Goal: Complete application form: Complete application form

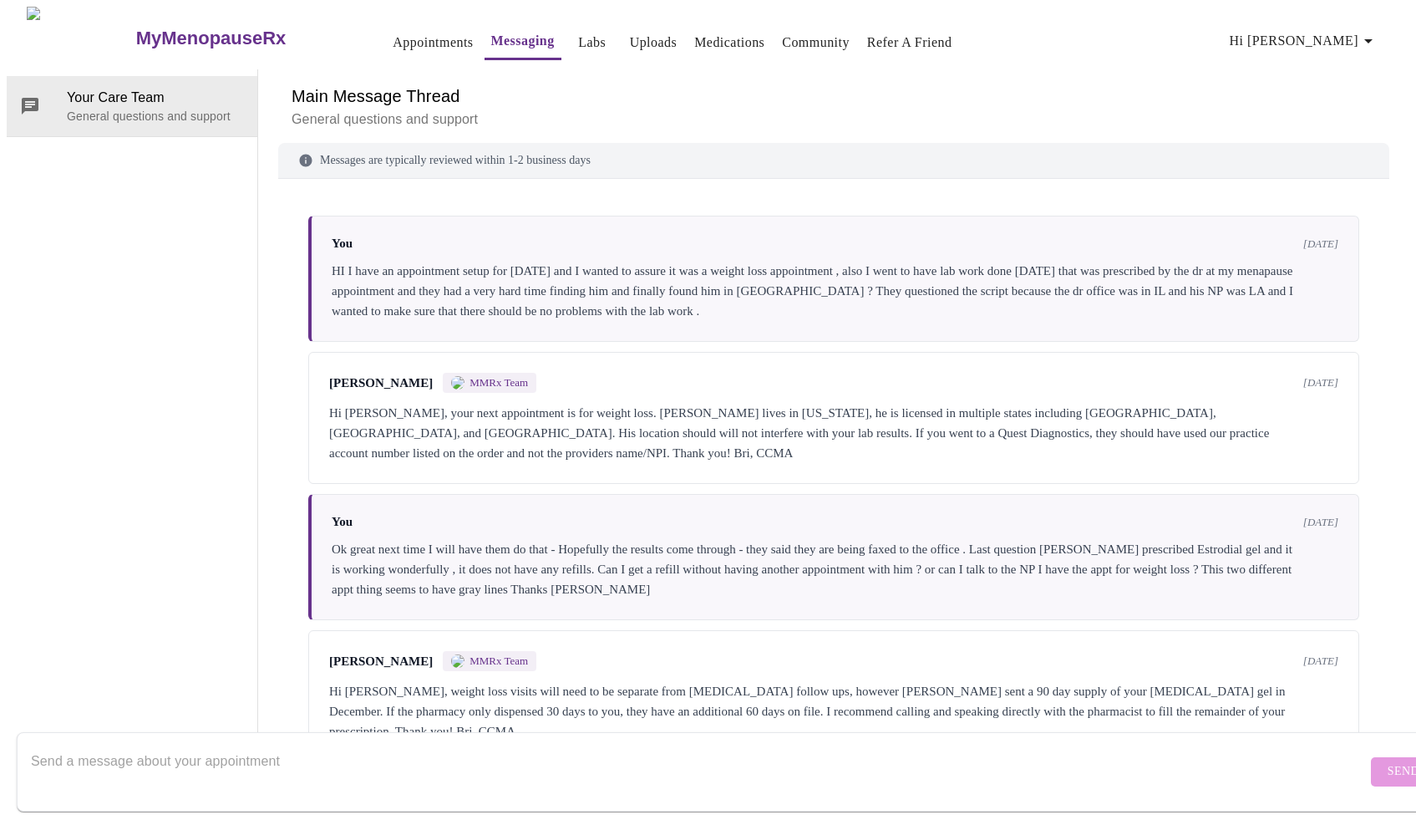
scroll to position [2939, 0]
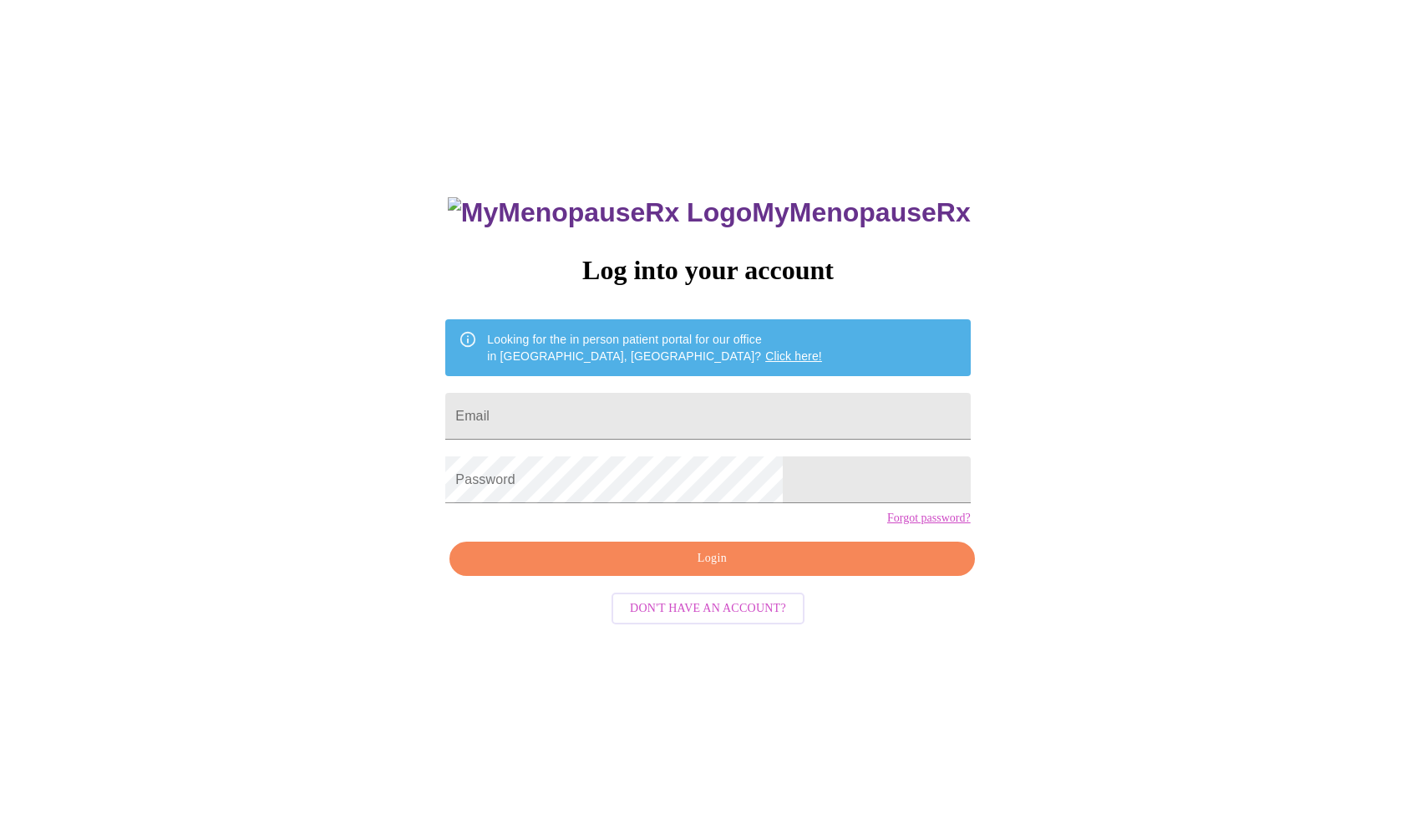
scroll to position [17, 0]
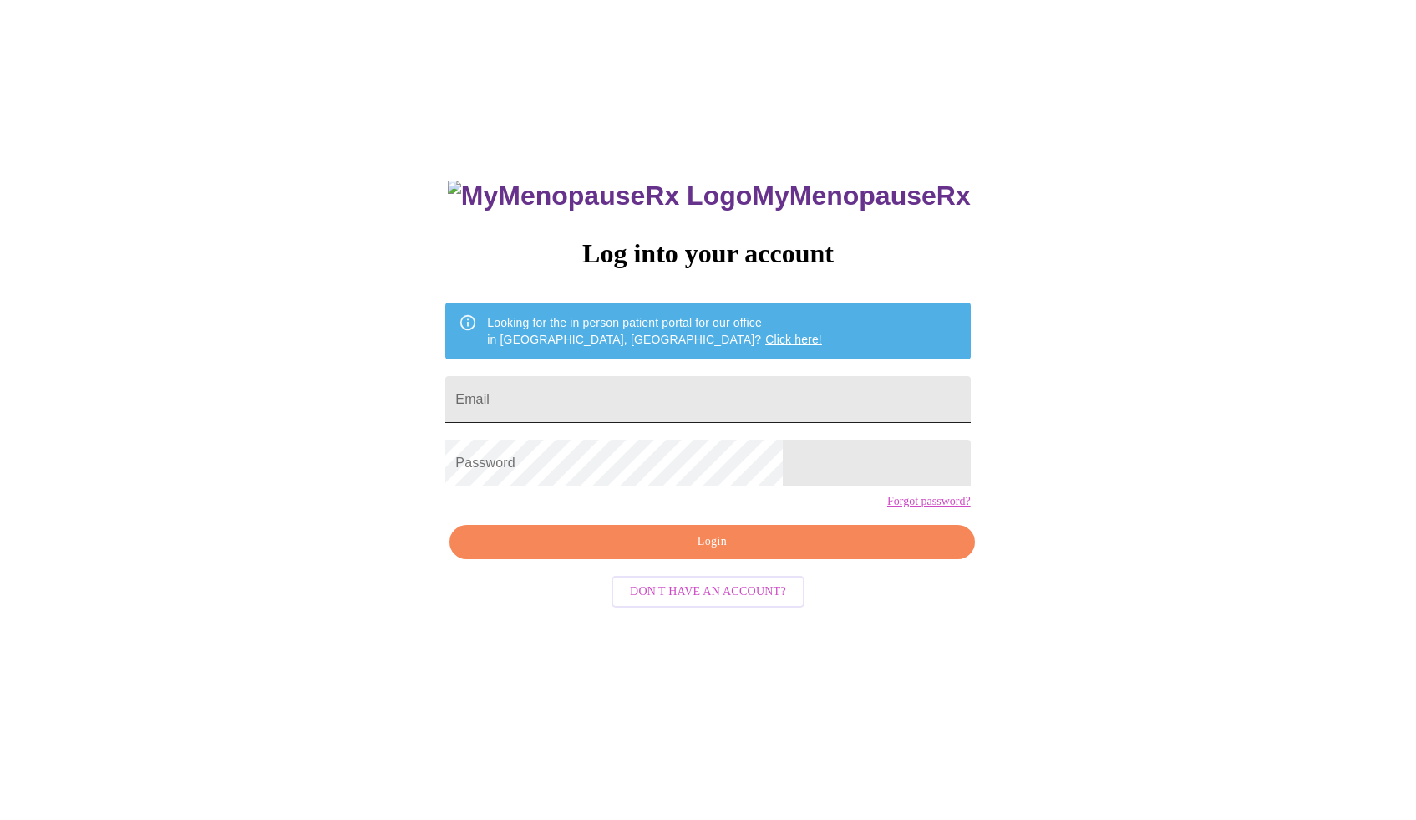
click at [668, 377] on input "Email" at bounding box center [707, 399] width 525 height 47
type input "amydiben@gmail.com"
click at [693, 552] on span "Login" at bounding box center [712, 541] width 486 height 21
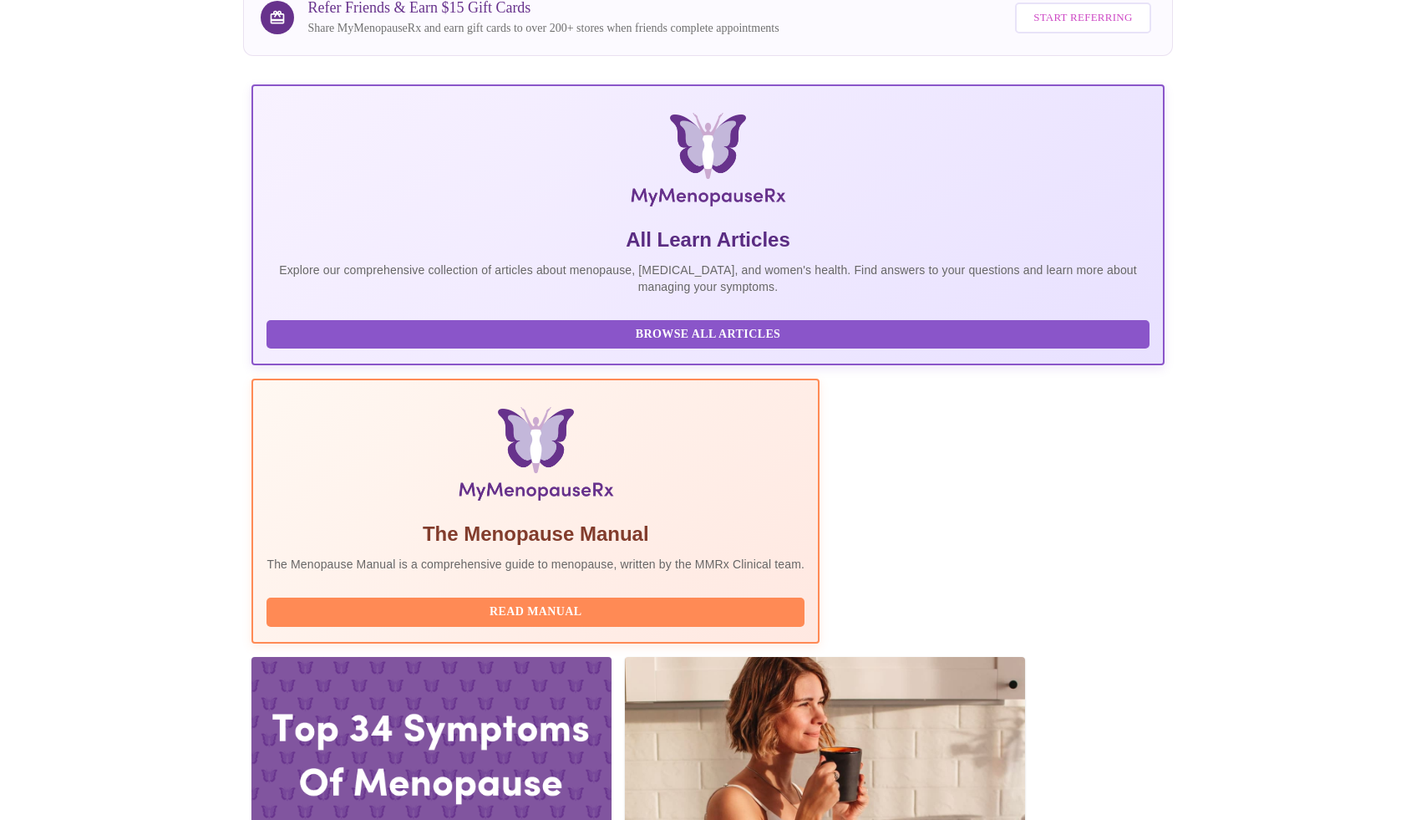
scroll to position [223, 0]
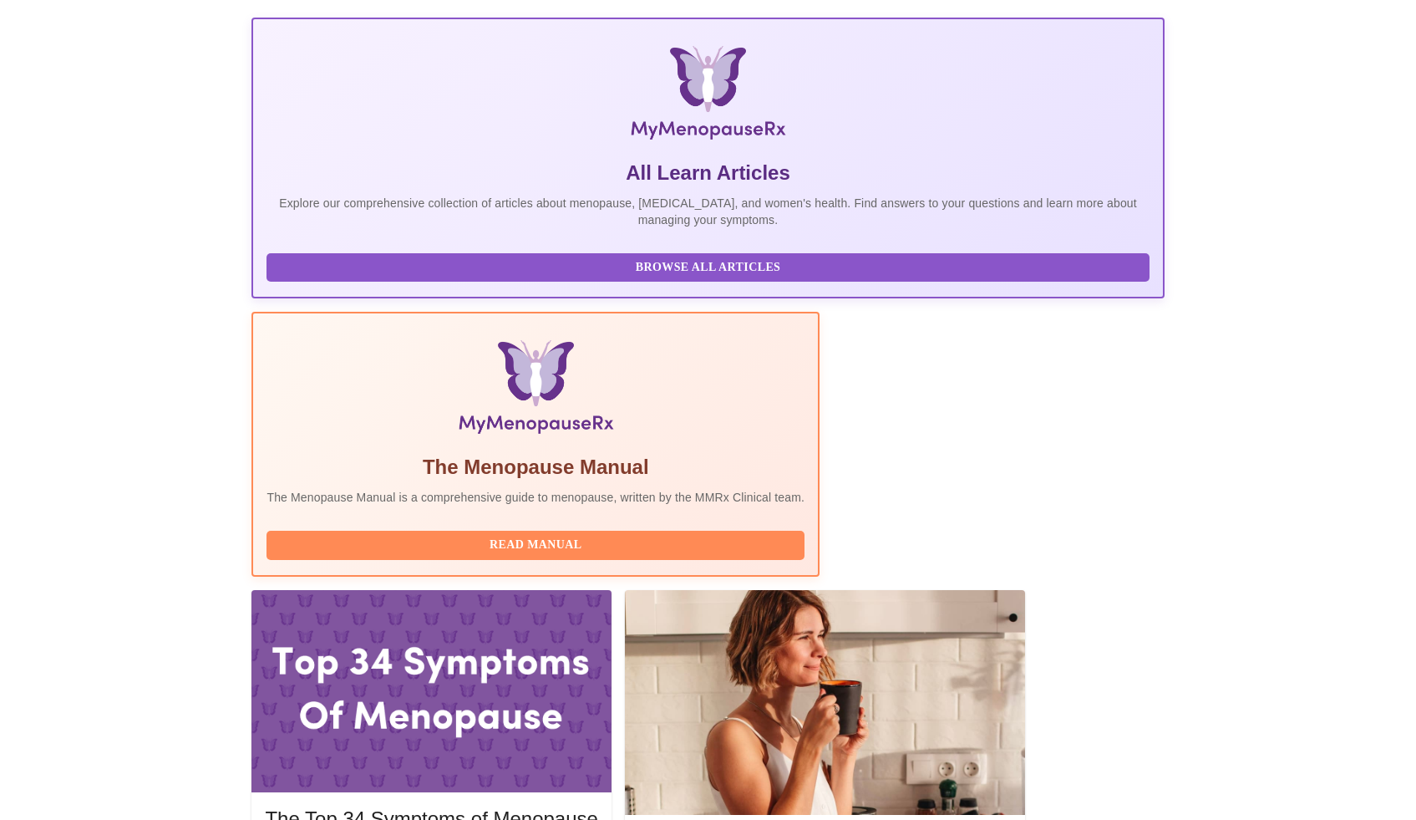
drag, startPoint x: 1030, startPoint y: 623, endPoint x: 1000, endPoint y: 620, distance: 30.3
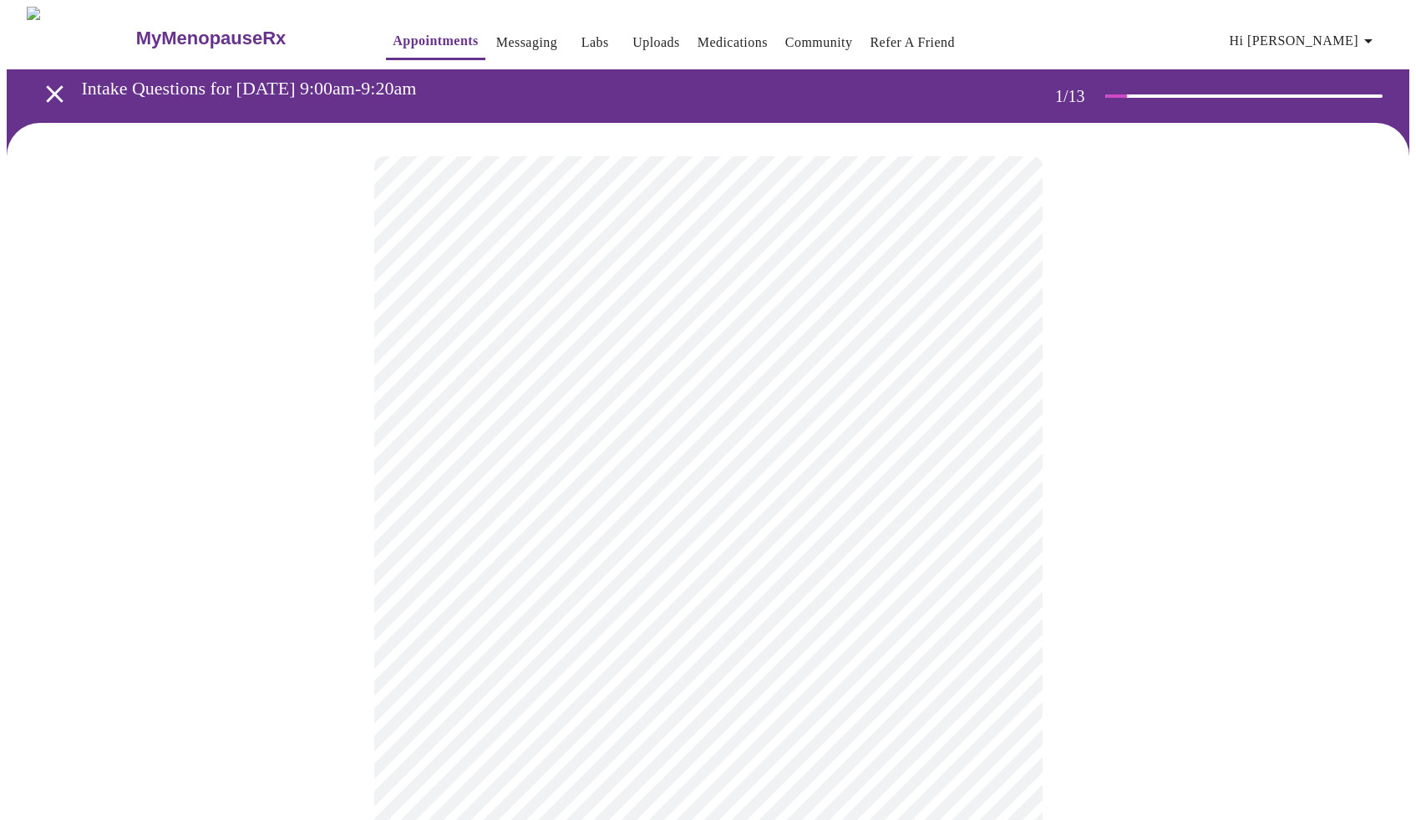
click at [774, 375] on body "MyMenopauseRx Appointments Messaging Labs Uploads Medications Community Refer a…" at bounding box center [708, 770] width 1403 height 1526
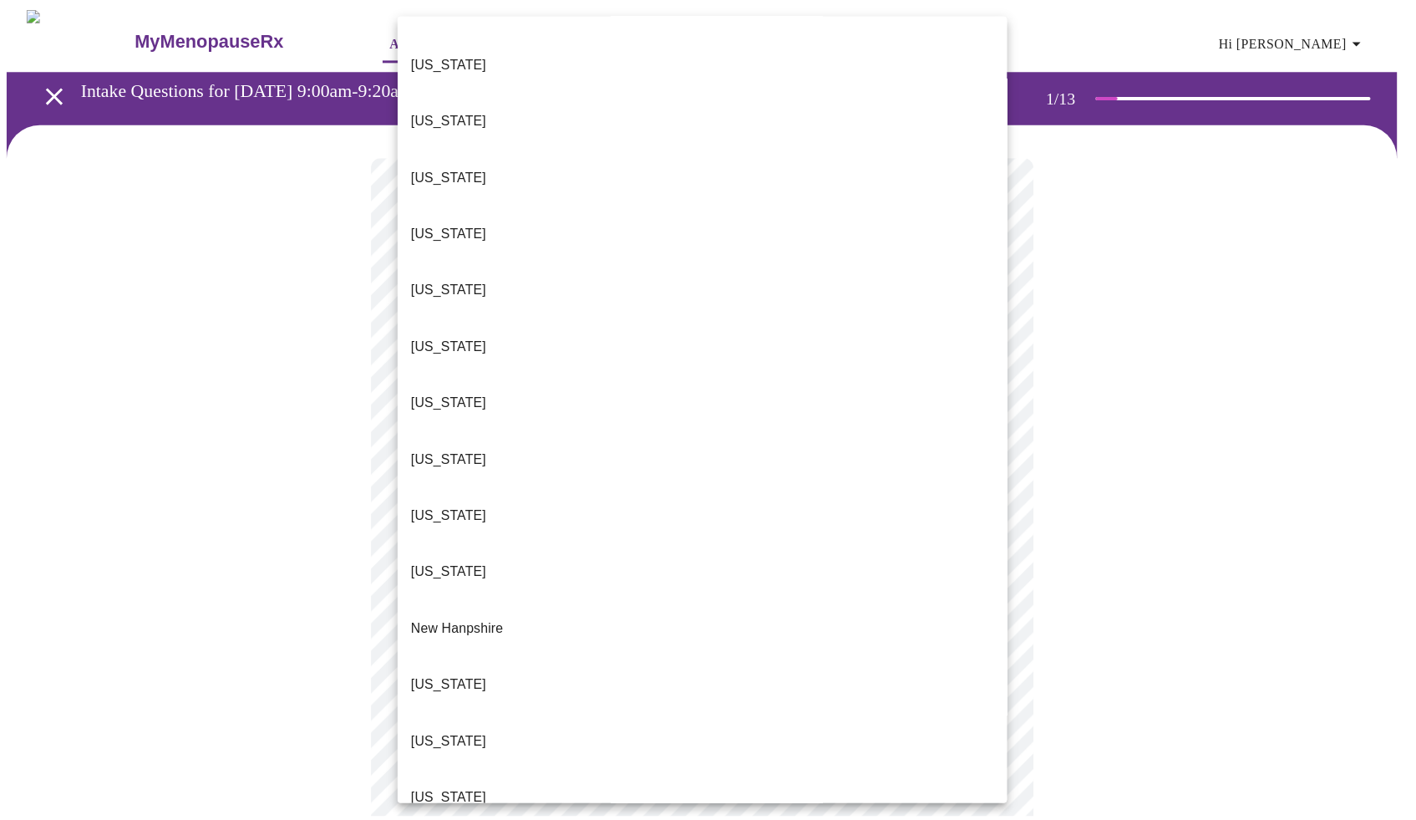
scroll to position [952, 0]
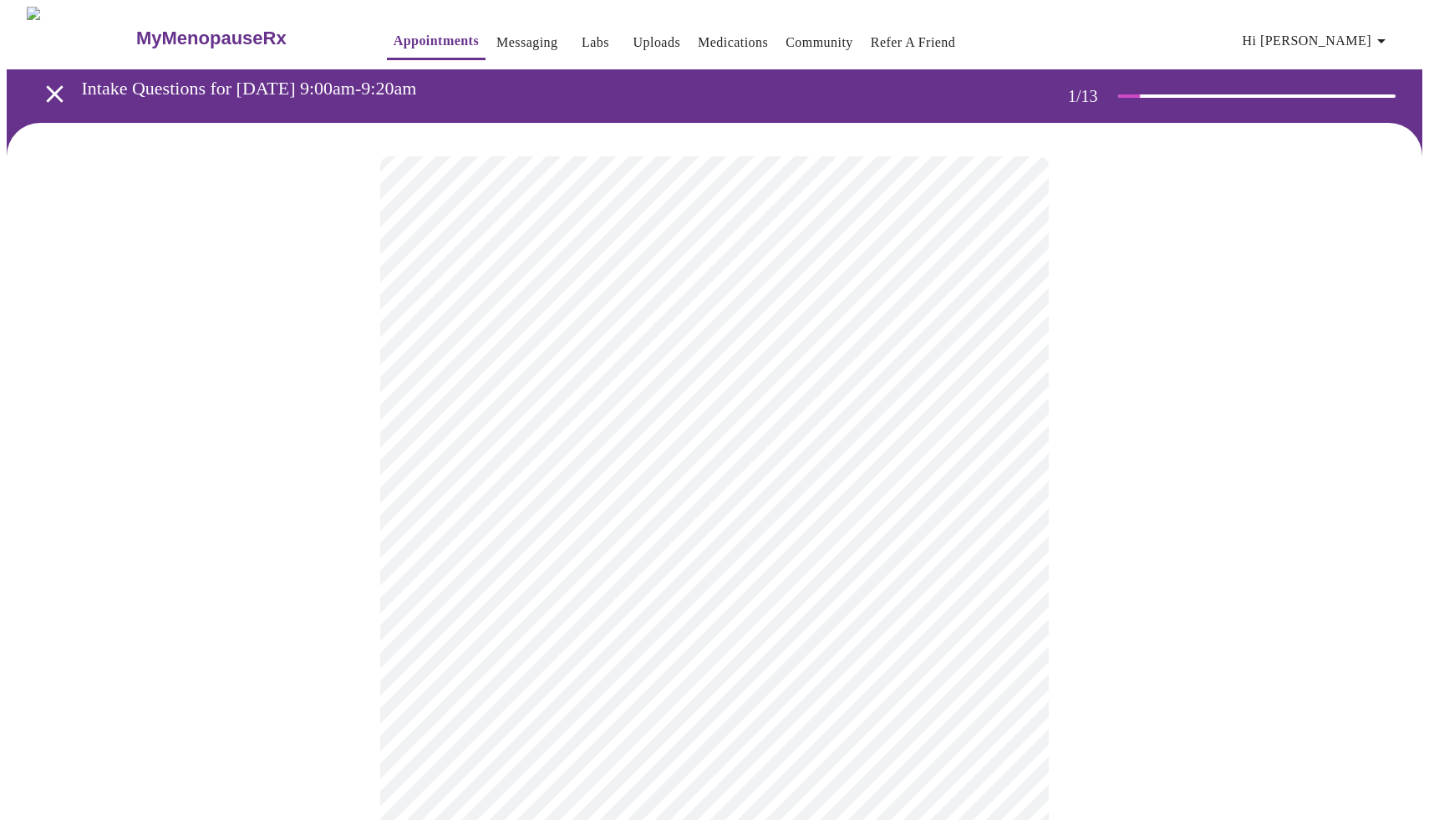
click at [705, 493] on body "MyMenopauseRx Appointments Messaging Labs Uploads Medications Community Refer a…" at bounding box center [714, 765] width 1415 height 1516
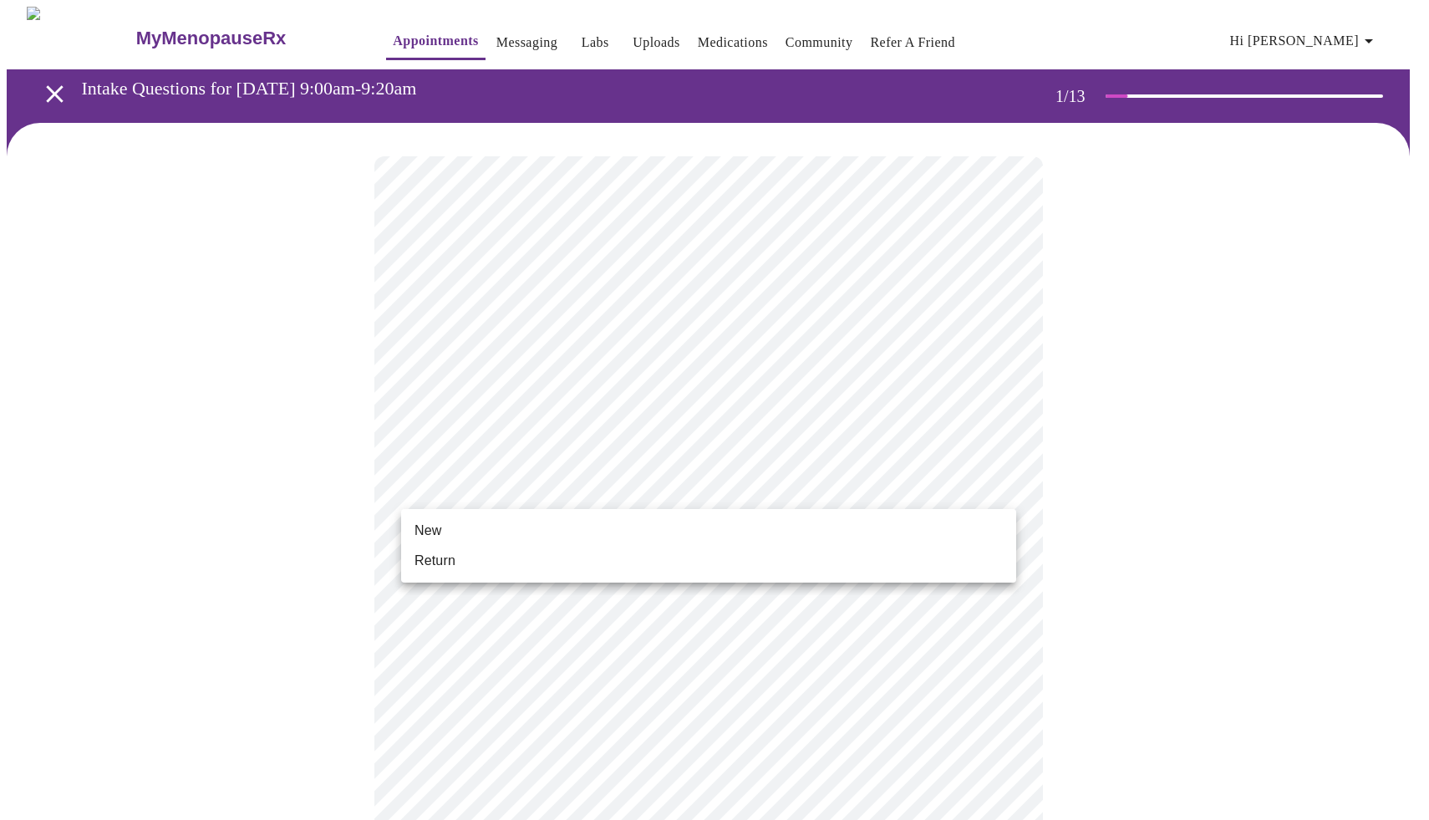
click at [611, 551] on li "Return" at bounding box center [708, 561] width 615 height 30
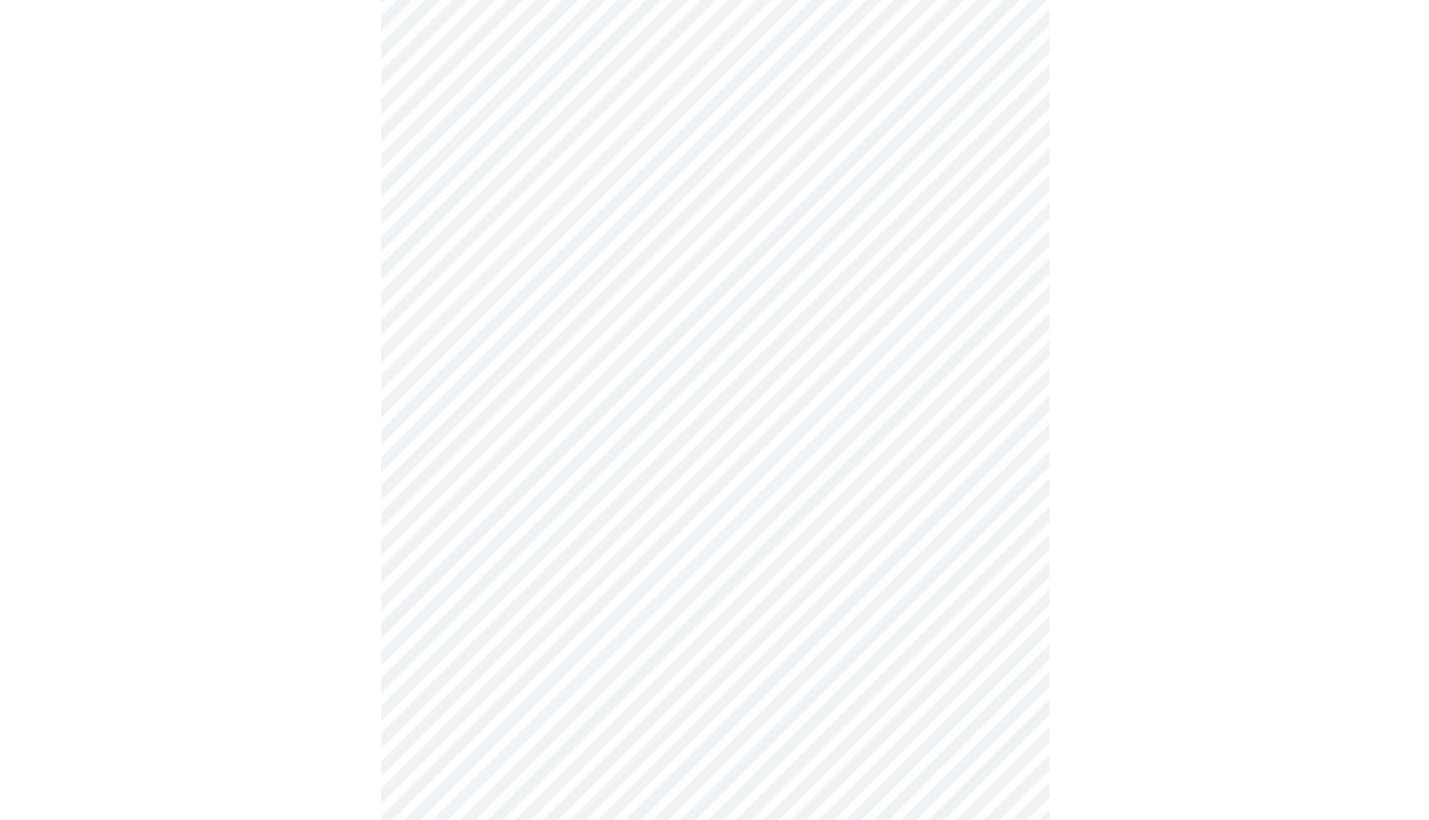
scroll to position [0, 0]
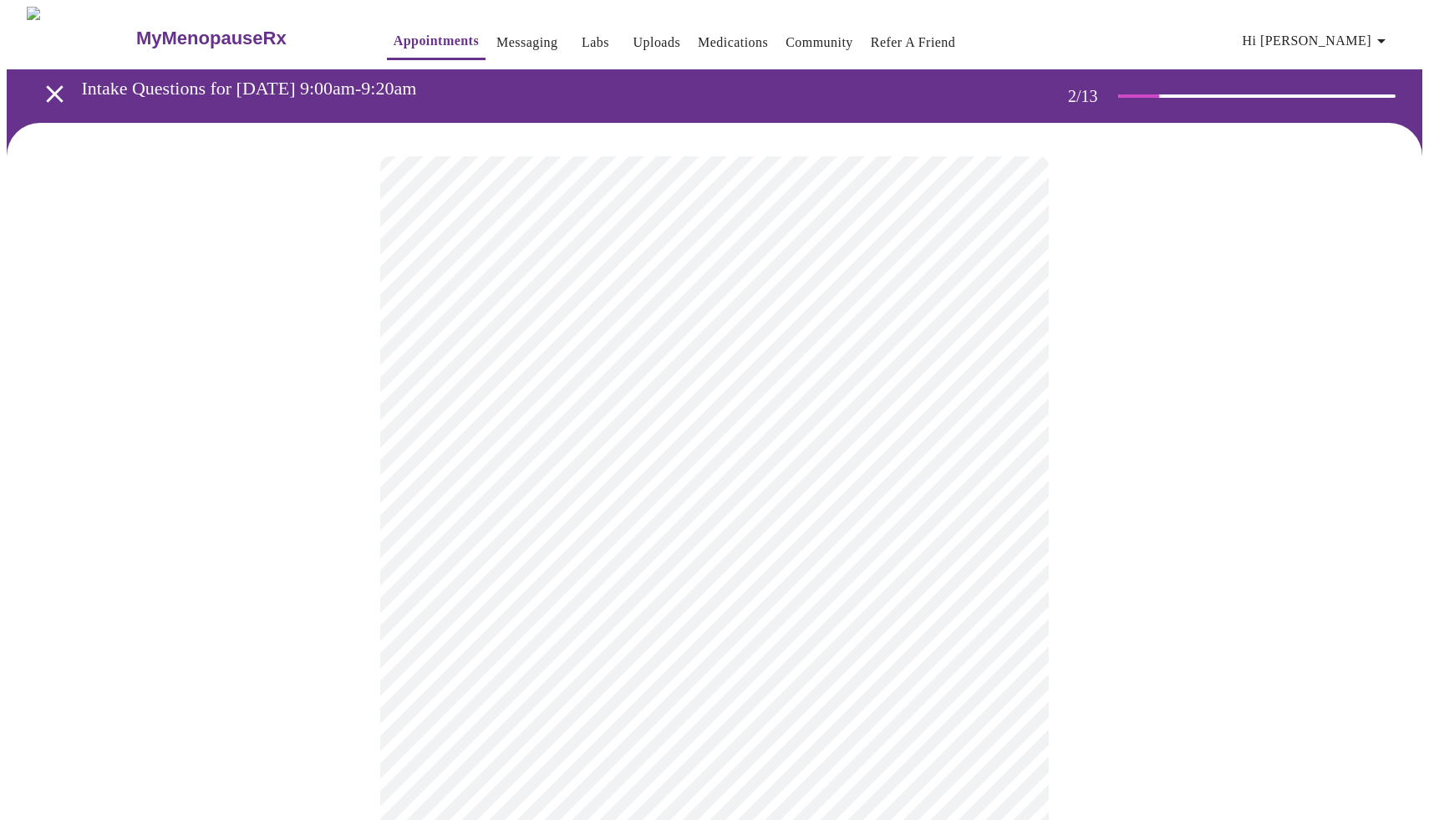
click at [907, 341] on body "MyMenopauseRx Appointments Messaging Labs Uploads Medications Community Refer a…" at bounding box center [714, 509] width 1415 height 1004
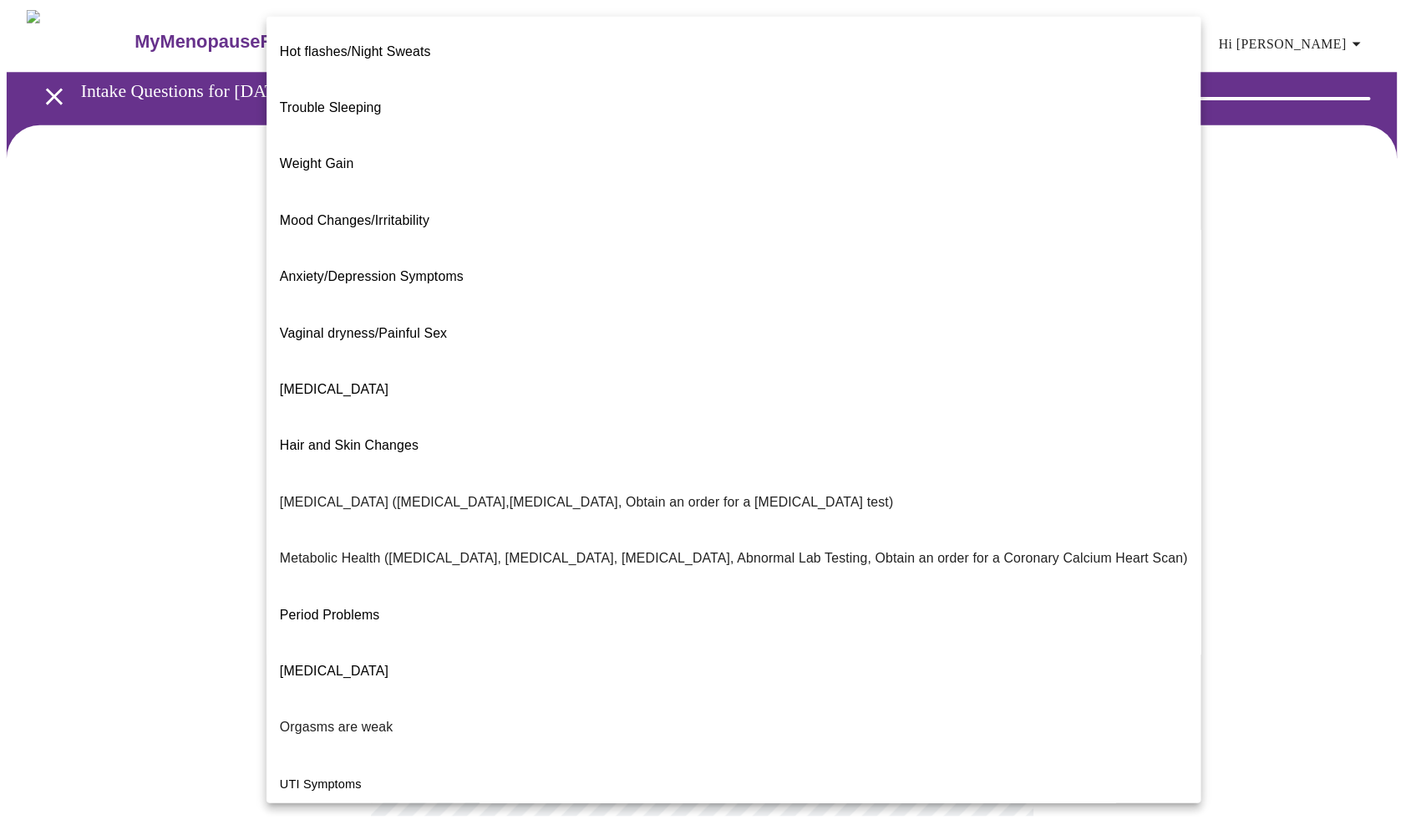
scroll to position [46, 0]
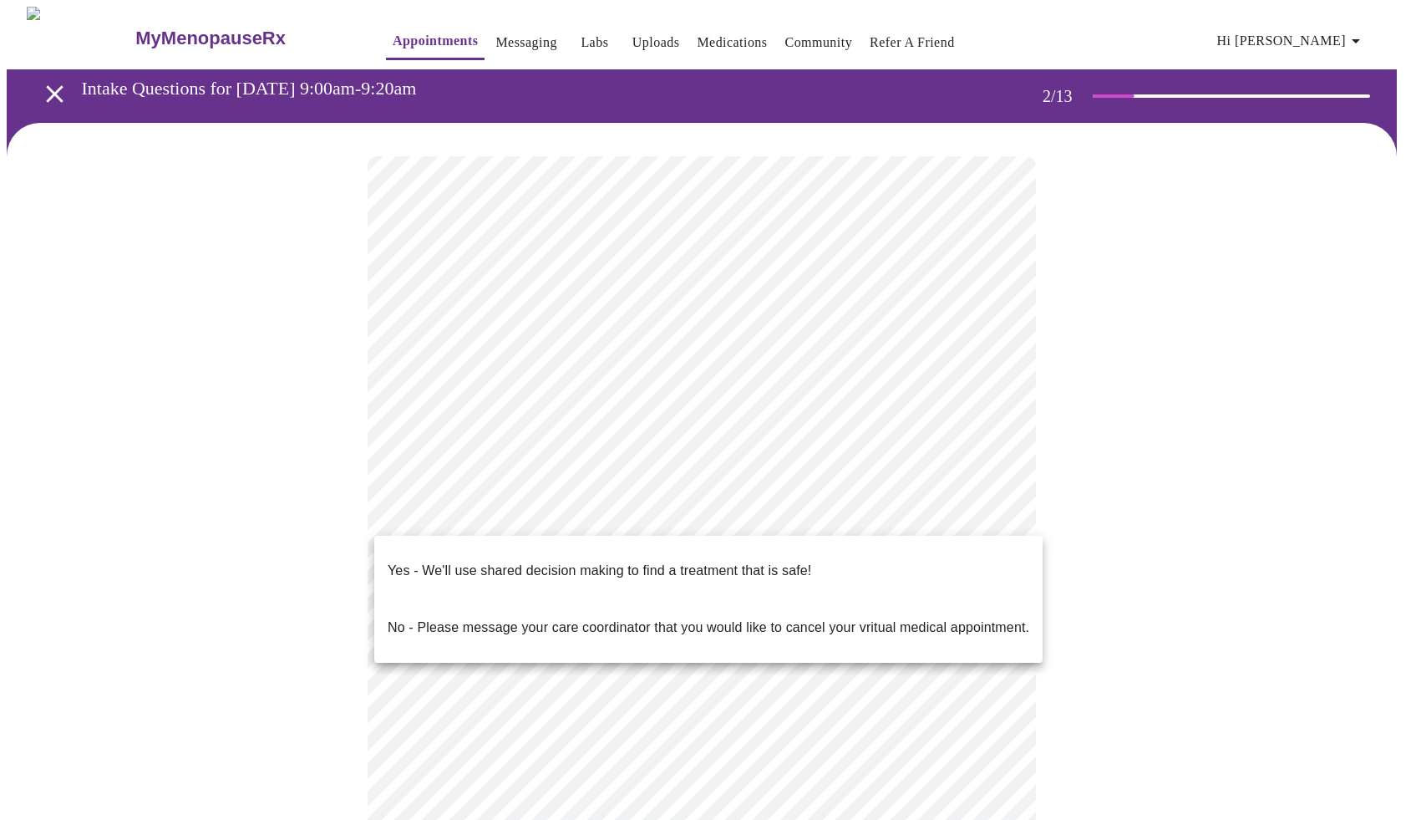
click at [749, 523] on body "MyMenopauseRx Appointments Messaging Labs Uploads Medications Community Refer a…" at bounding box center [708, 504] width 1403 height 994
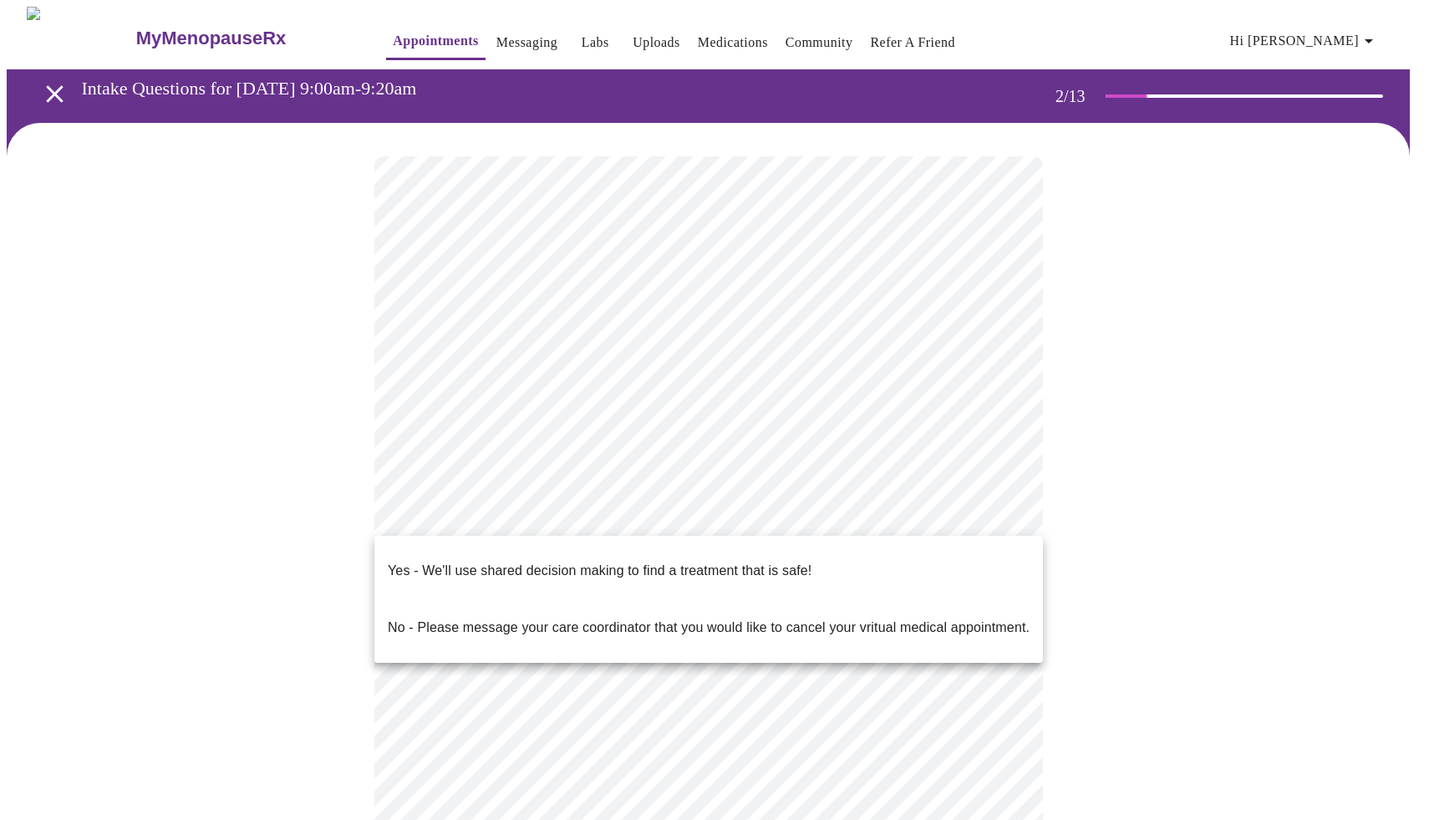
click at [794, 576] on span "Yes - We'll use shared decision making to find a treatment that is safe!" at bounding box center [600, 570] width 424 height 47
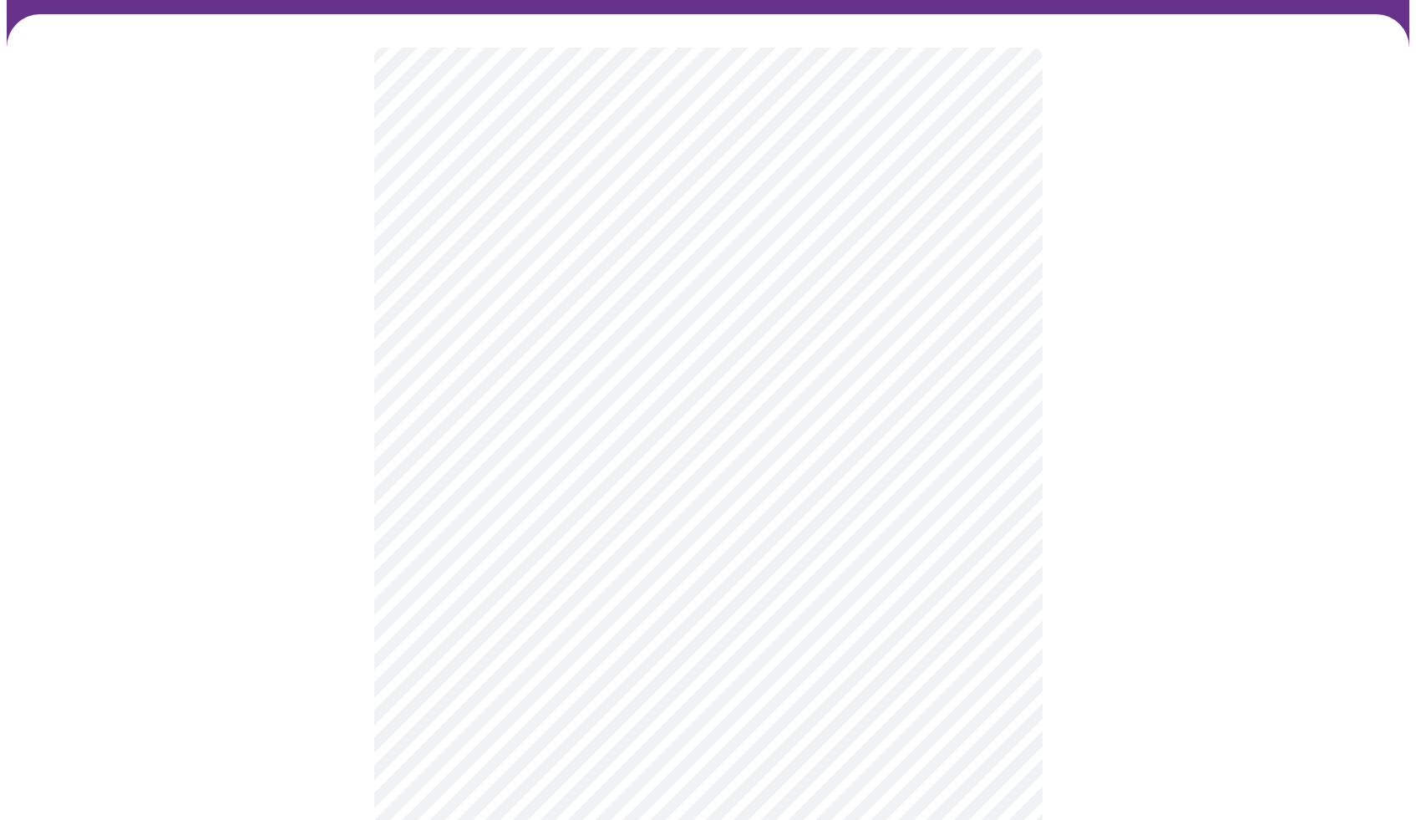
scroll to position [0, 0]
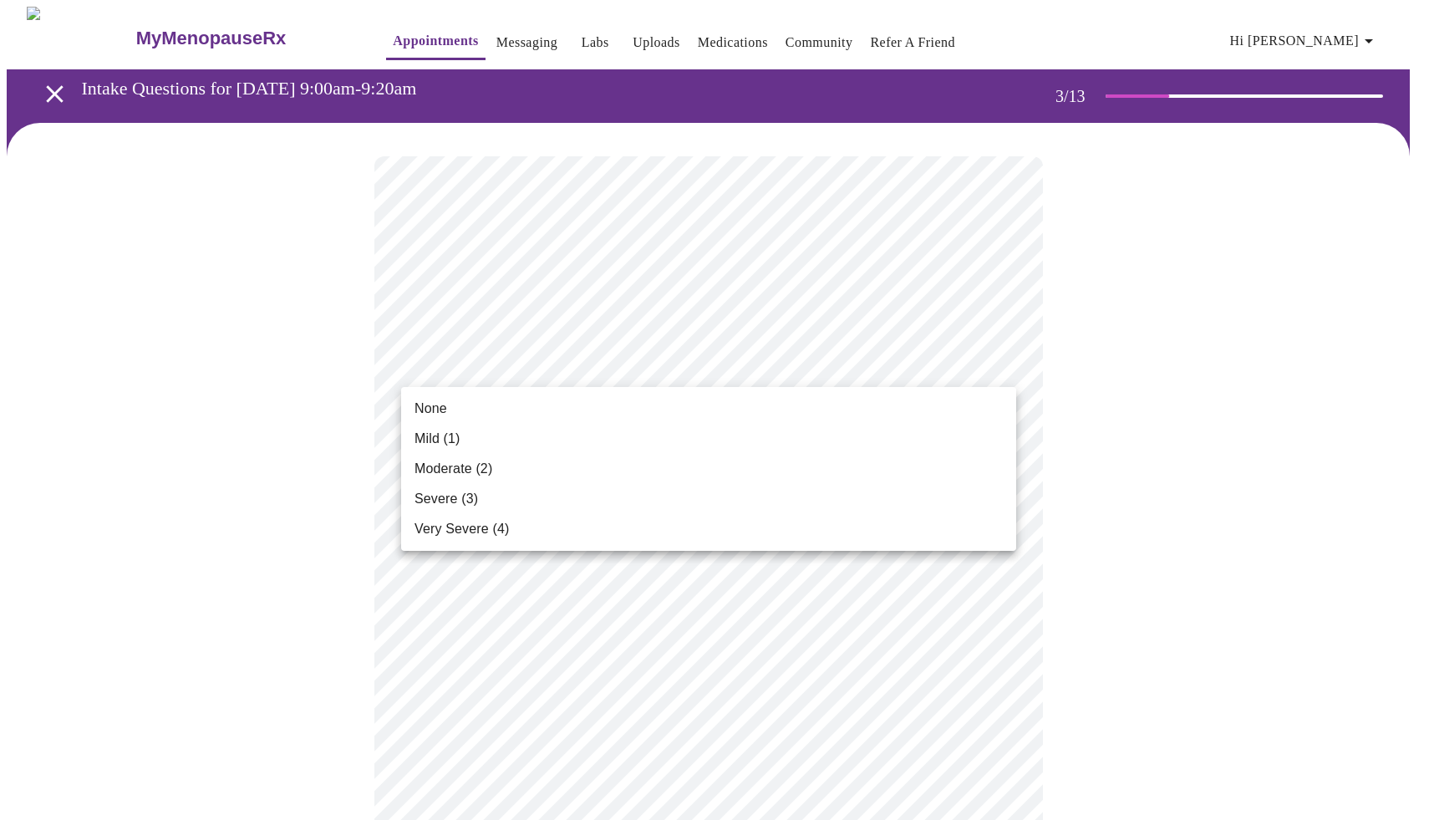
click at [518, 467] on li "Moderate (2)" at bounding box center [708, 469] width 615 height 30
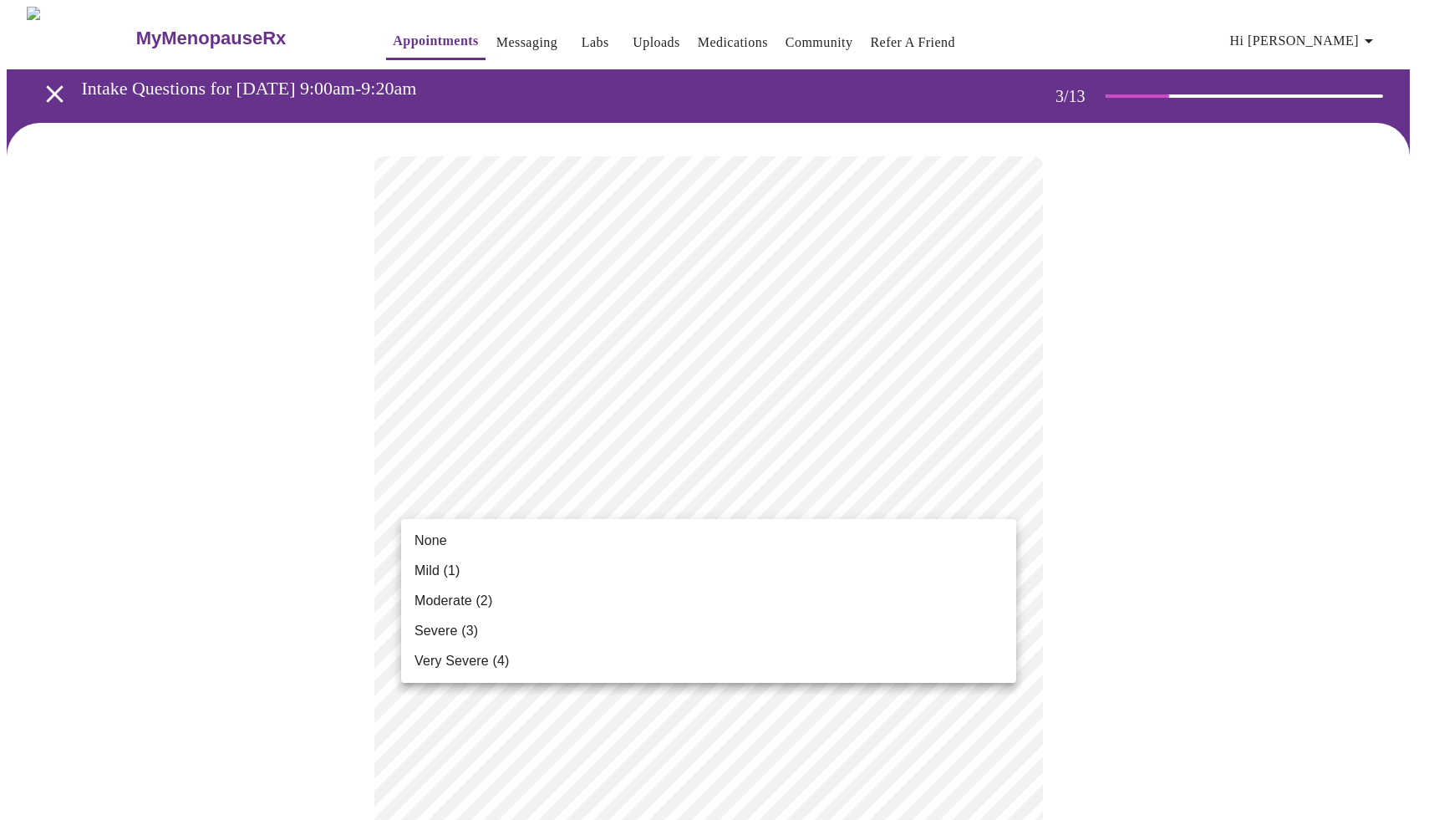
click at [483, 574] on li "Mild (1)" at bounding box center [708, 571] width 615 height 30
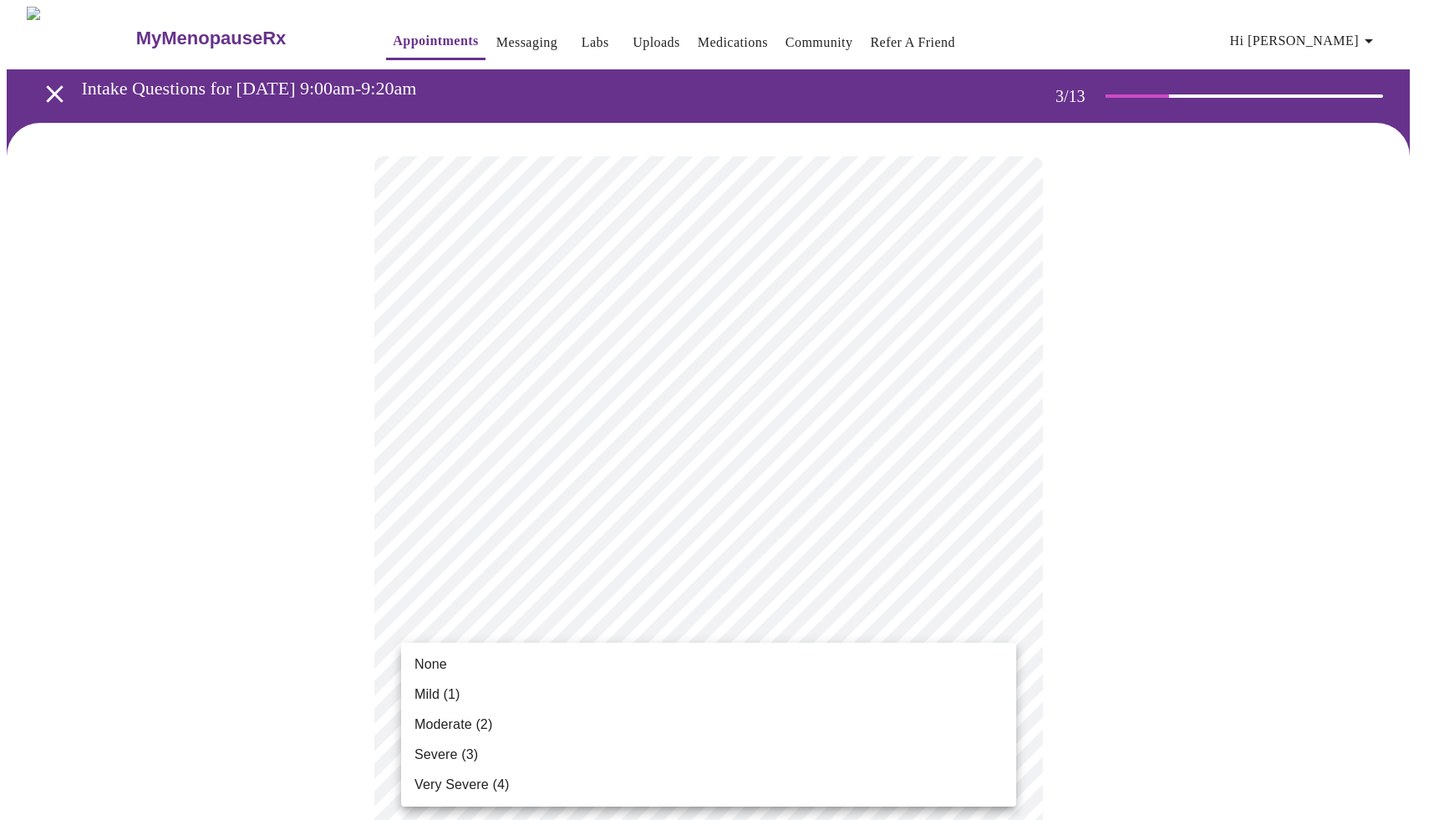
click at [492, 715] on span "Moderate (2)" at bounding box center [453, 724] width 78 height 20
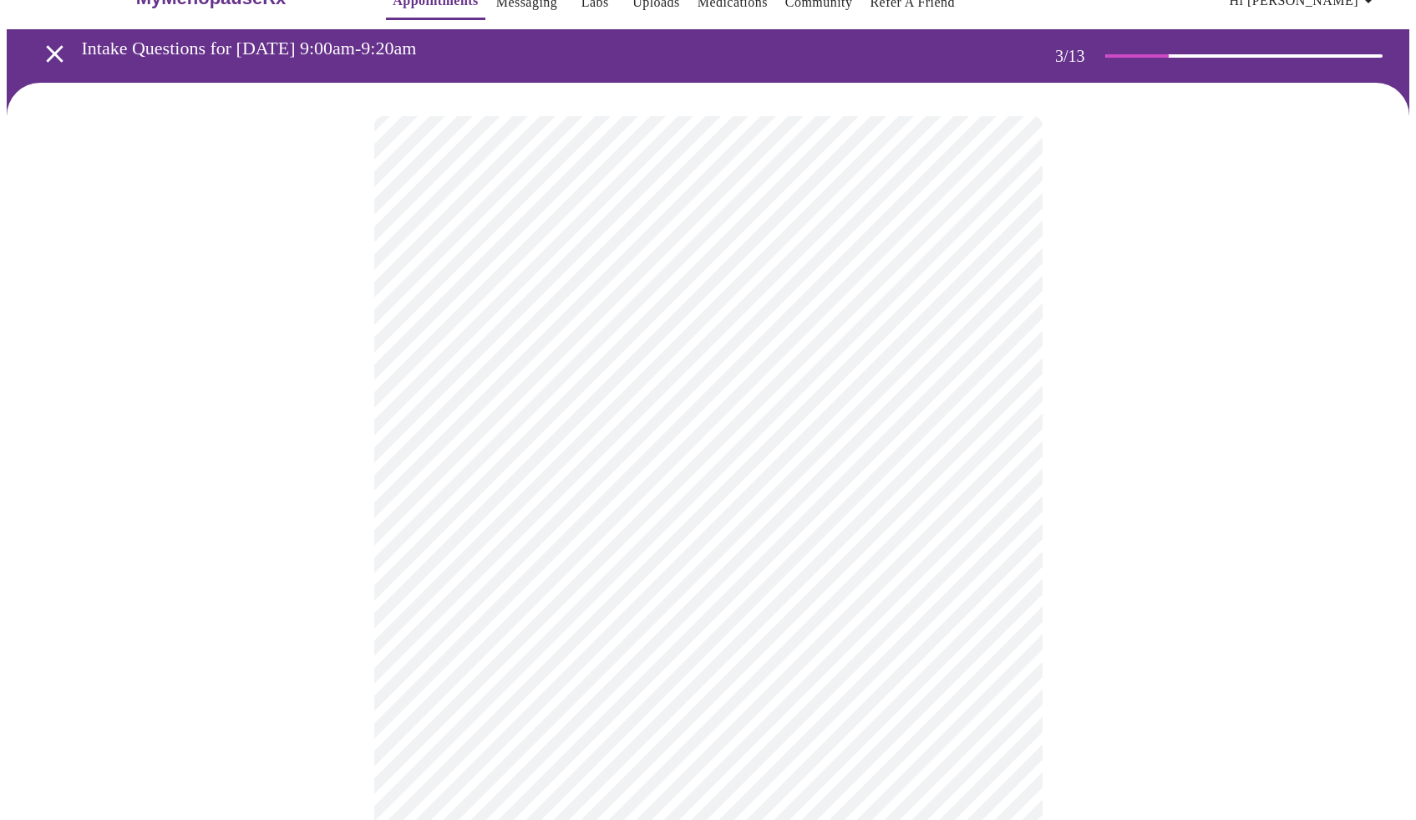
scroll to position [189, 0]
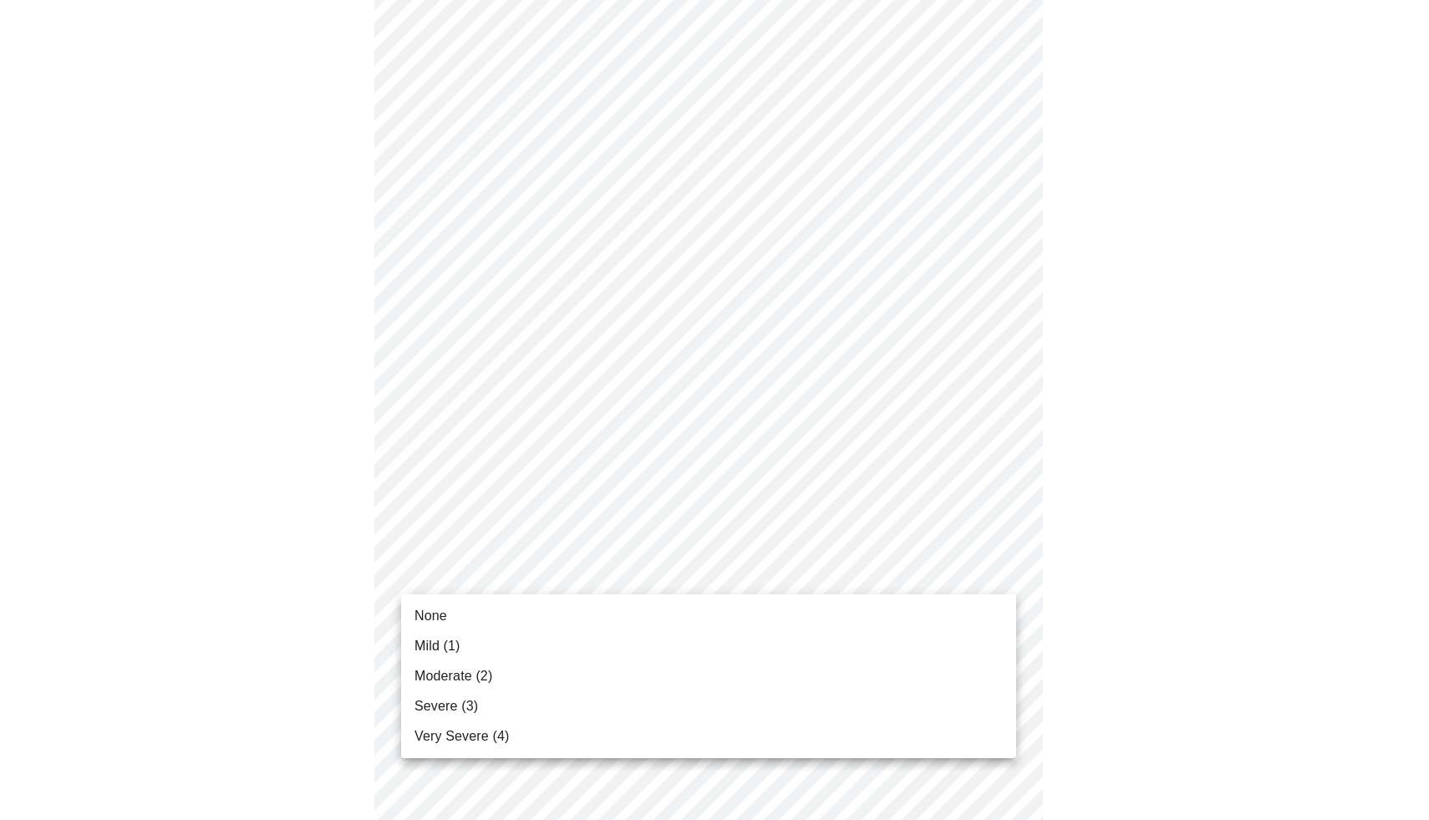
click at [522, 650] on li "Mild (1)" at bounding box center [708, 646] width 615 height 30
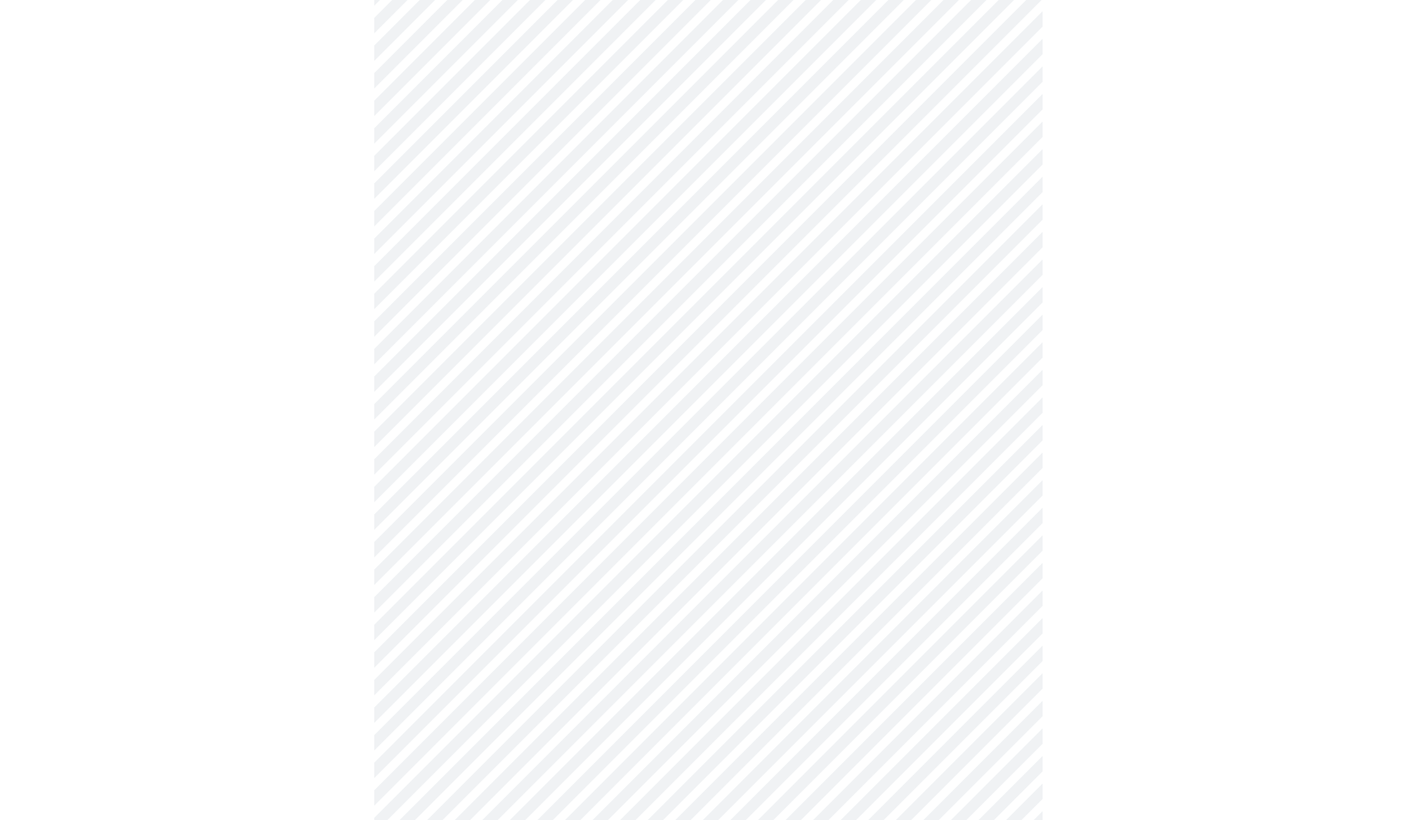
scroll to position [273, 0]
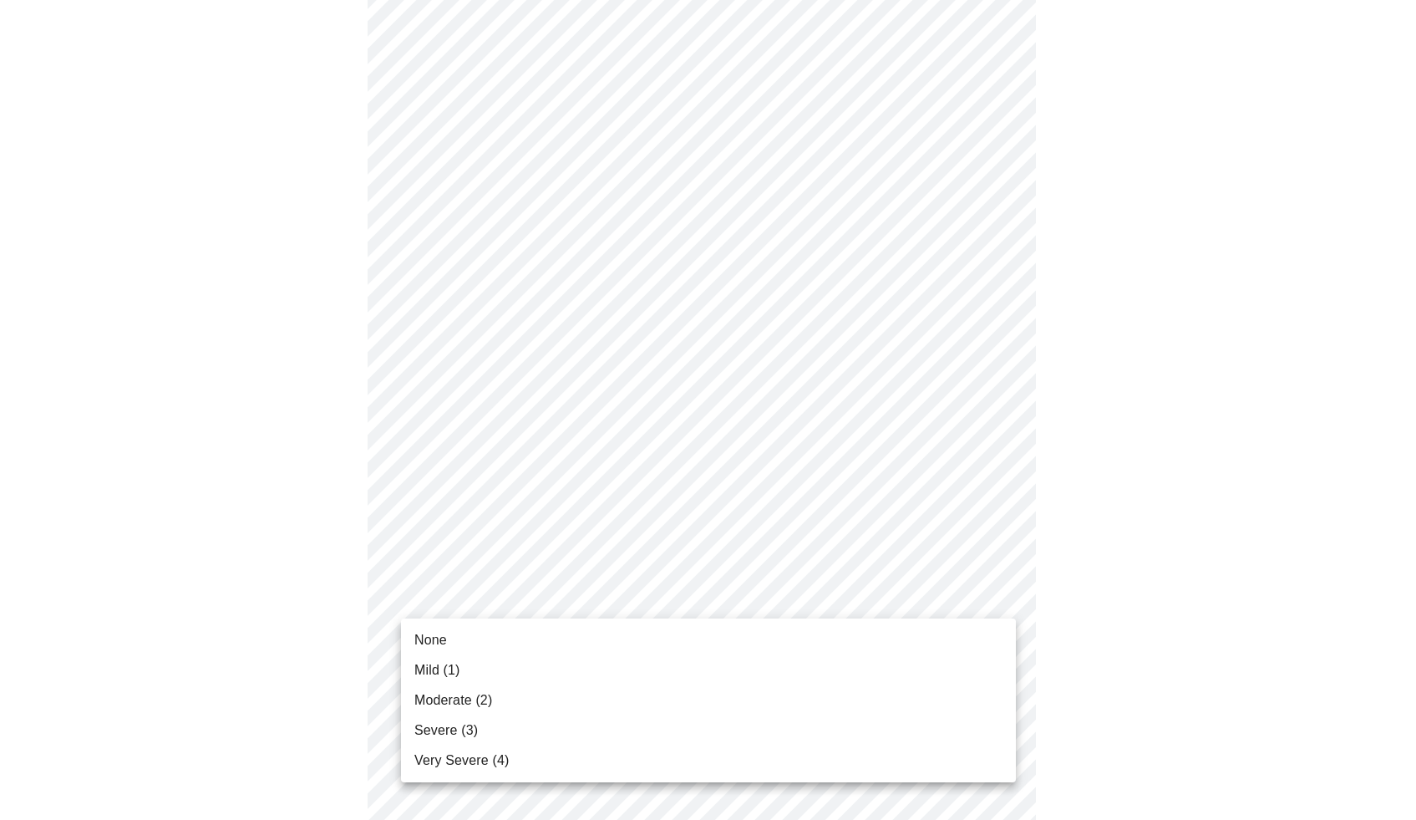
click at [637, 597] on body "MyMenopauseRx Appointments Messaging Labs Uploads Medications Community Refer a…" at bounding box center [708, 797] width 1403 height 2129
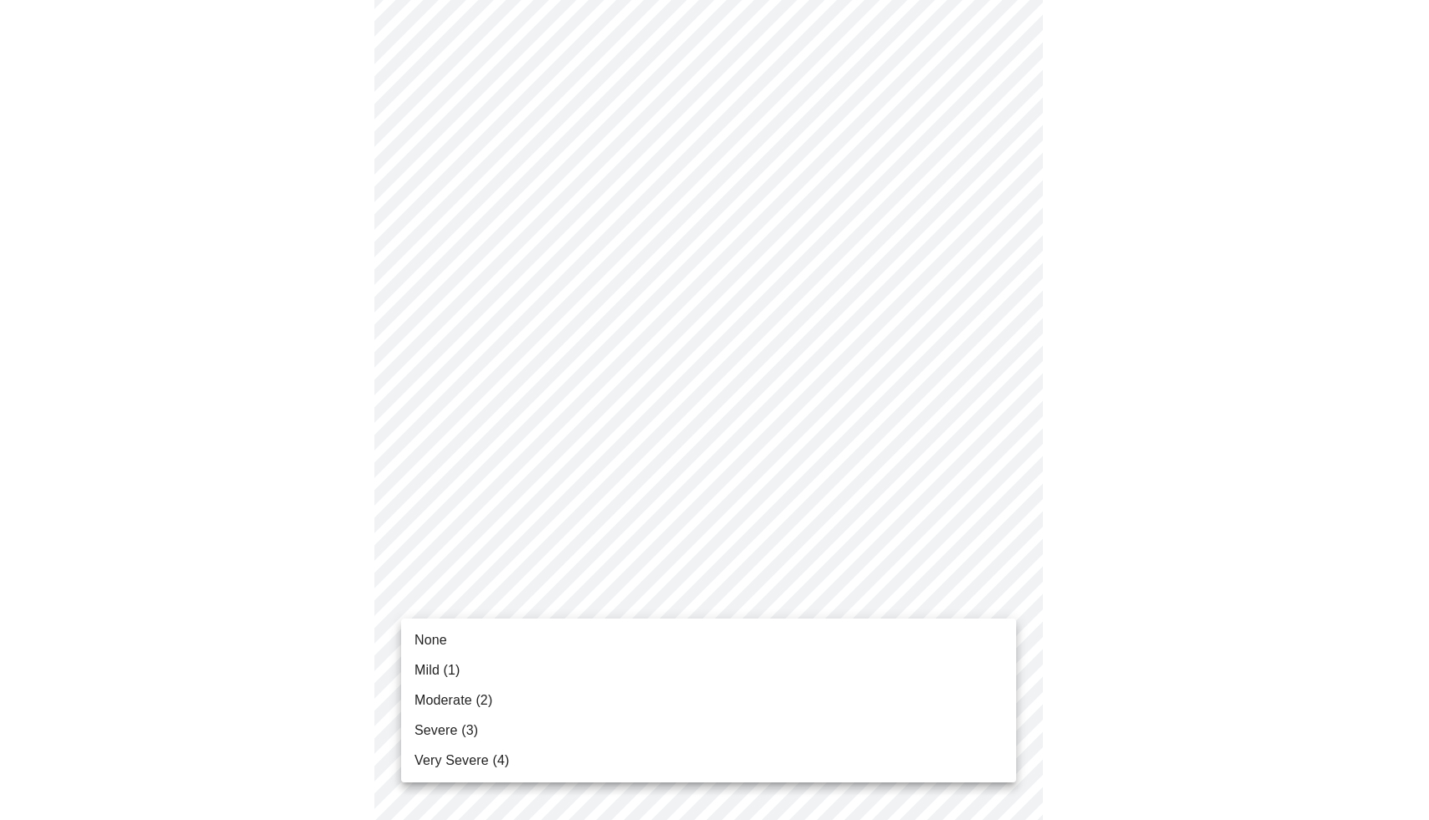
click at [527, 693] on li "Moderate (2)" at bounding box center [708, 700] width 615 height 30
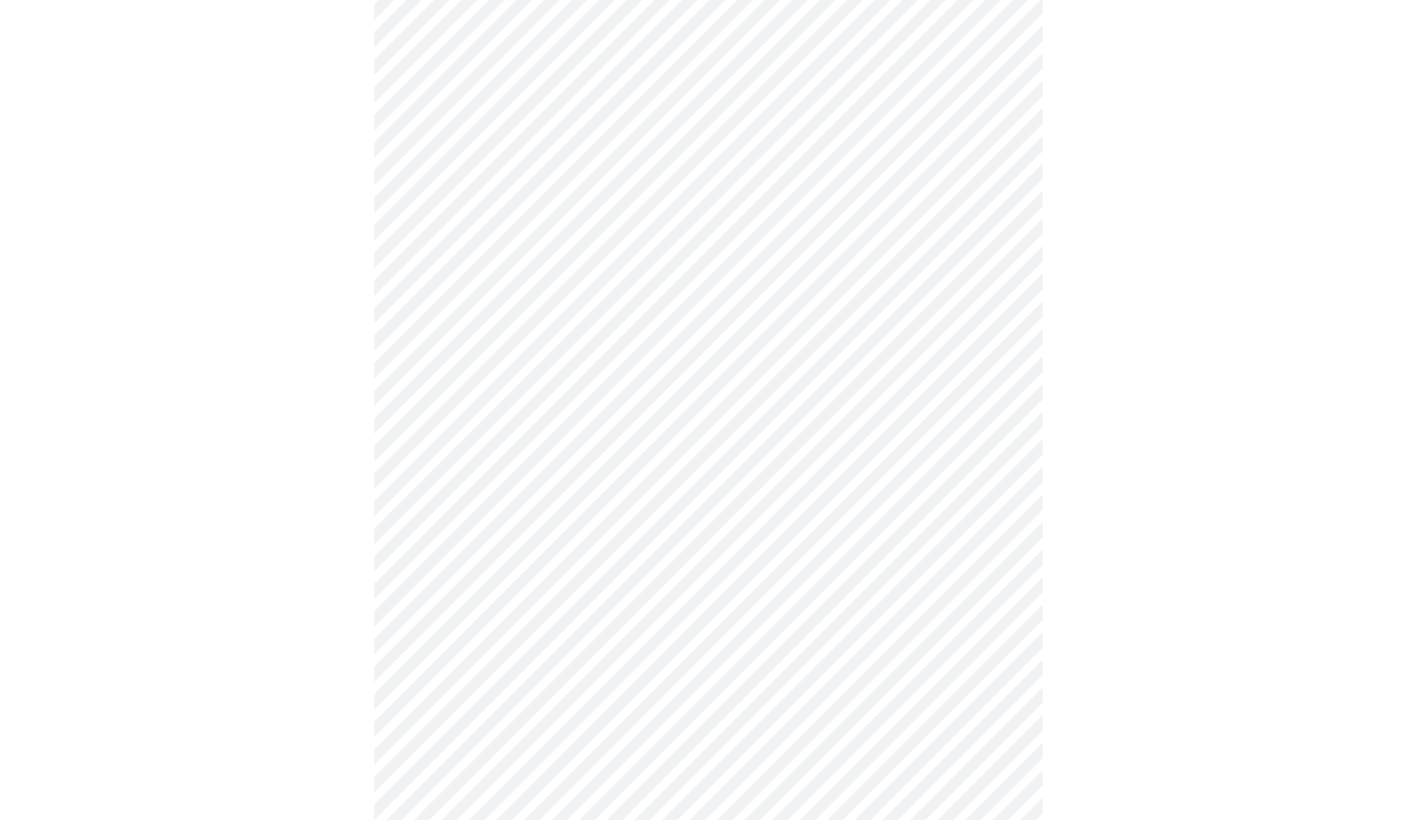
scroll to position [392, 0]
click at [603, 597] on body "MyMenopauseRx Appointments Messaging Labs Uploads Medications Community Refer a…" at bounding box center [708, 667] width 1403 height 2105
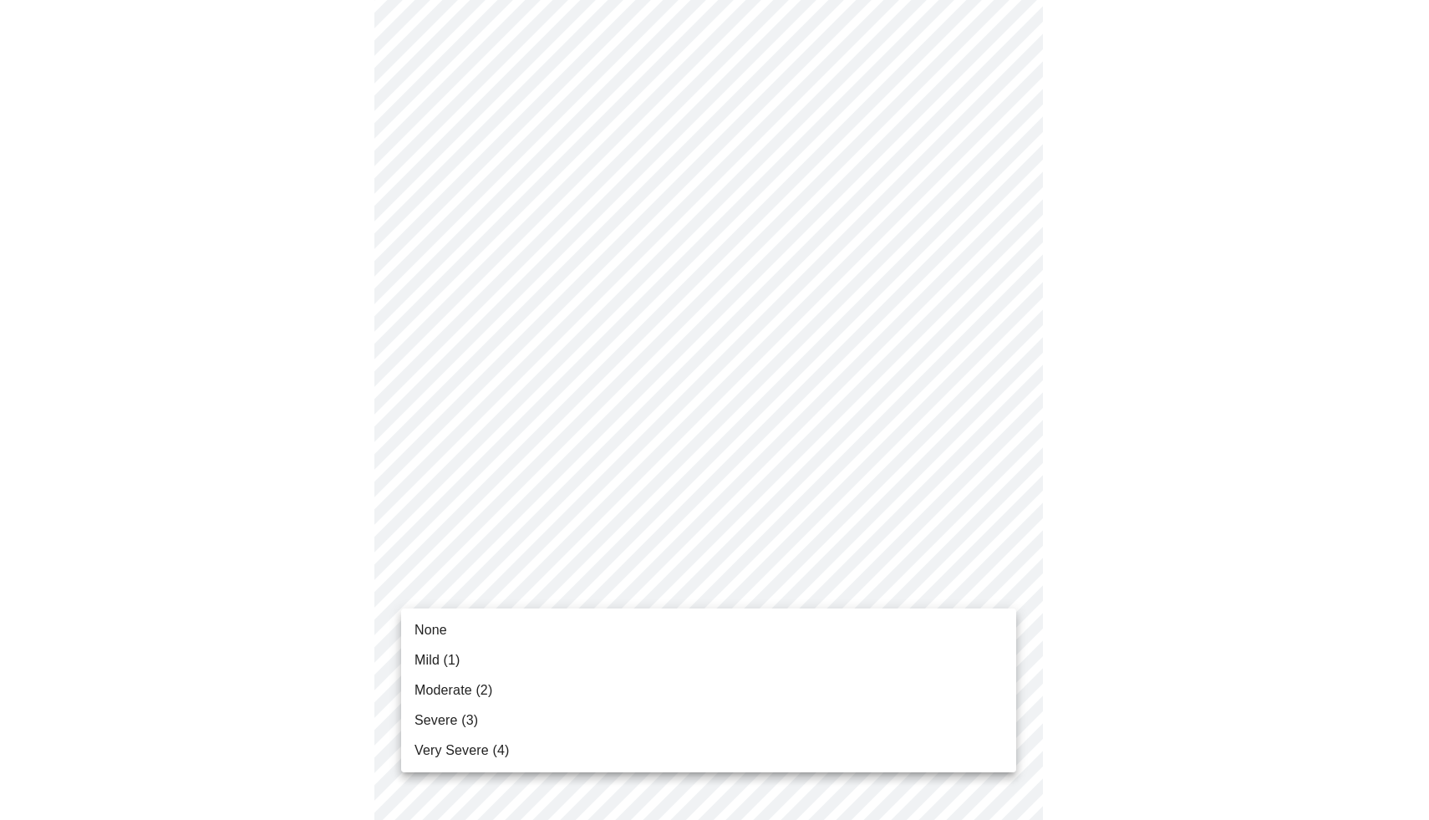
click at [534, 701] on li "Moderate (2)" at bounding box center [708, 690] width 615 height 30
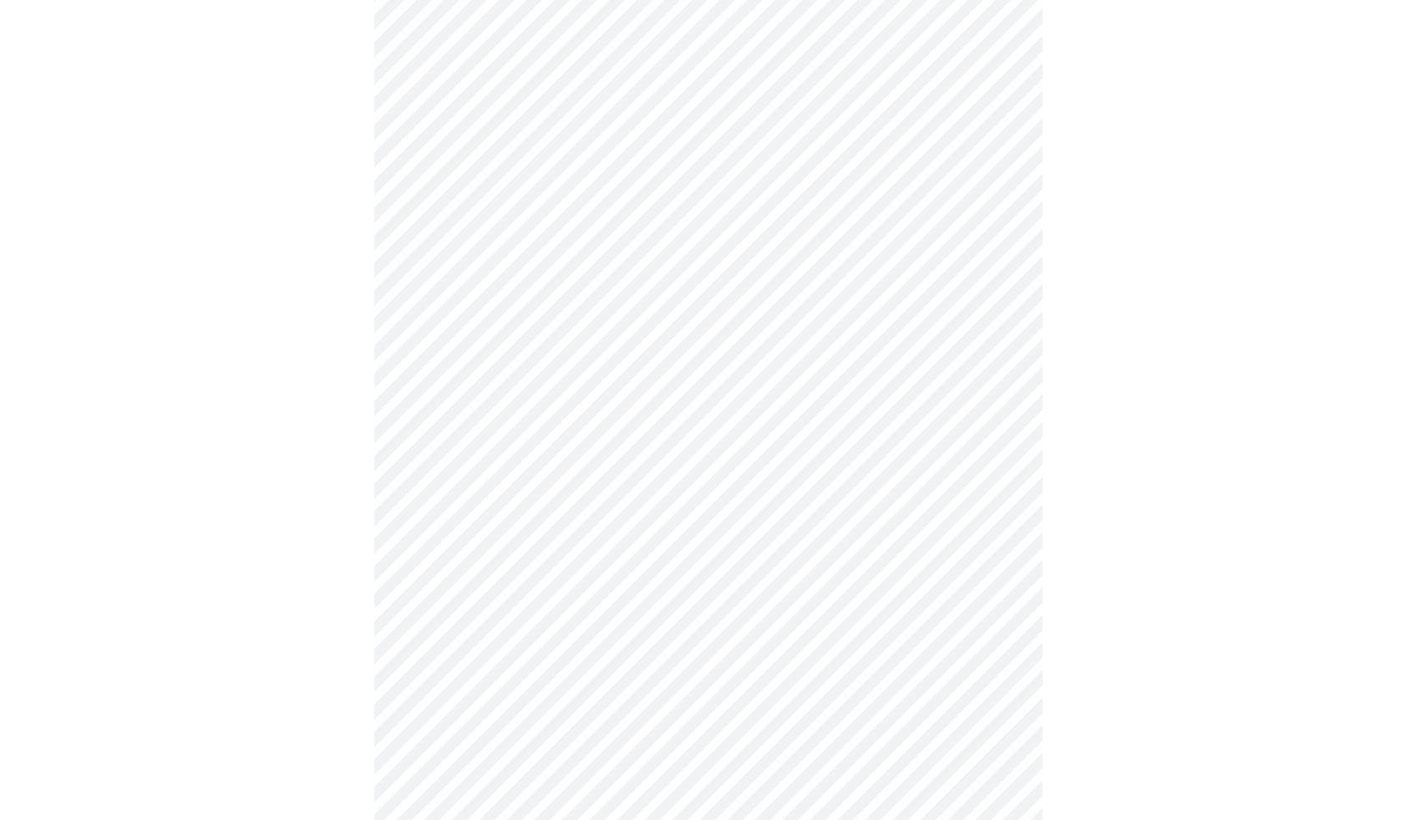
scroll to position [550, 0]
click at [612, 571] on body "MyMenopauseRx Appointments Messaging Labs Uploads Medications Community Refer a…" at bounding box center [708, 498] width 1403 height 2082
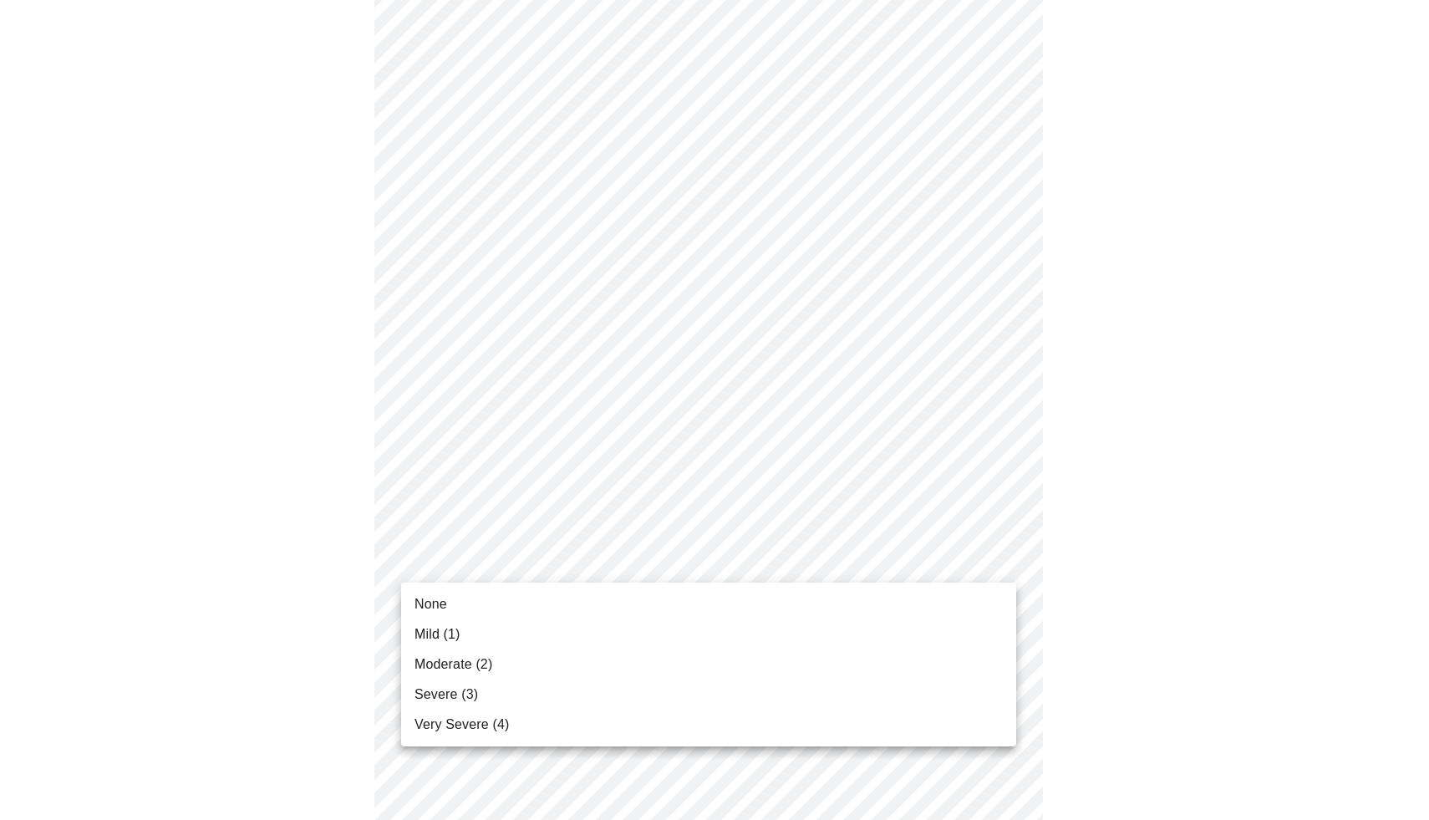
click at [522, 626] on li "Mild (1)" at bounding box center [708, 634] width 615 height 30
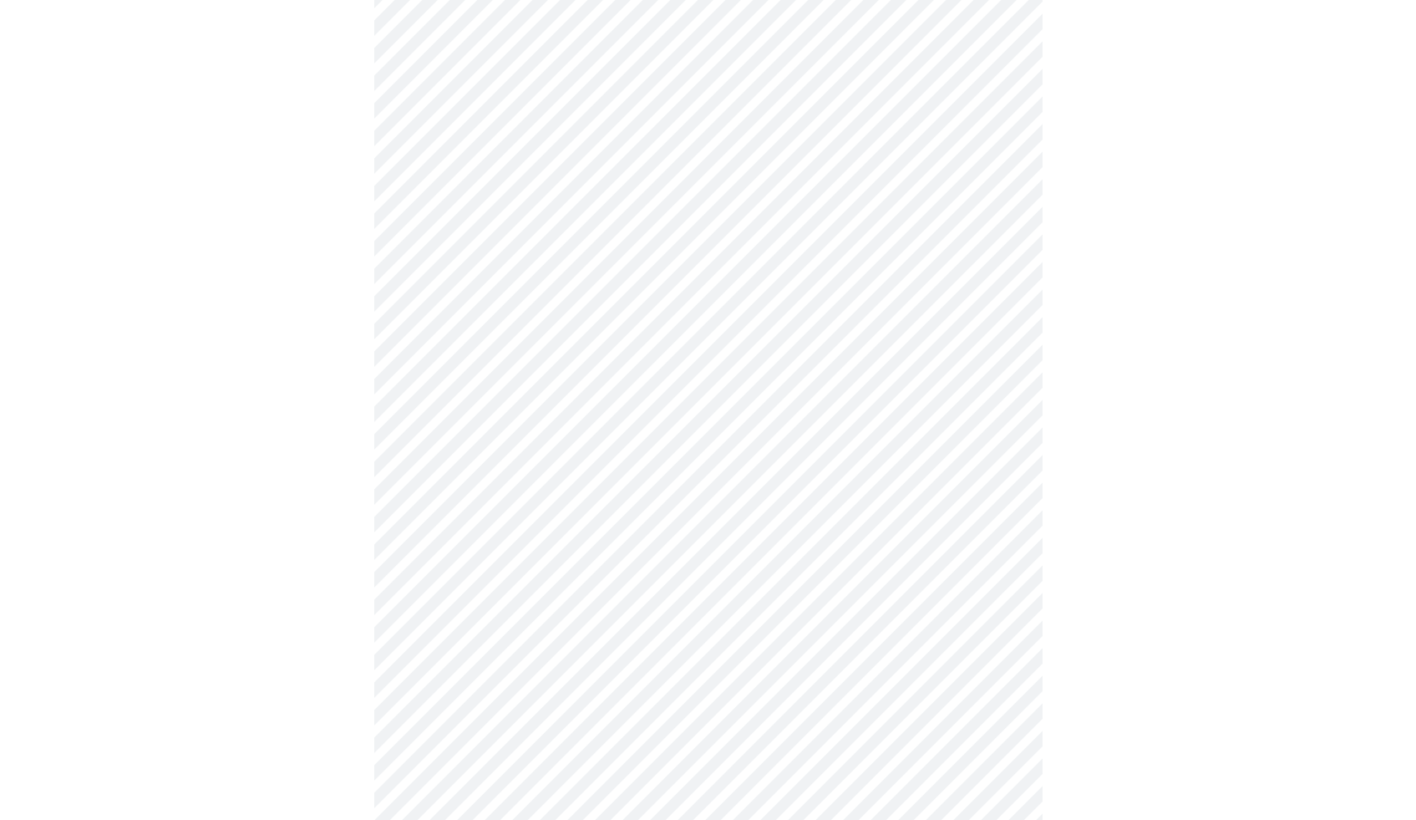
click at [609, 697] on body "MyMenopauseRx Appointments Messaging Labs Uploads Medications Community Refer a…" at bounding box center [708, 486] width 1403 height 2059
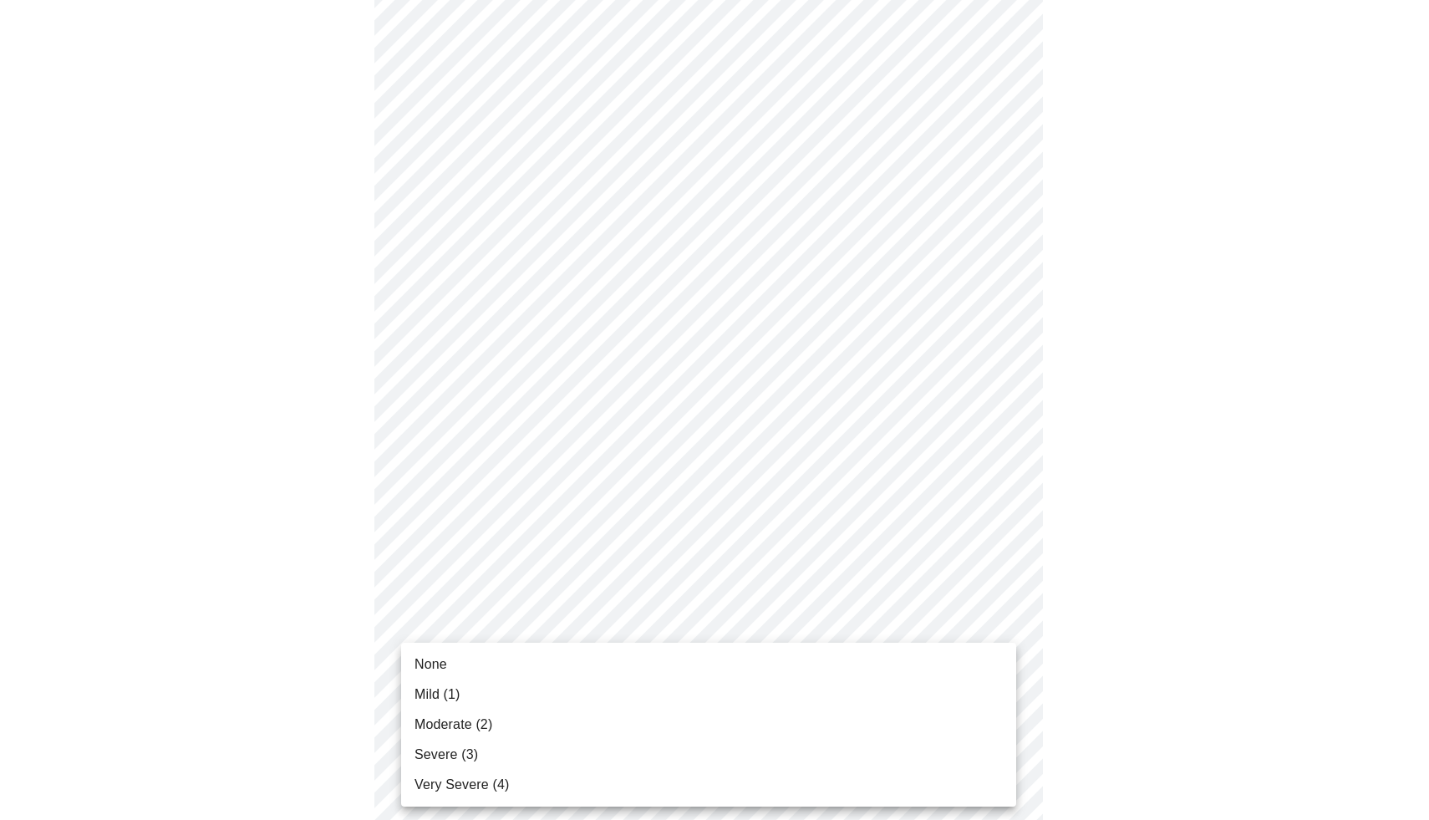
click at [552, 719] on li "Moderate (2)" at bounding box center [708, 724] width 615 height 30
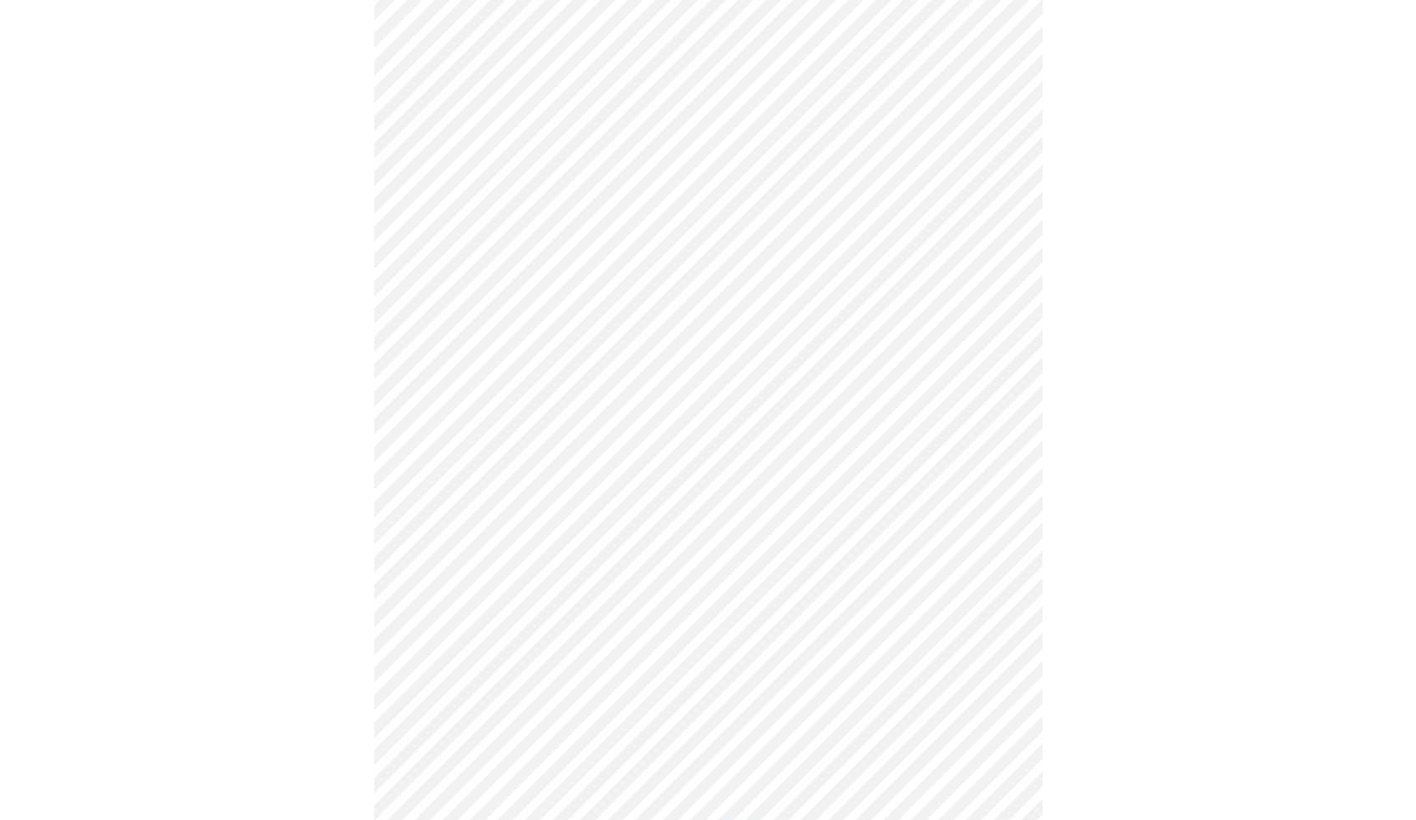
scroll to position [866, 0]
click at [601, 502] on body "MyMenopauseRx Appointments Messaging Labs Uploads Medications Community Refer a…" at bounding box center [708, 157] width 1403 height 2035
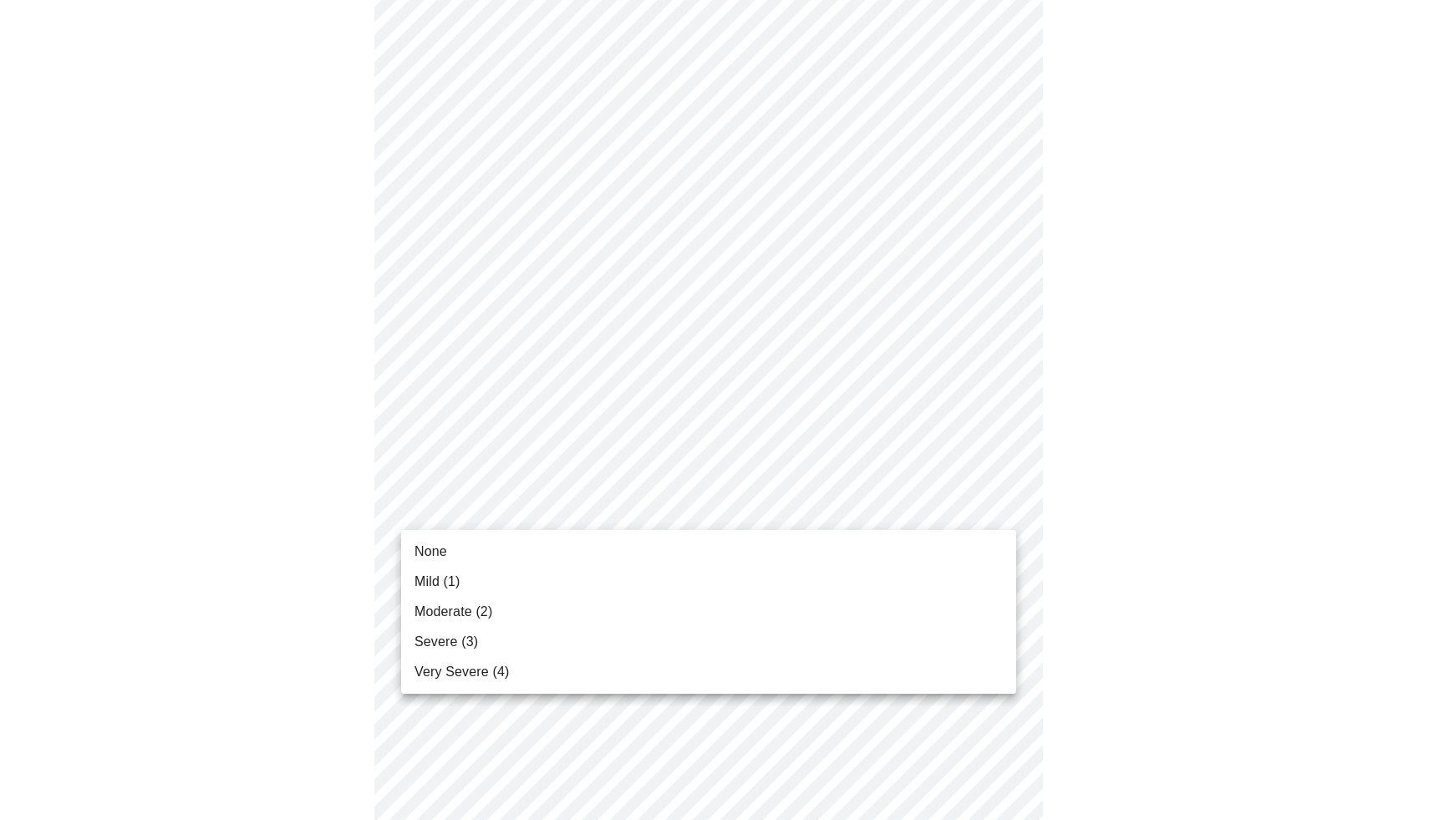
click at [507, 582] on li "Mild (1)" at bounding box center [708, 581] width 615 height 30
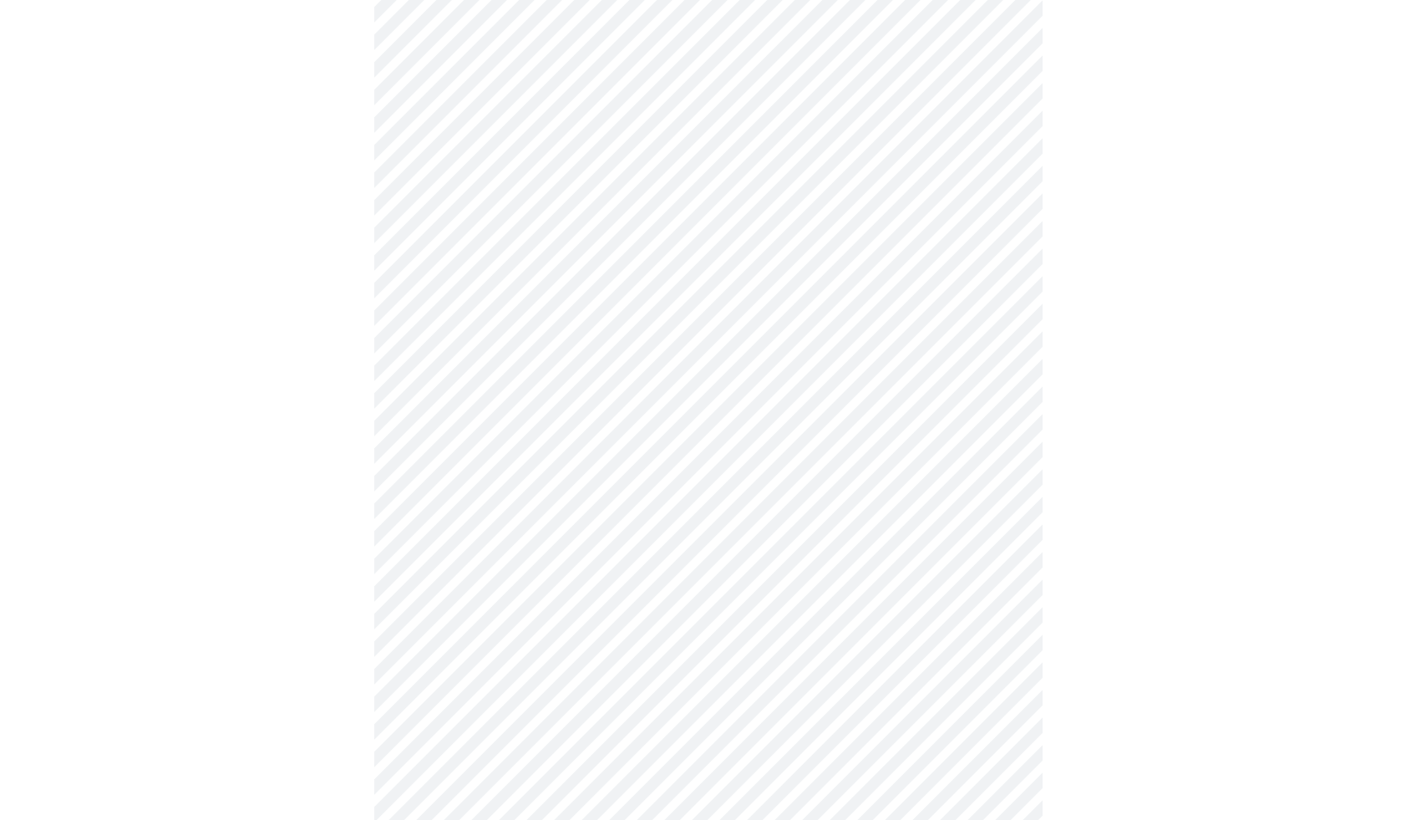
click at [594, 650] on body "MyMenopauseRx Appointments Messaging Labs Uploads Medications Community Refer a…" at bounding box center [708, 146] width 1403 height 2012
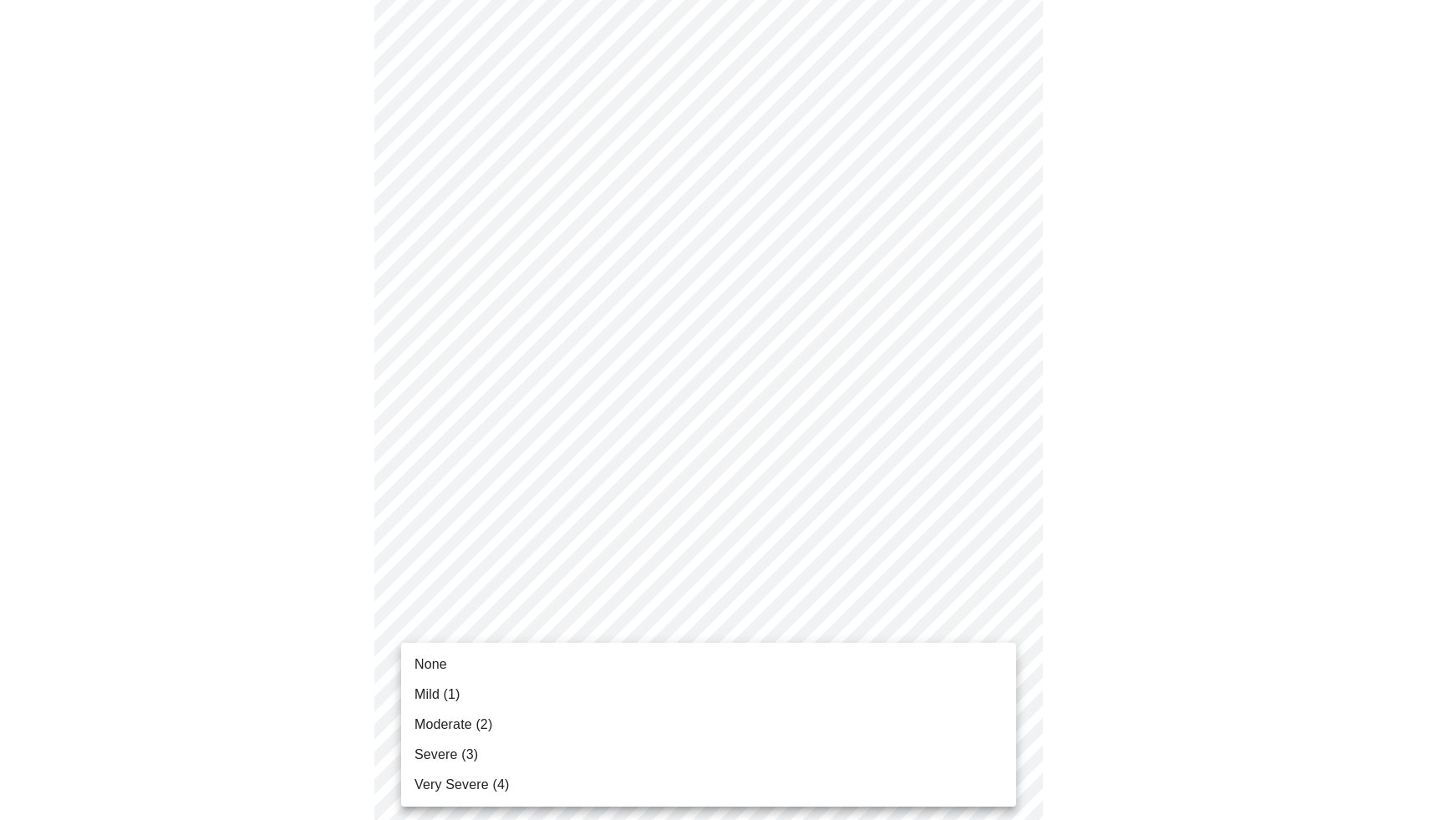
click at [557, 739] on li "Severe (3)" at bounding box center [708, 754] width 615 height 30
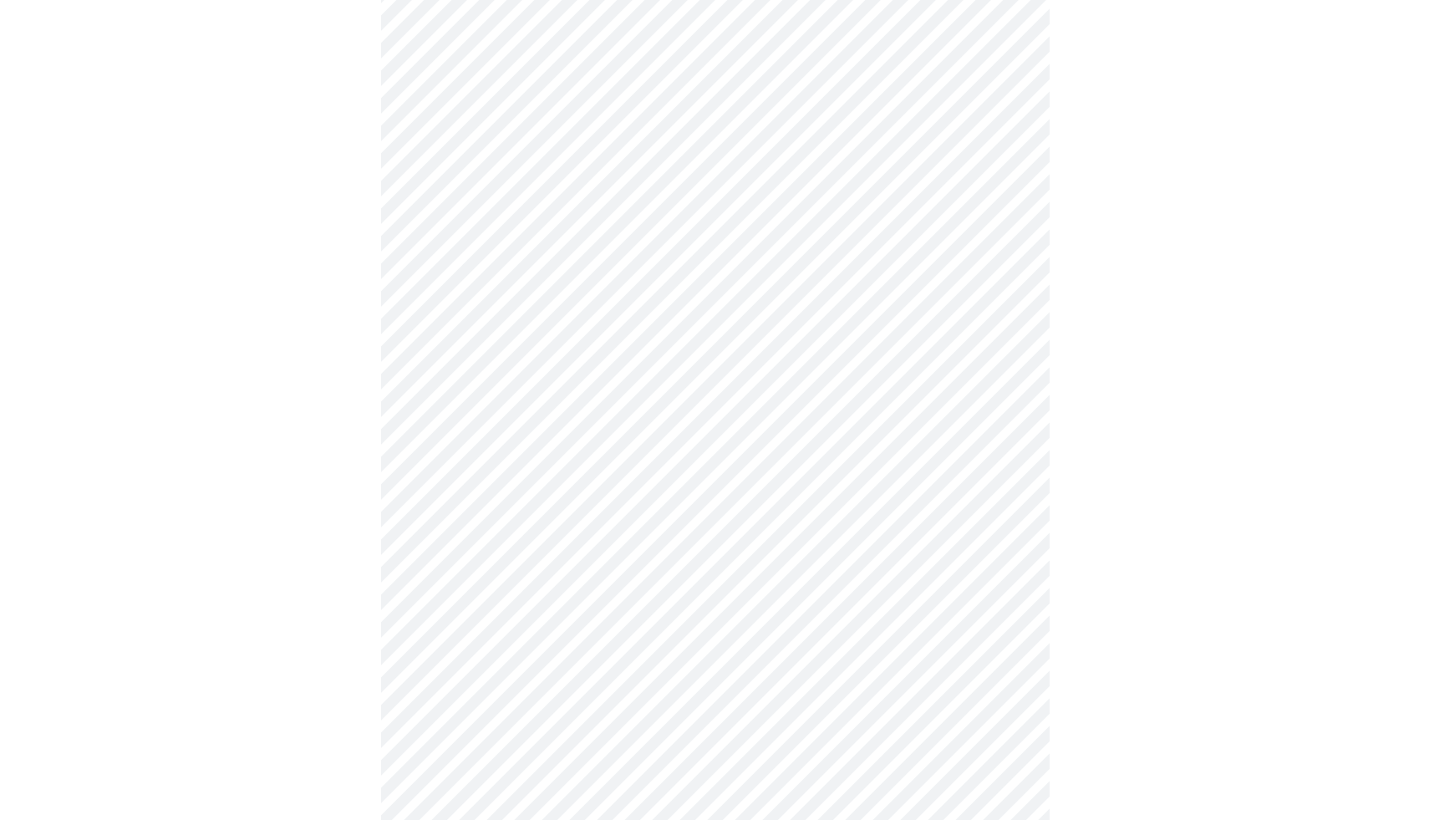
scroll to position [1169, 0]
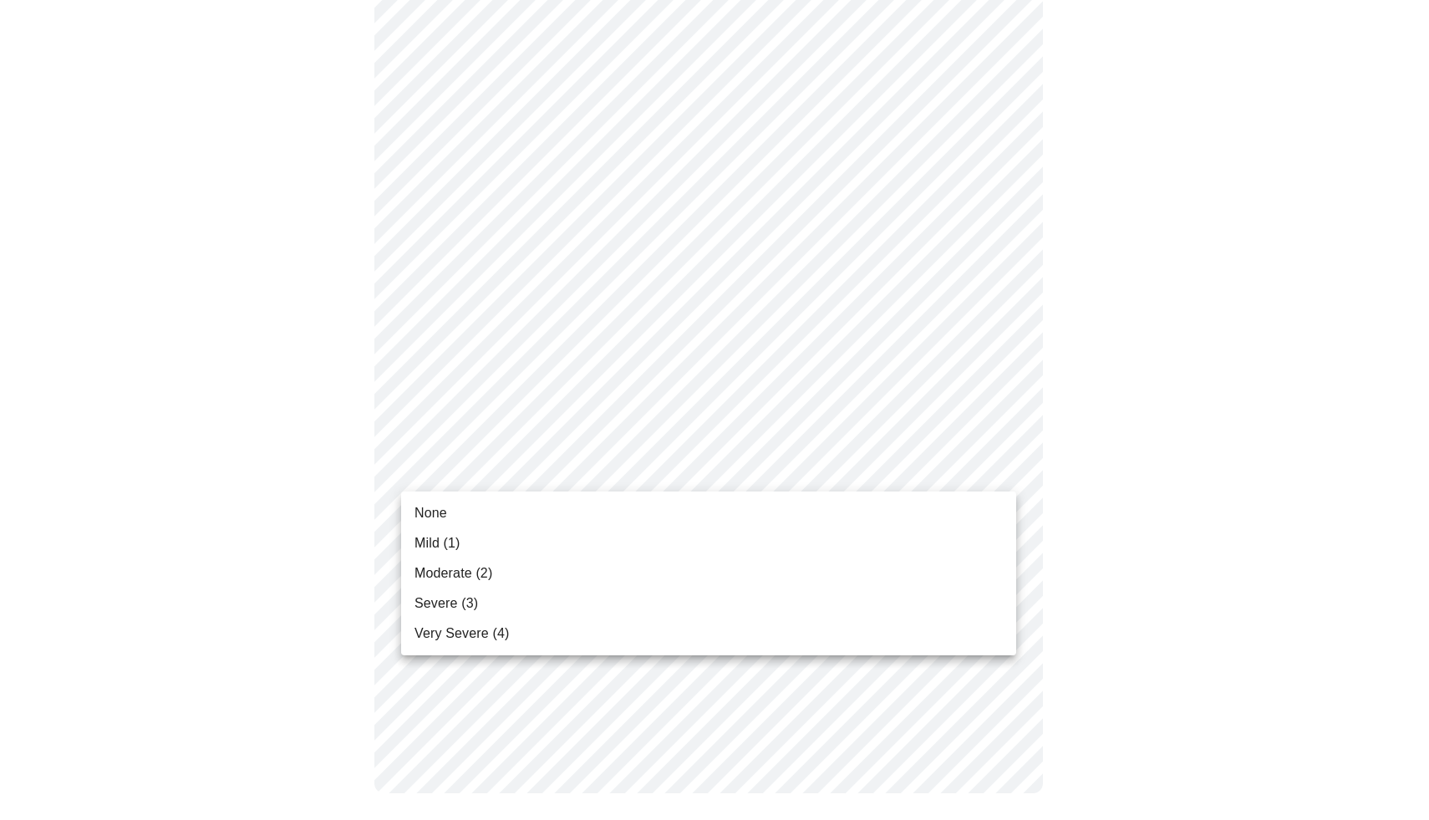
click at [562, 550] on li "Mild (1)" at bounding box center [708, 543] width 615 height 30
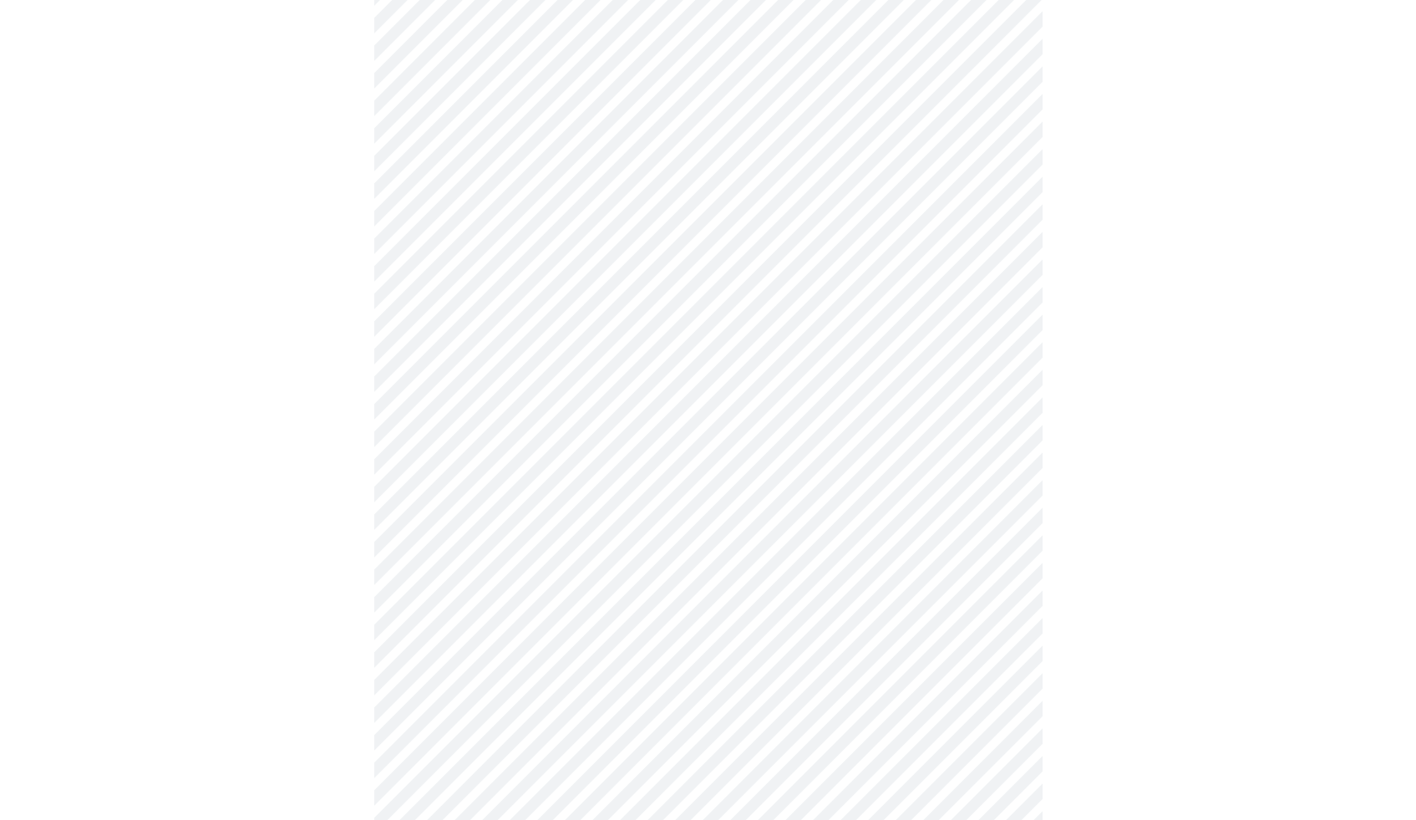
scroll to position [345, 0]
click at [663, 676] on body "MyMenopauseRx Appointments Messaging Labs Uploads Medications Community Refer a…" at bounding box center [708, 486] width 1403 height 1649
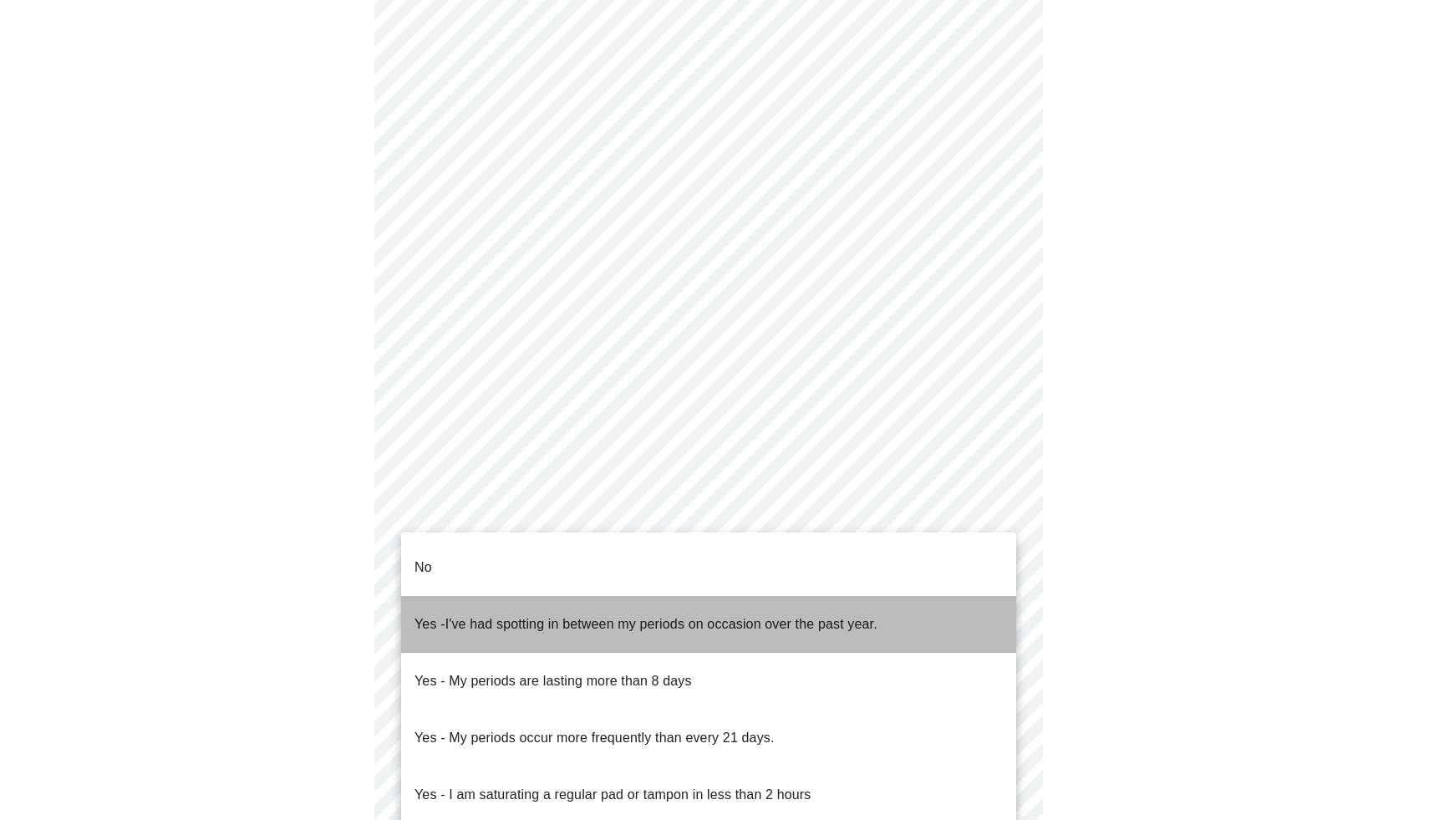
click at [891, 612] on li "Yes - I've had spotting in between my periods on occasion over the past year." at bounding box center [708, 624] width 615 height 57
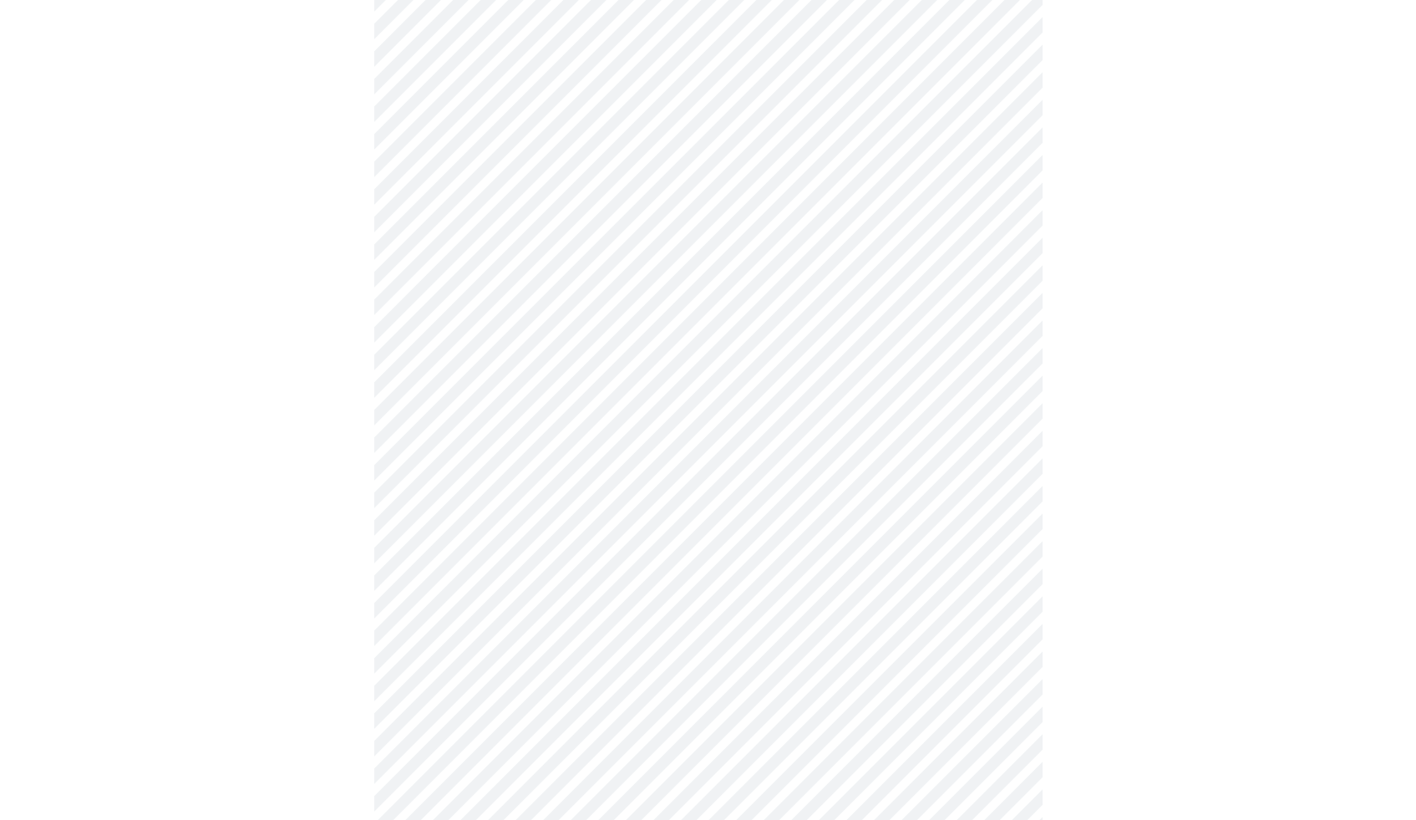
scroll to position [419, 0]
click at [859, 722] on body "MyMenopauseRx Appointments Messaging Labs Uploads Medications Community Refer a…" at bounding box center [708, 406] width 1403 height 1639
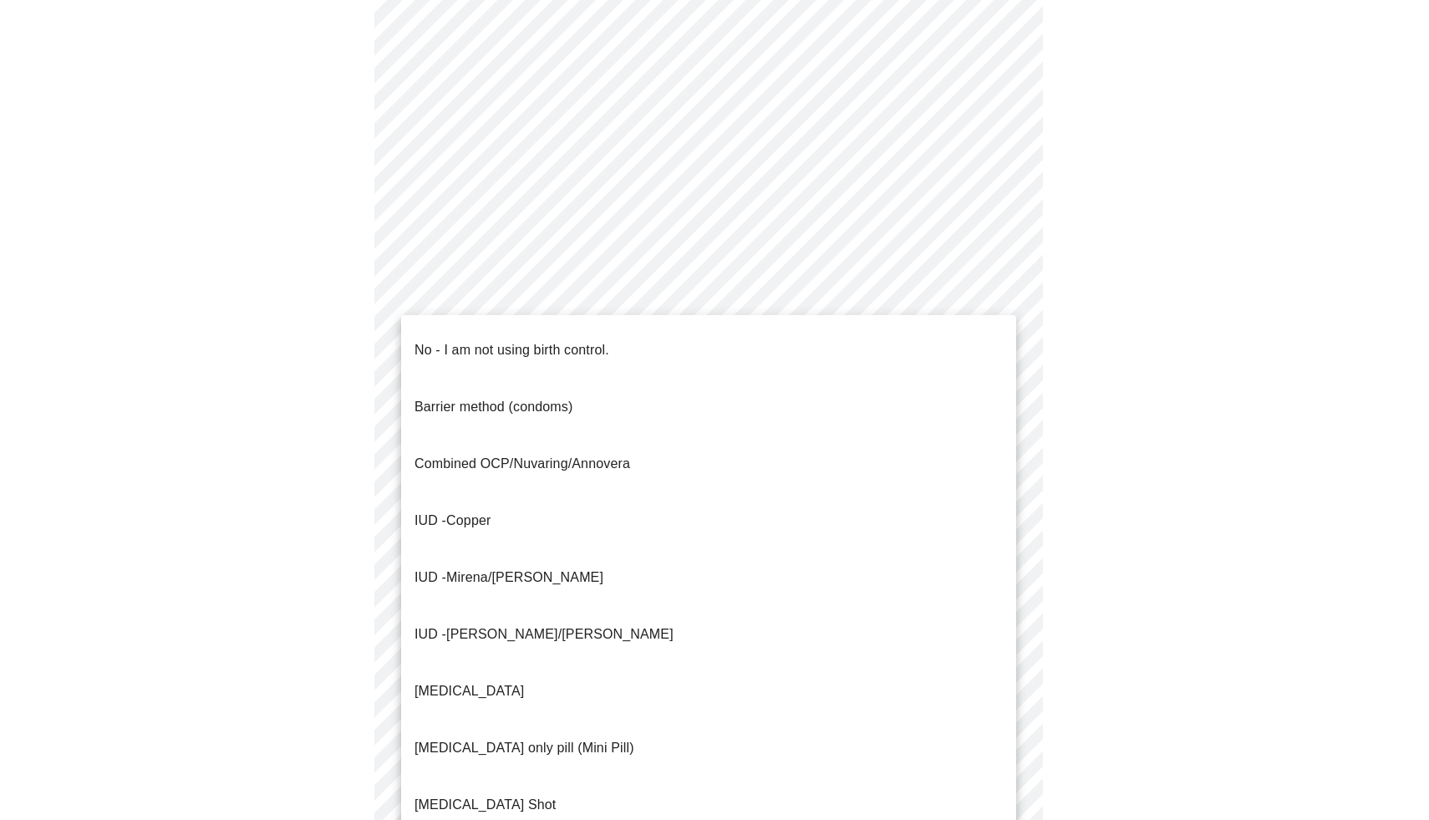
click at [555, 549] on li "IUD - Mirena/Liletta" at bounding box center [708, 577] width 615 height 57
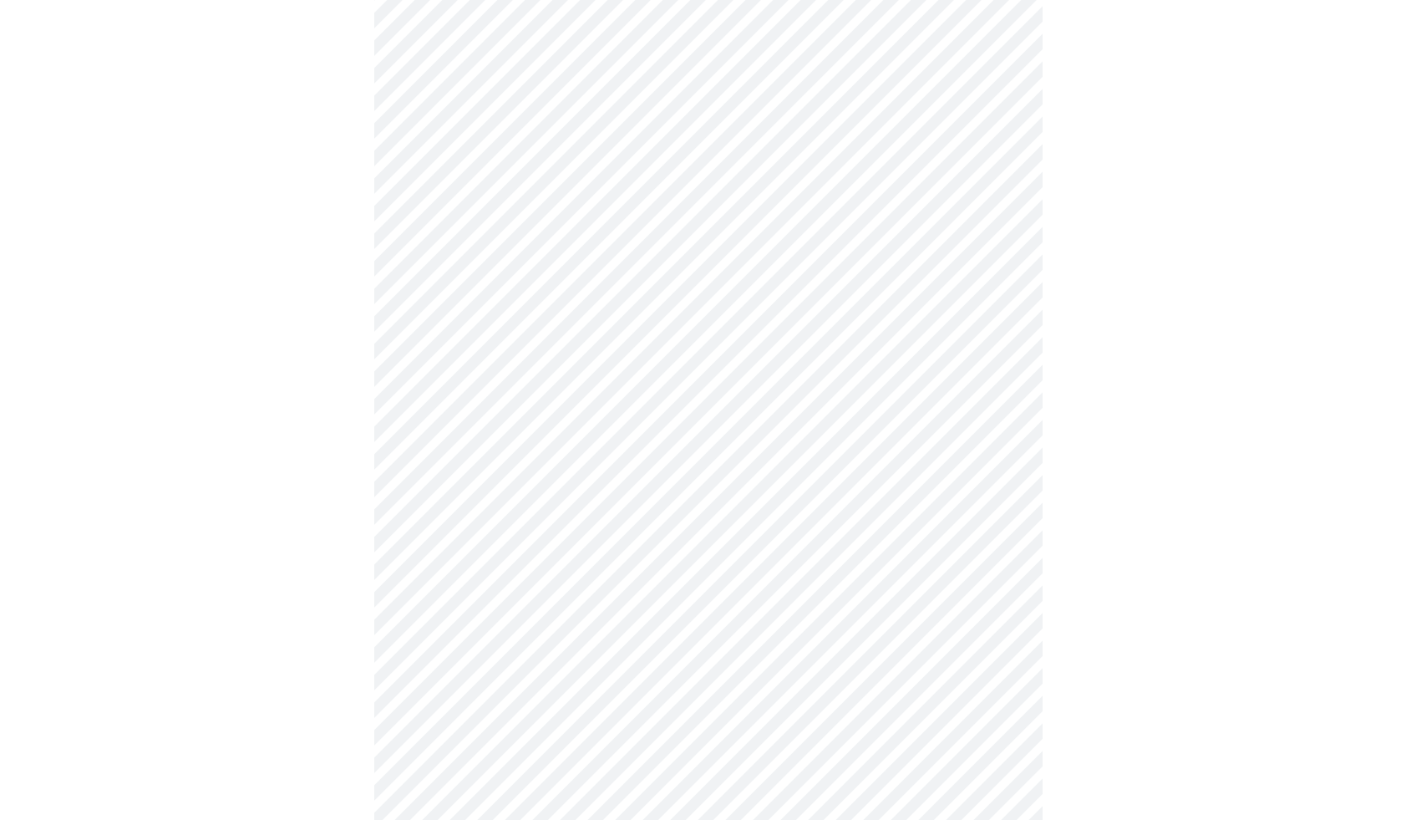
scroll to position [681, 0]
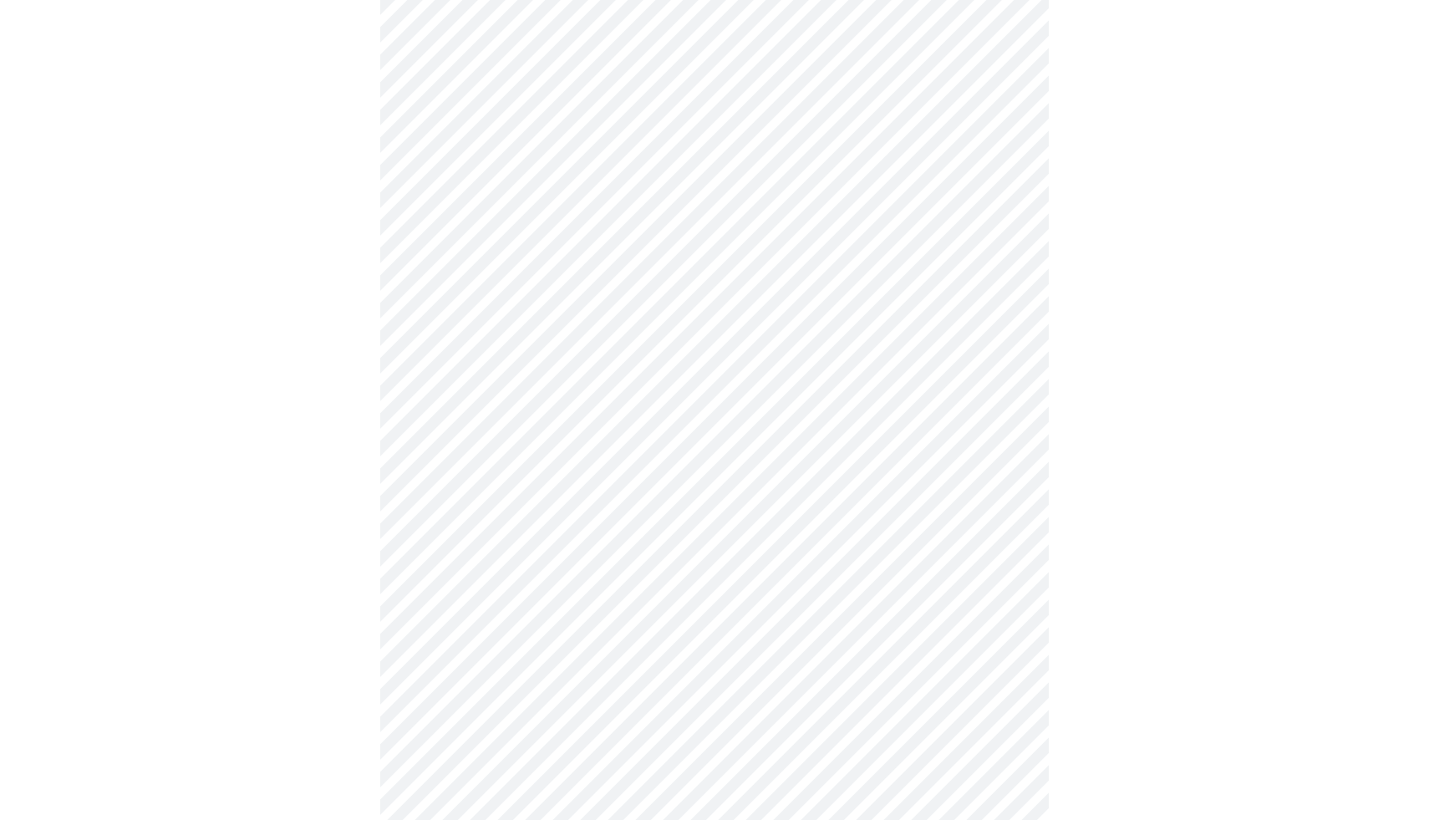
click at [794, 575] on body "MyMenopauseRx Appointments Messaging Labs Uploads Medications Community Refer a…" at bounding box center [714, 140] width 1415 height 1629
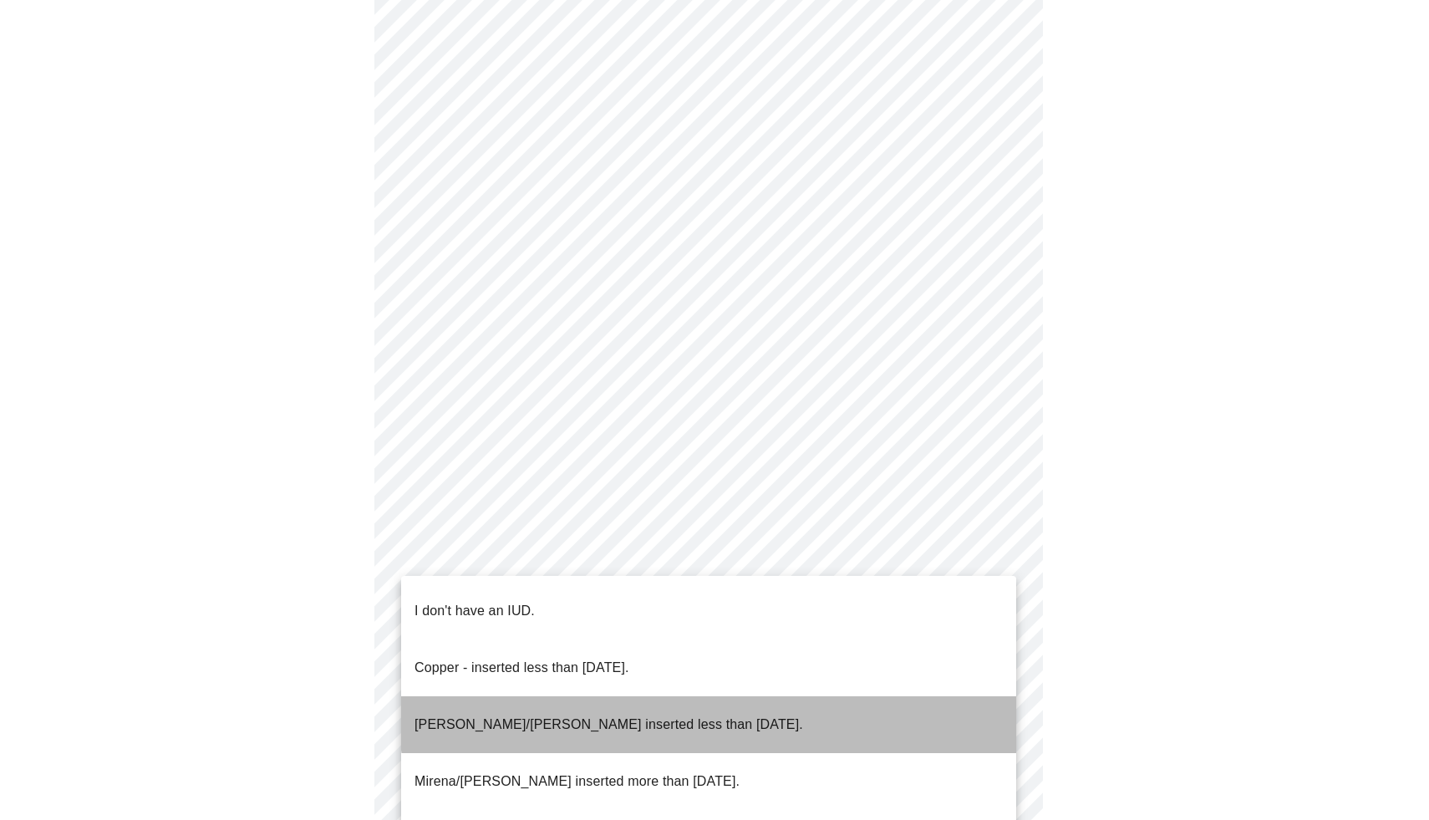
click at [725, 696] on li "Mirena/Liletta inserted less than 5 years ago." at bounding box center [708, 724] width 615 height 57
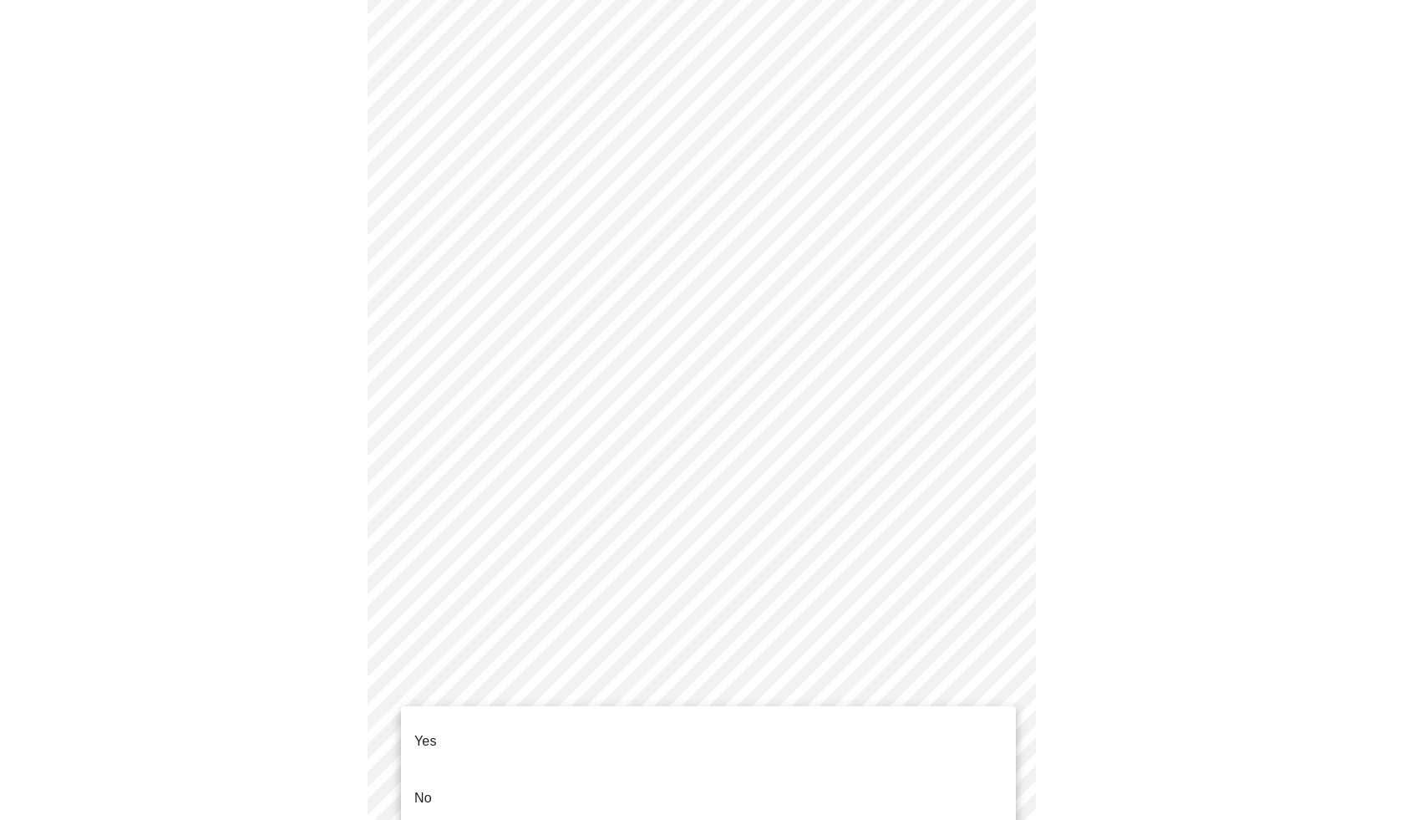
click at [729, 704] on body "MyMenopauseRx Appointments Messaging Labs Uploads Medications Community Refer a…" at bounding box center [708, 135] width 1403 height 1619
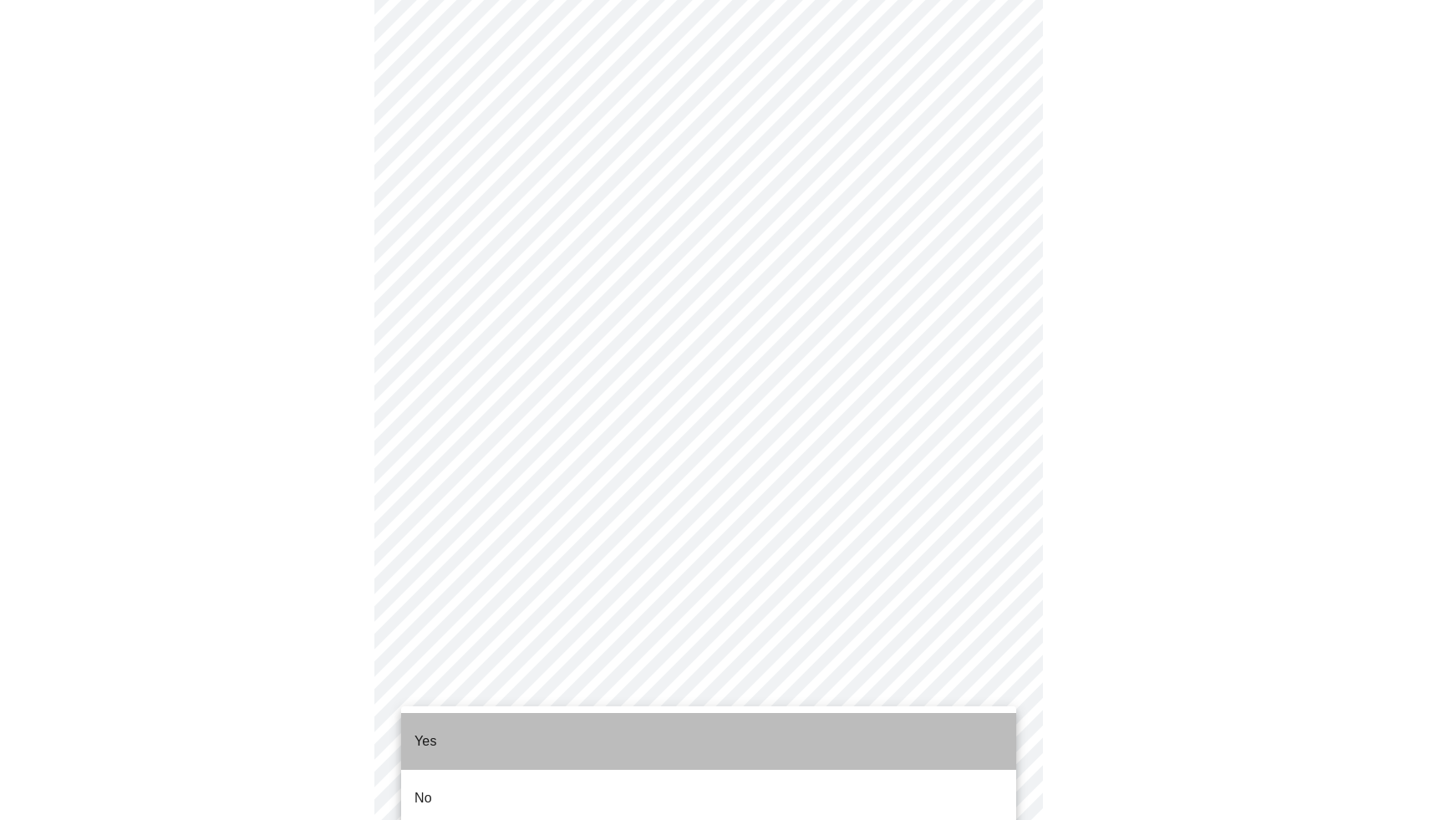
click at [577, 739] on li "Yes" at bounding box center [708, 741] width 615 height 57
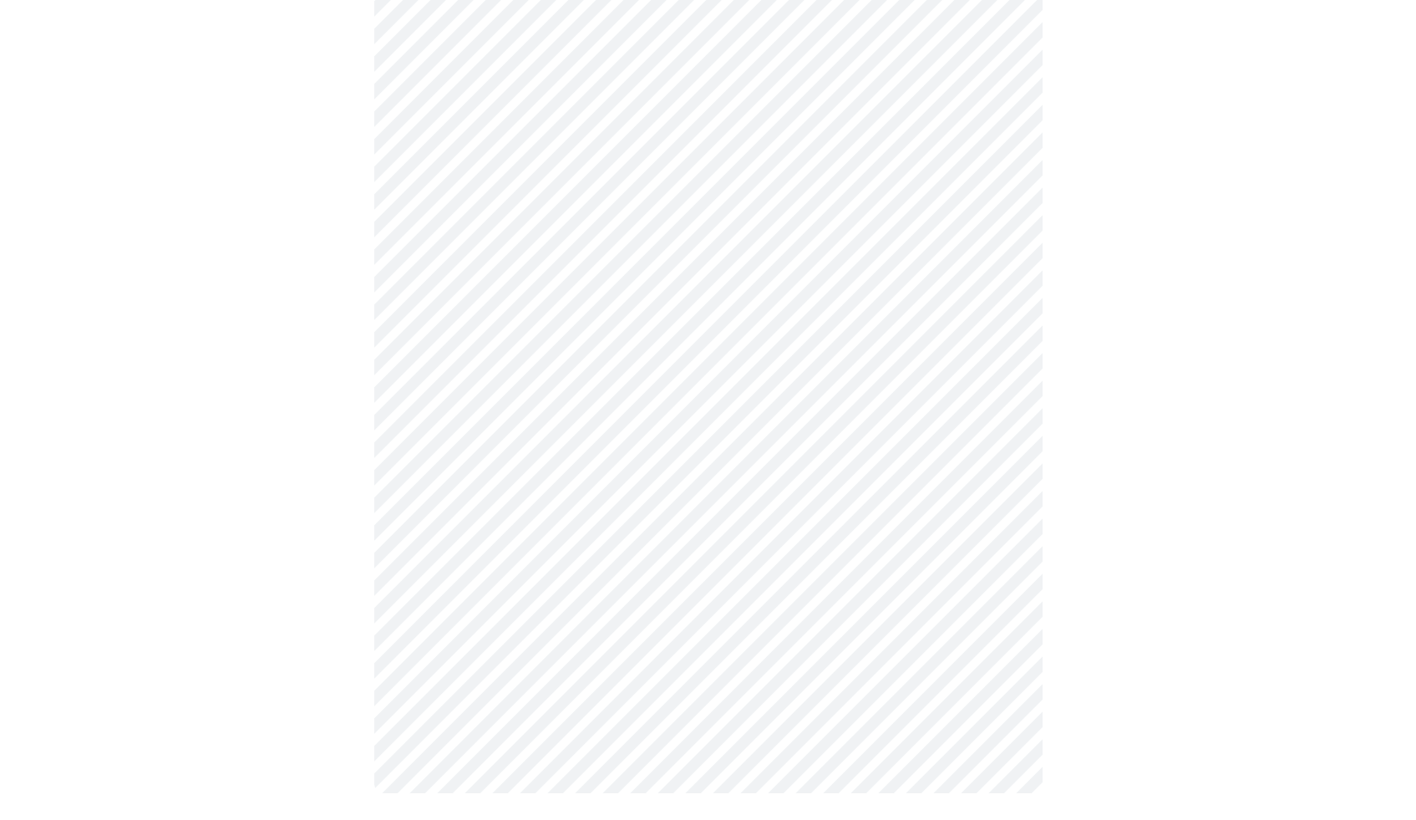
scroll to position [0, 0]
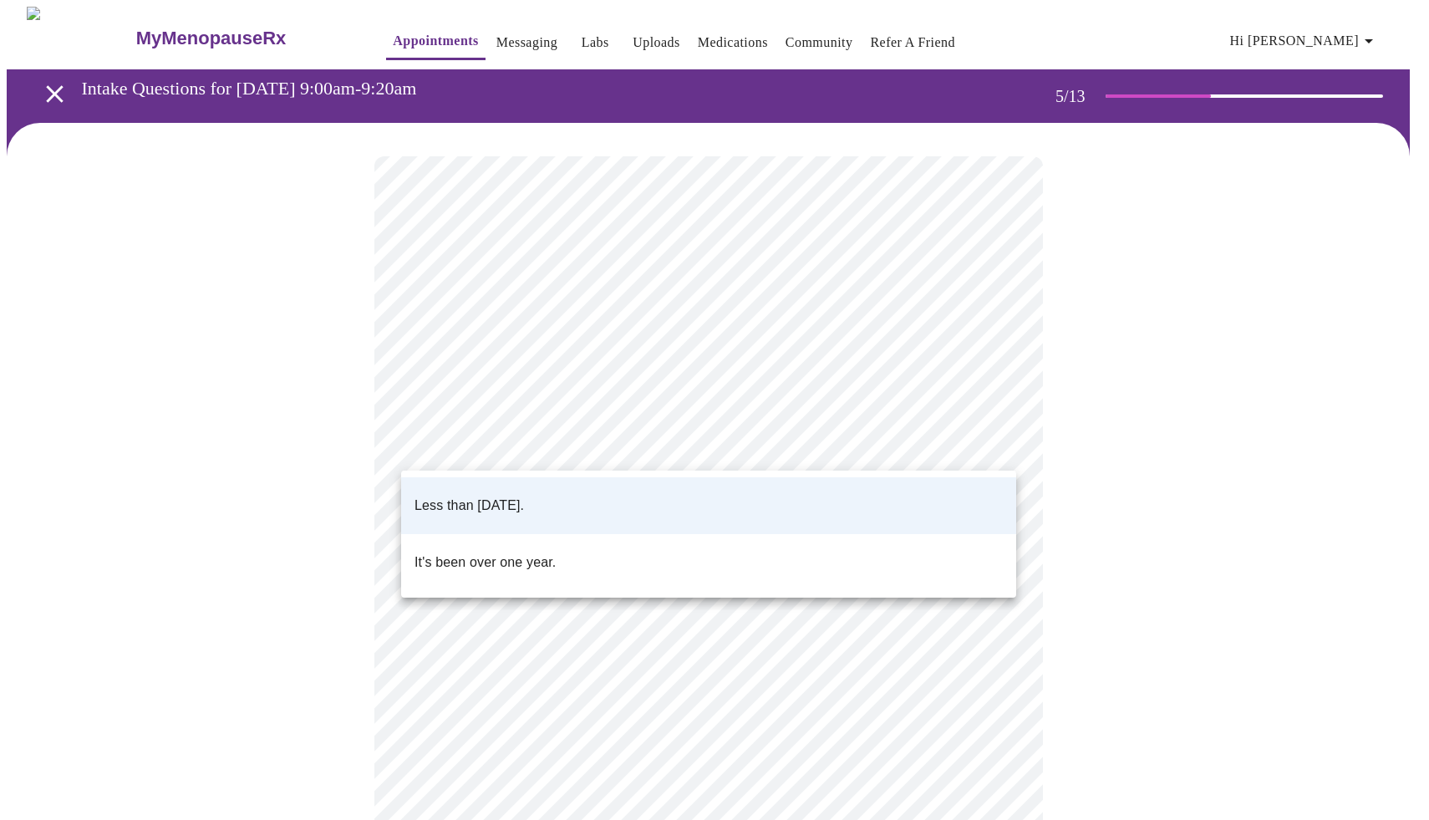
click at [996, 439] on body "MyMenopauseRx Appointments Messaging Labs Uploads Medications Community Refer a…" at bounding box center [714, 624] width 1415 height 1235
click at [996, 439] on div at bounding box center [714, 410] width 1429 height 820
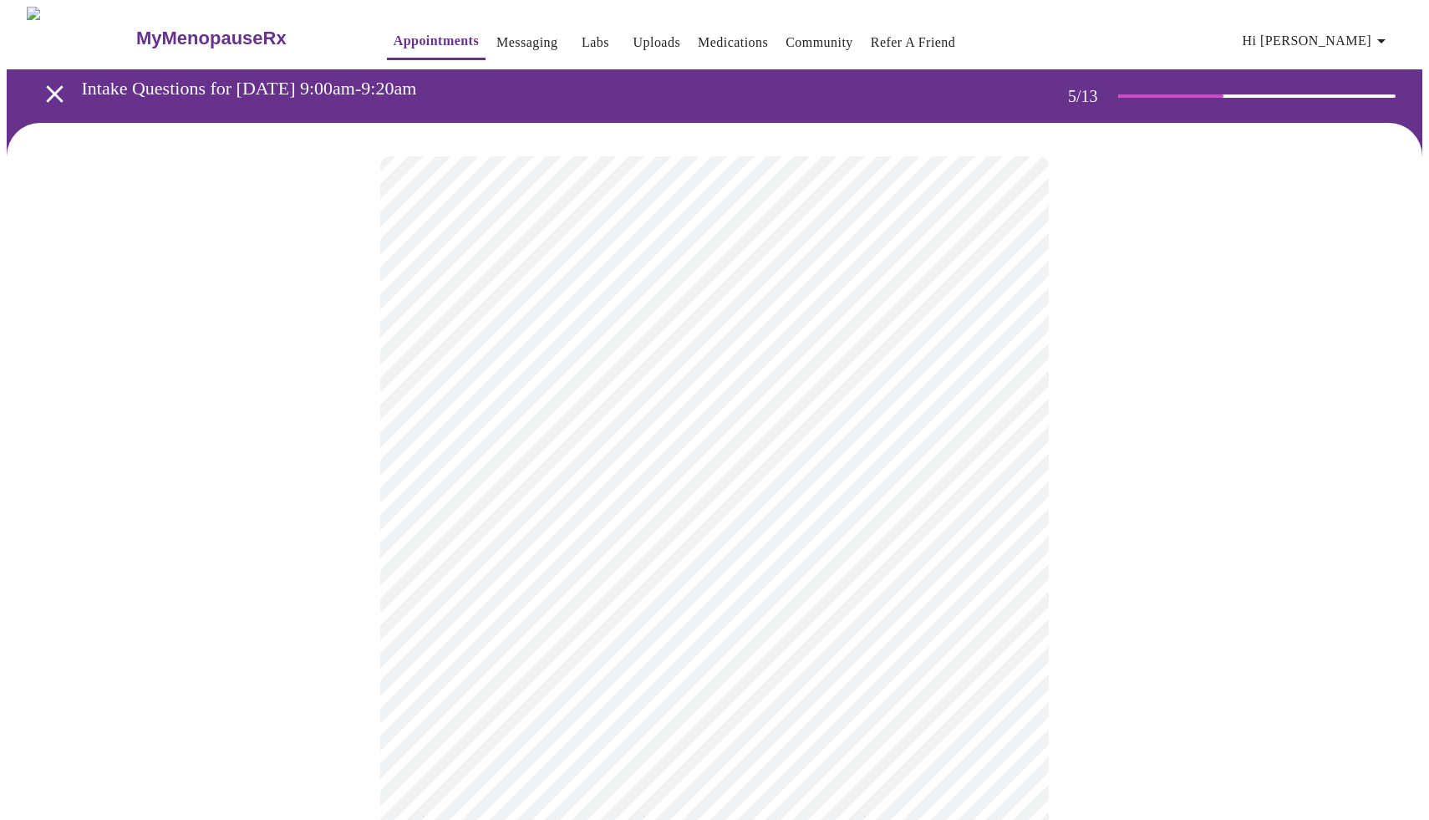
click at [1001, 581] on body "MyMenopauseRx Appointments Messaging Labs Uploads Medications Community Refer a…" at bounding box center [714, 624] width 1415 height 1235
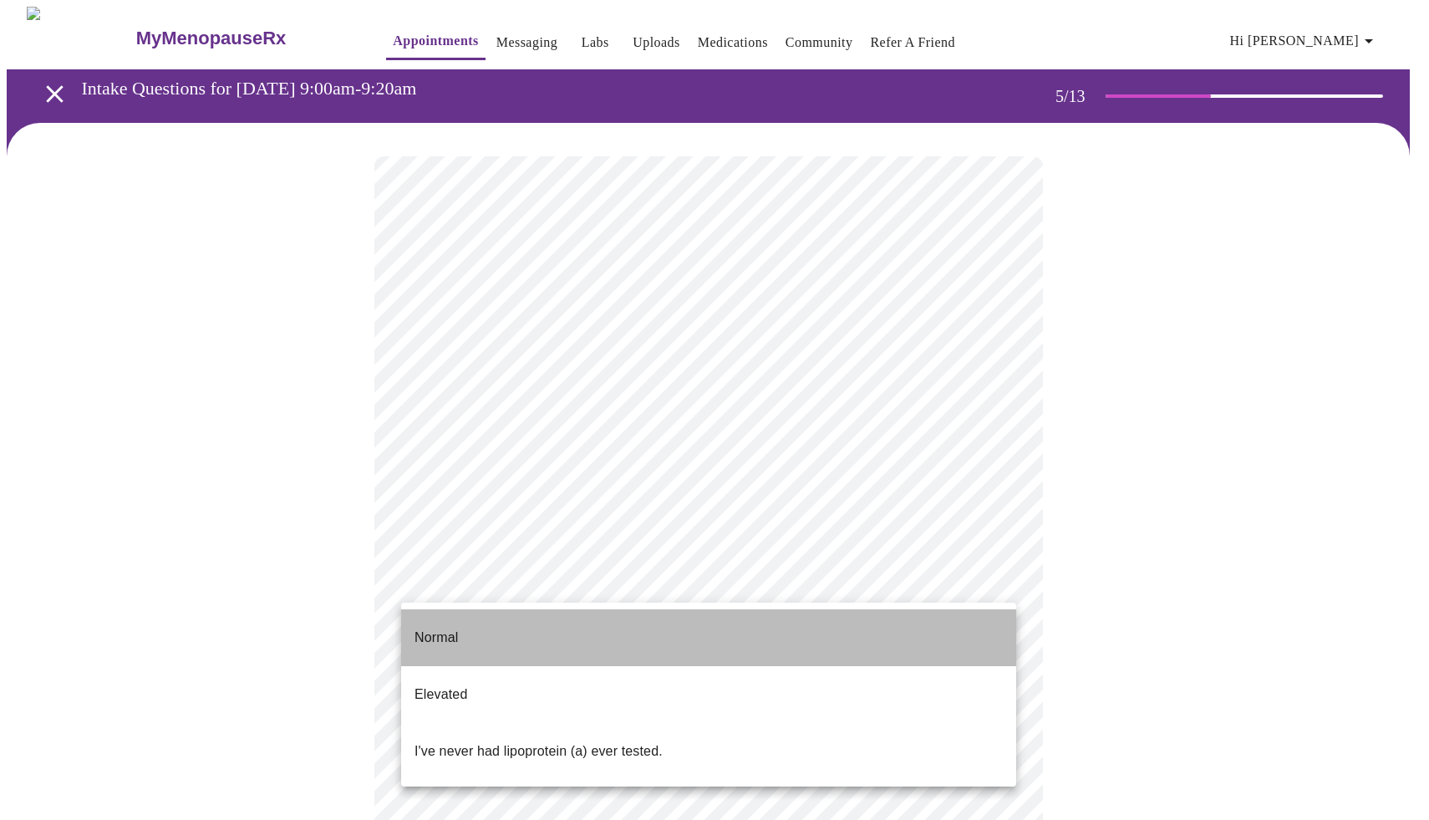
click at [897, 635] on li "Normal" at bounding box center [708, 637] width 615 height 57
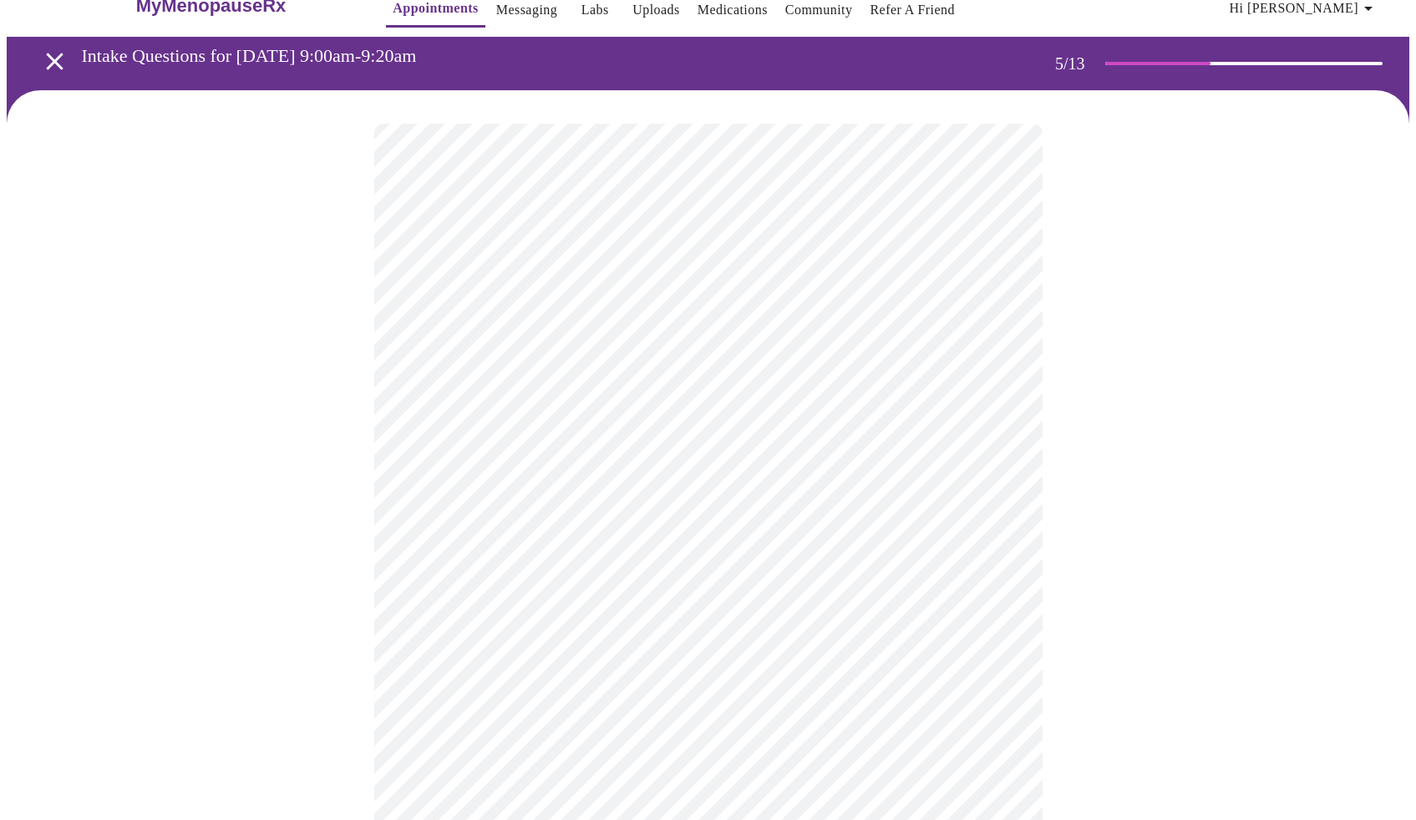
scroll to position [302, 0]
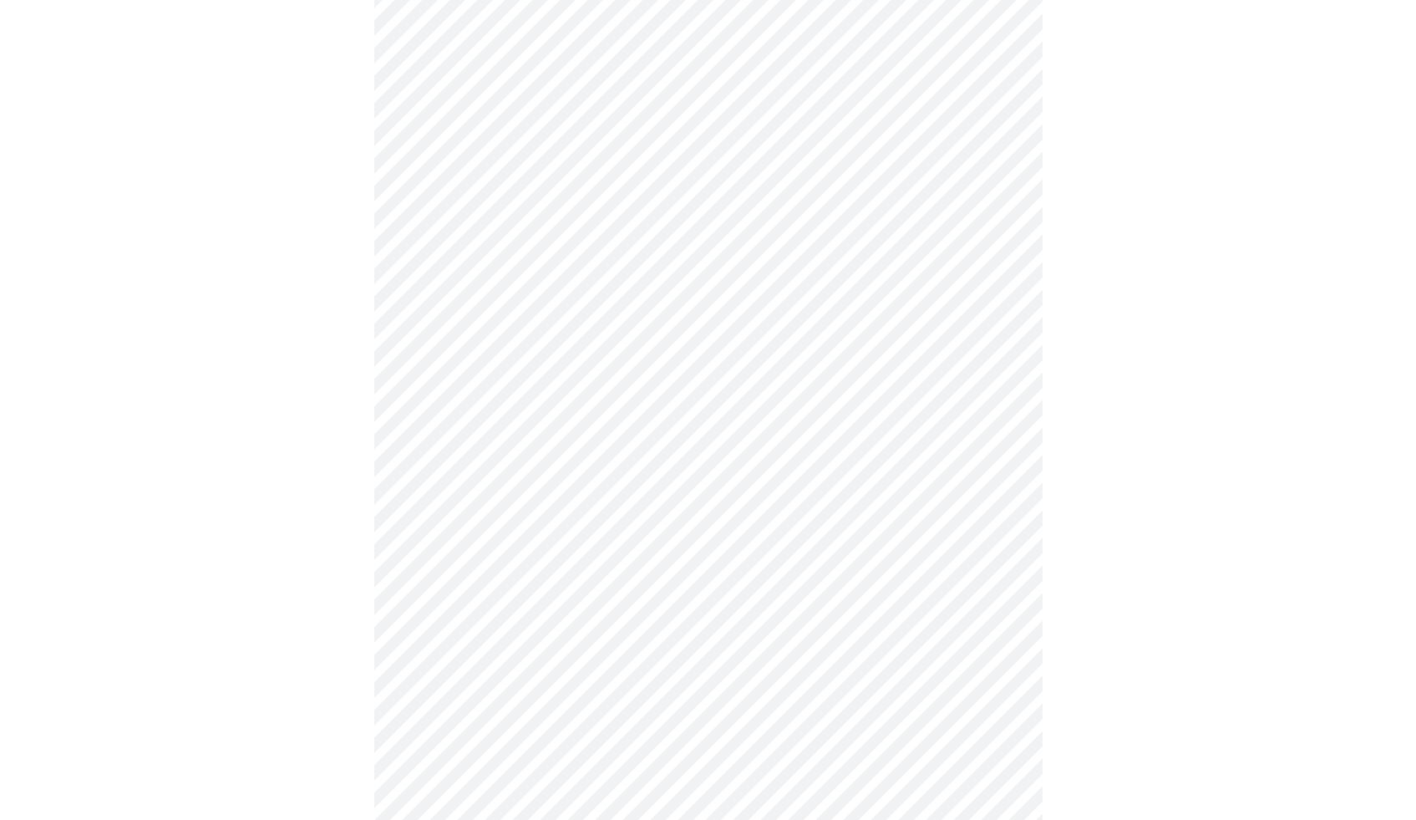
click at [529, 295] on body "MyMenopauseRx Appointments Messaging Labs Uploads Medications Community Refer a…" at bounding box center [708, 318] width 1403 height 1226
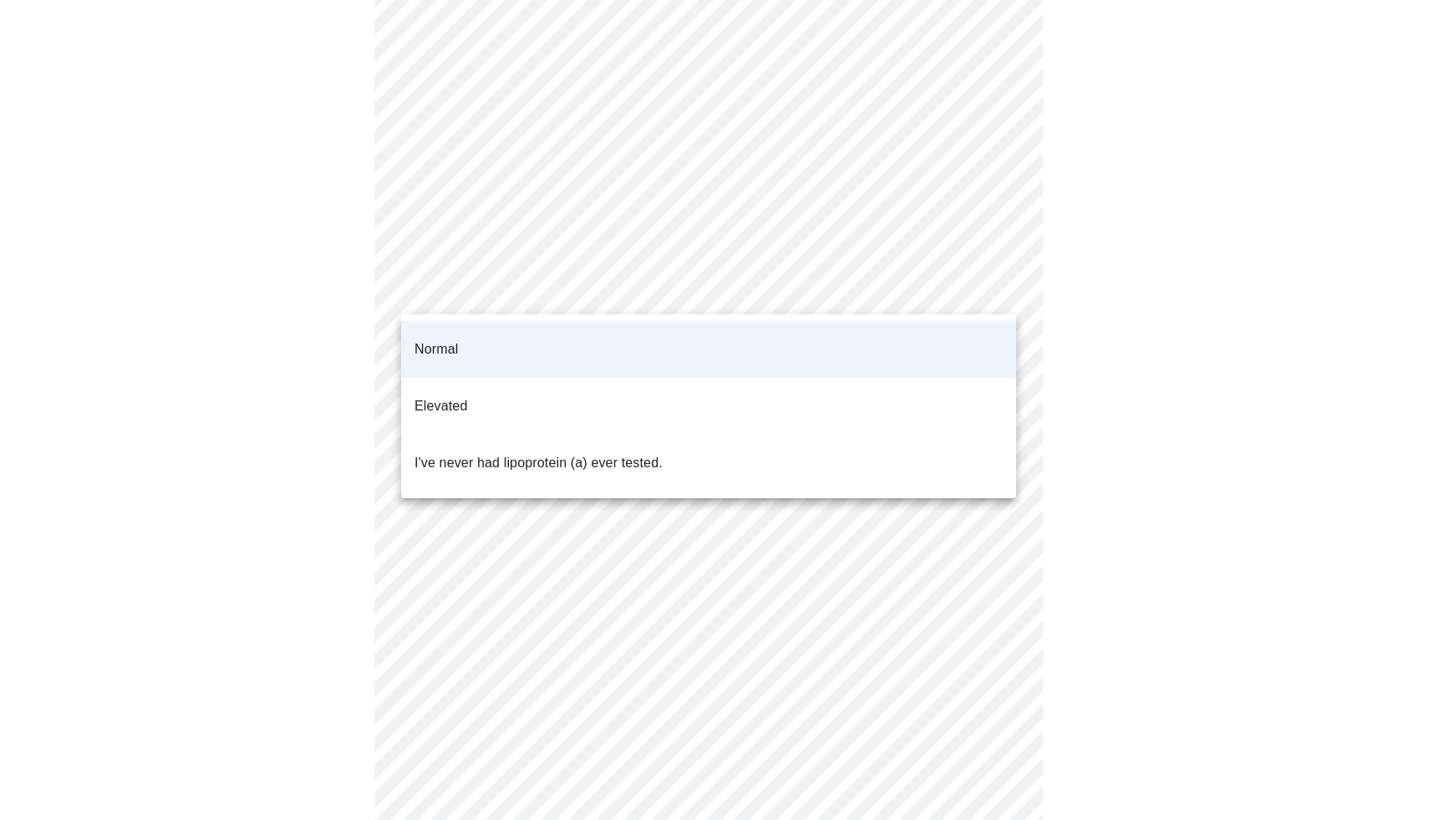
click at [506, 453] on p "I've never had lipoprotein (a) ever tested." at bounding box center [538, 463] width 248 height 20
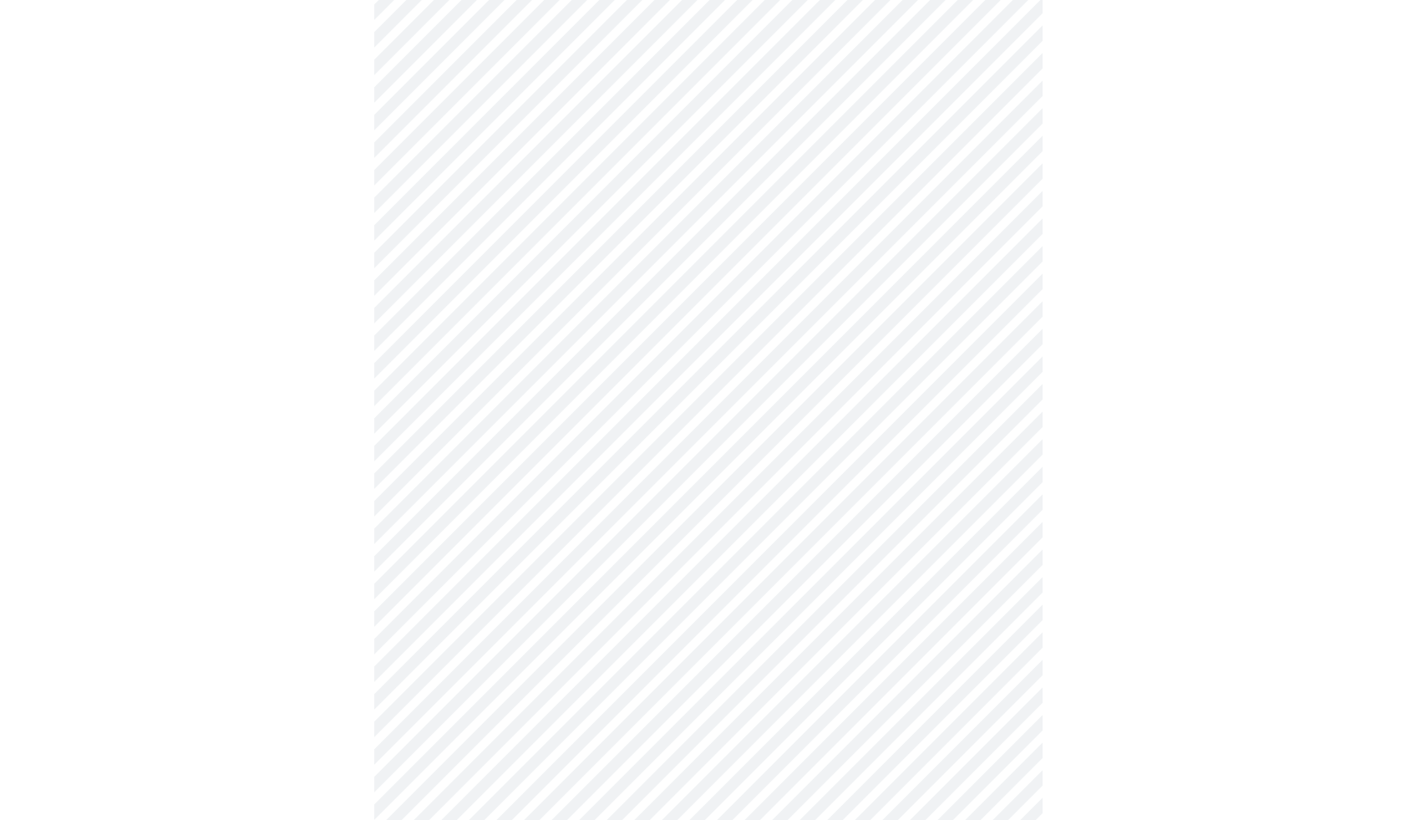
scroll to position [4052, 0]
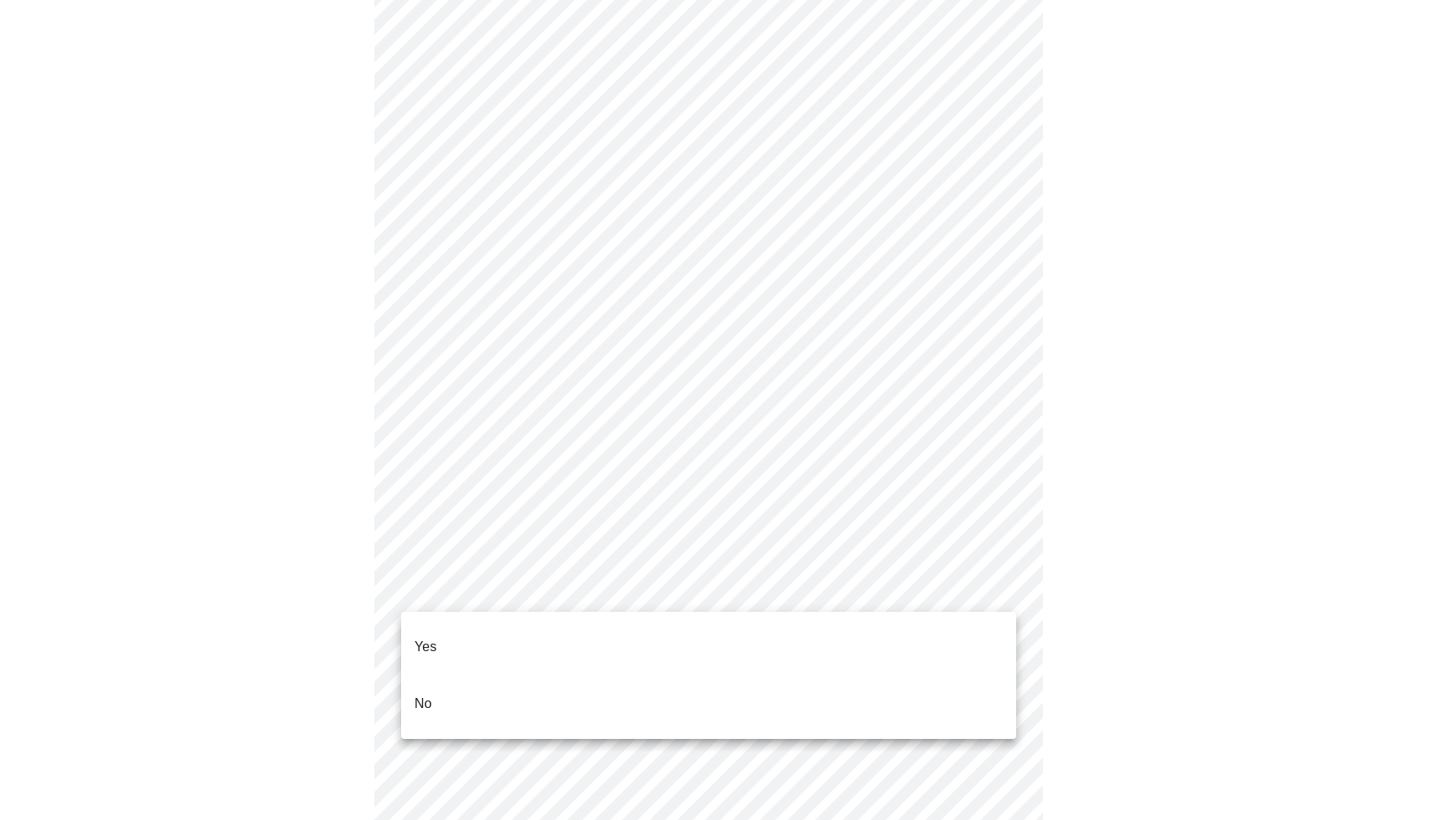
click at [699, 675] on li "No" at bounding box center [708, 703] width 615 height 57
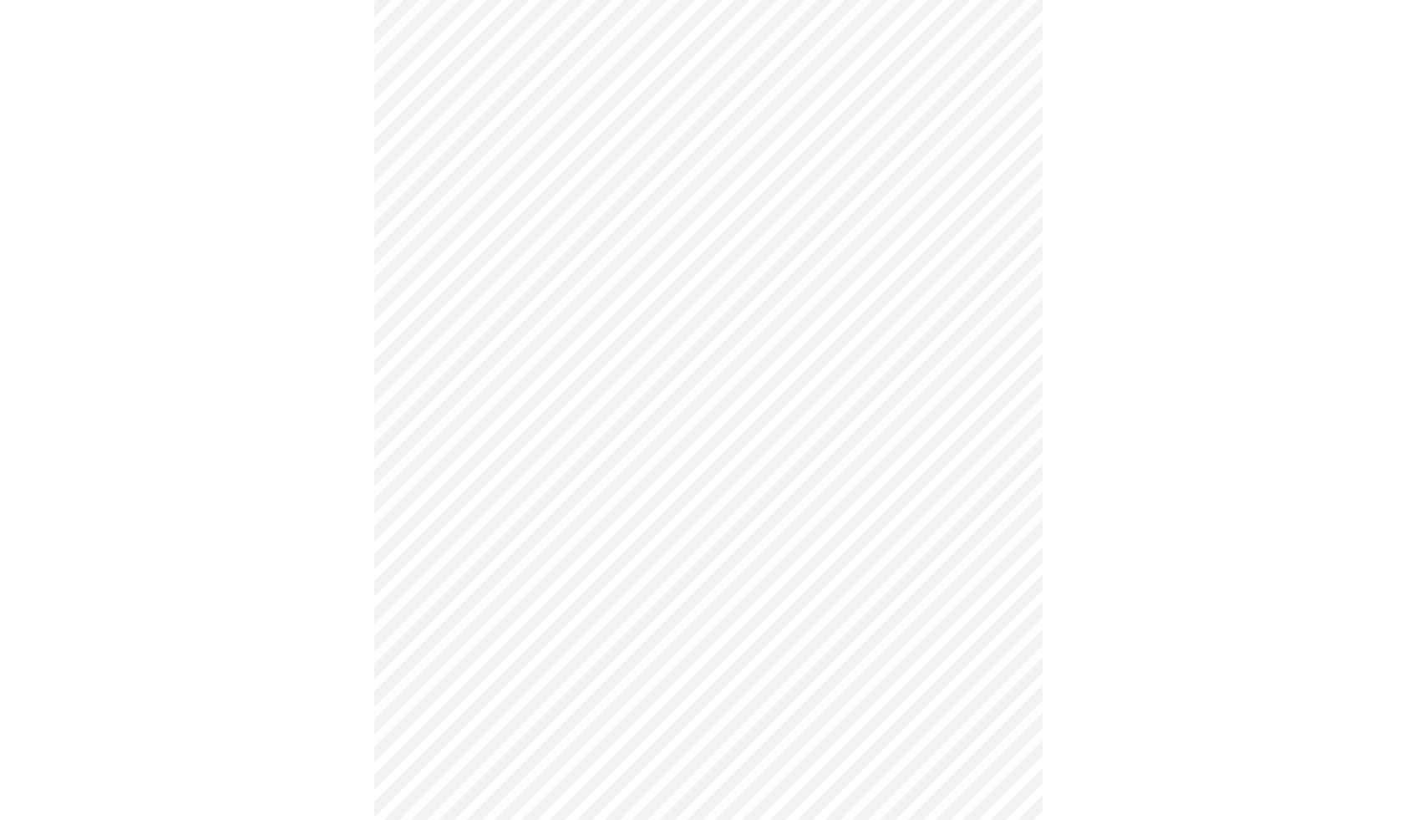
scroll to position [1152, 0]
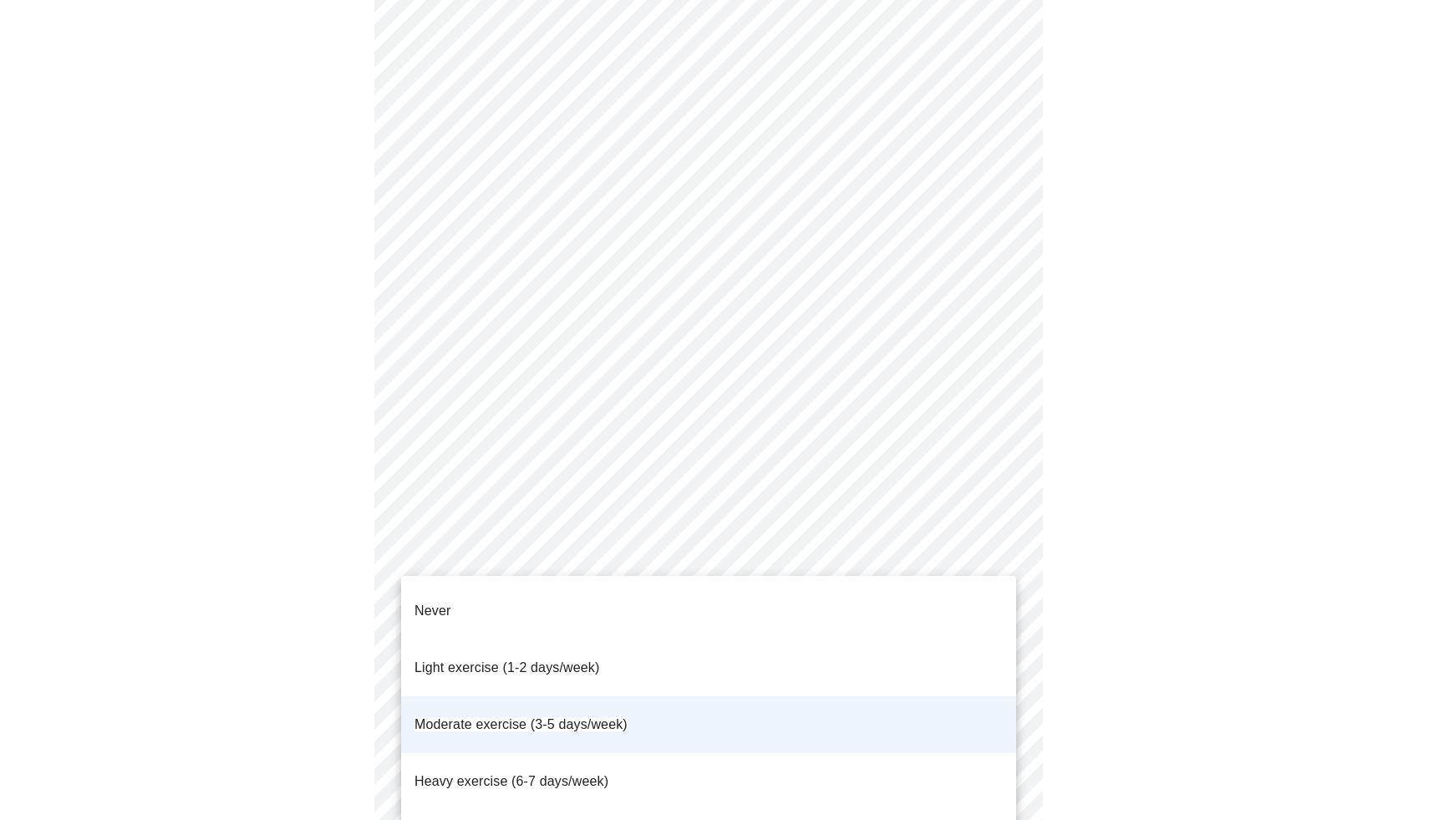
click at [1140, 696] on div at bounding box center [714, 410] width 1429 height 820
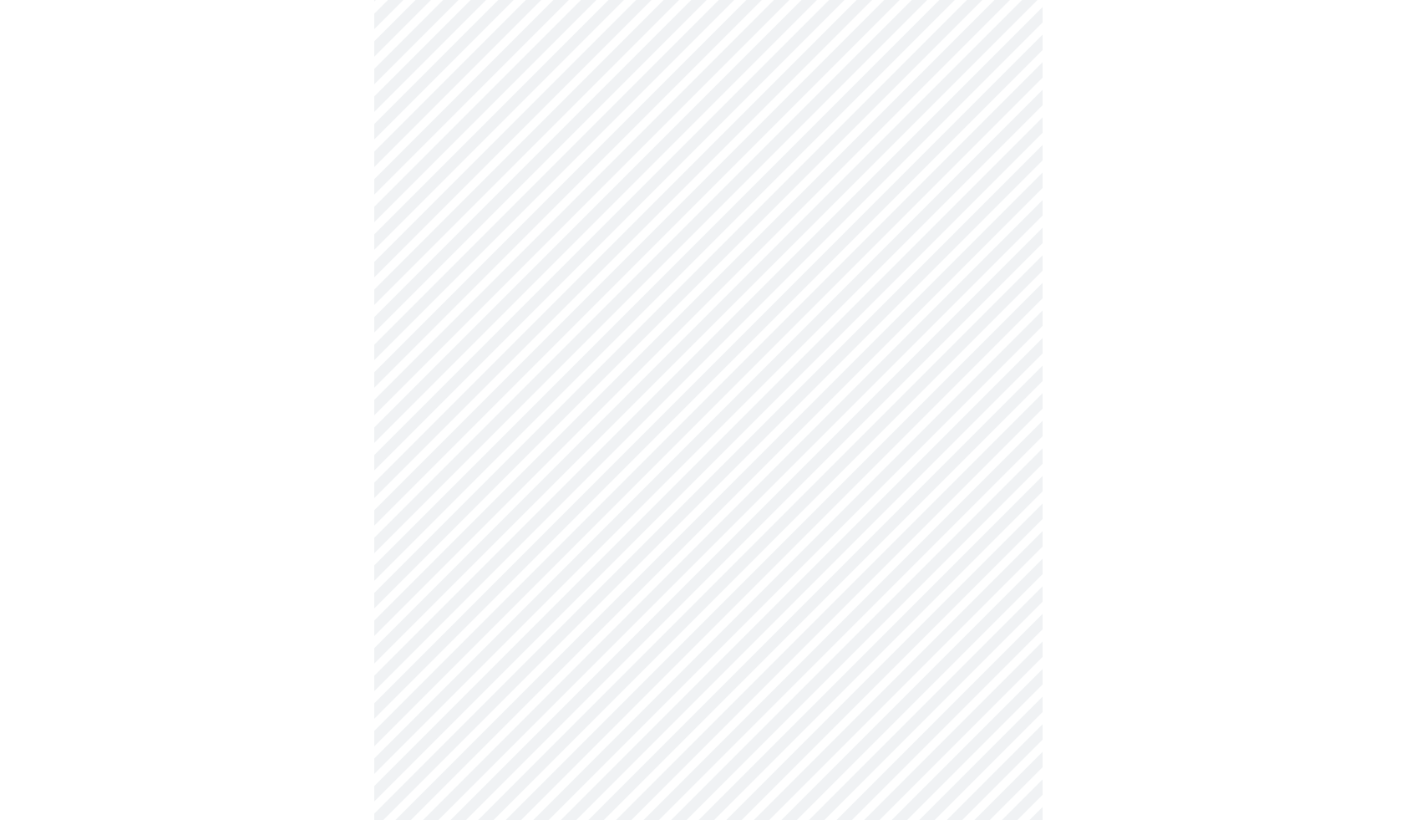
scroll to position [1339, 0]
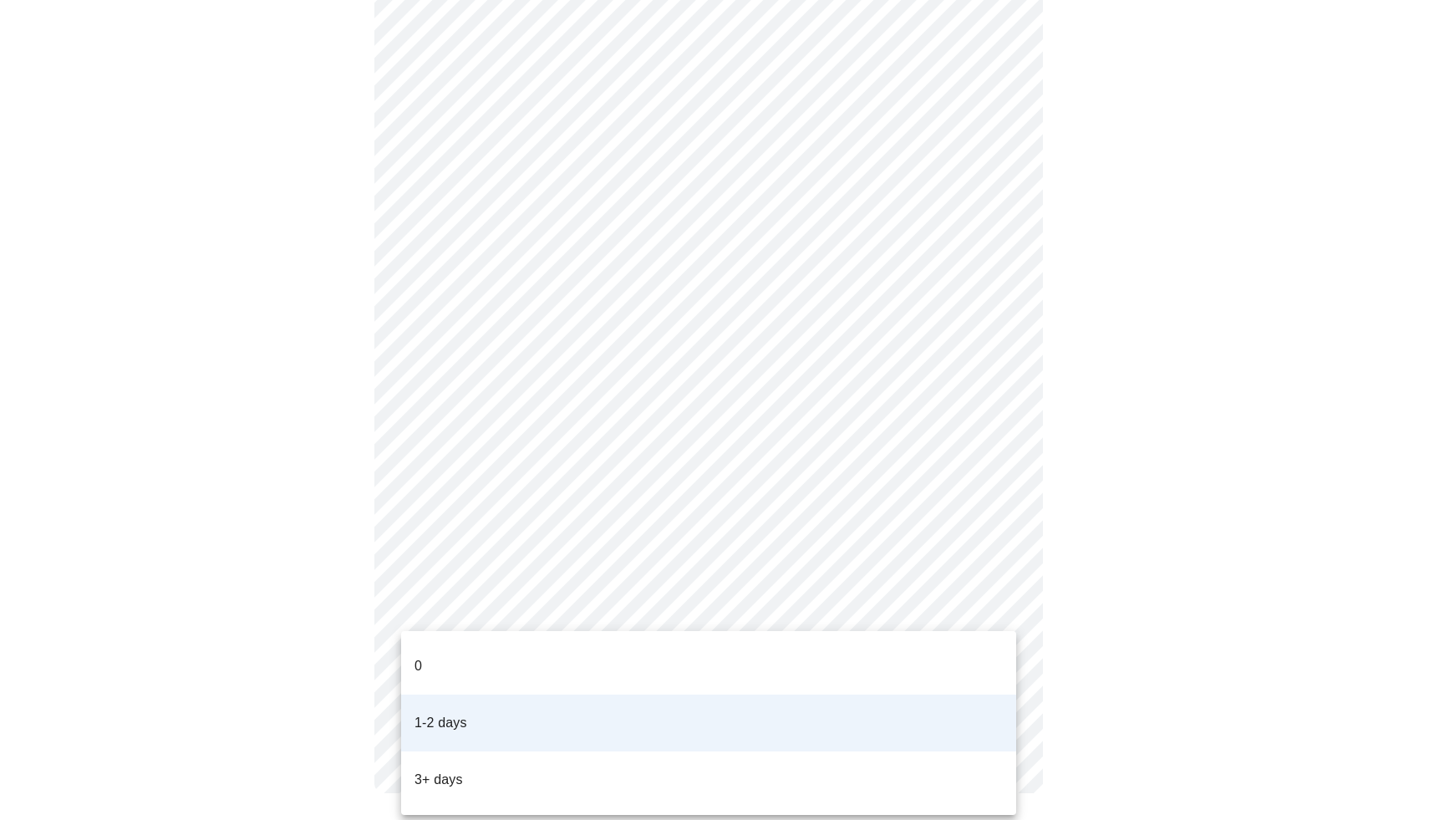
click at [998, 606] on div at bounding box center [714, 410] width 1429 height 820
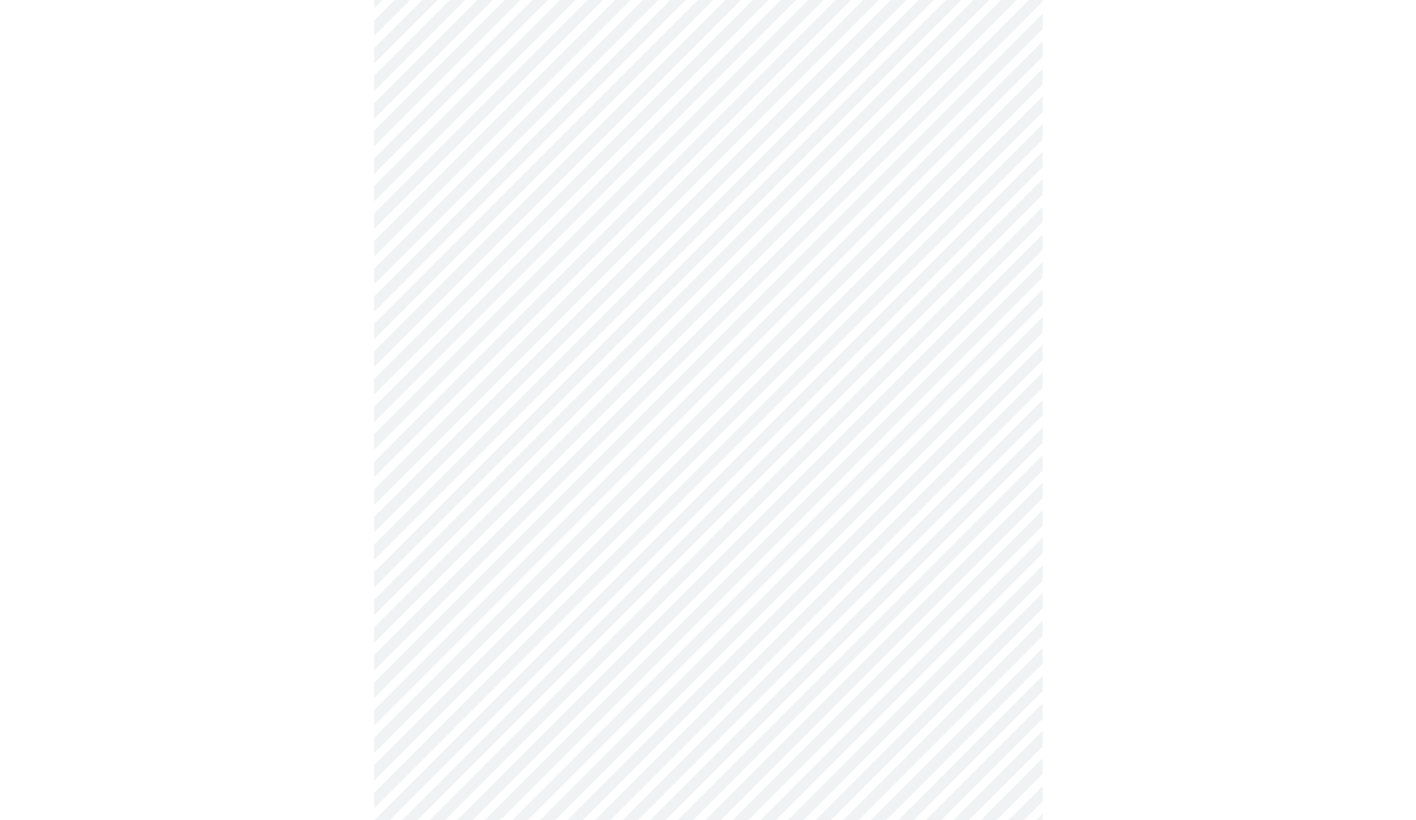
scroll to position [805, 0]
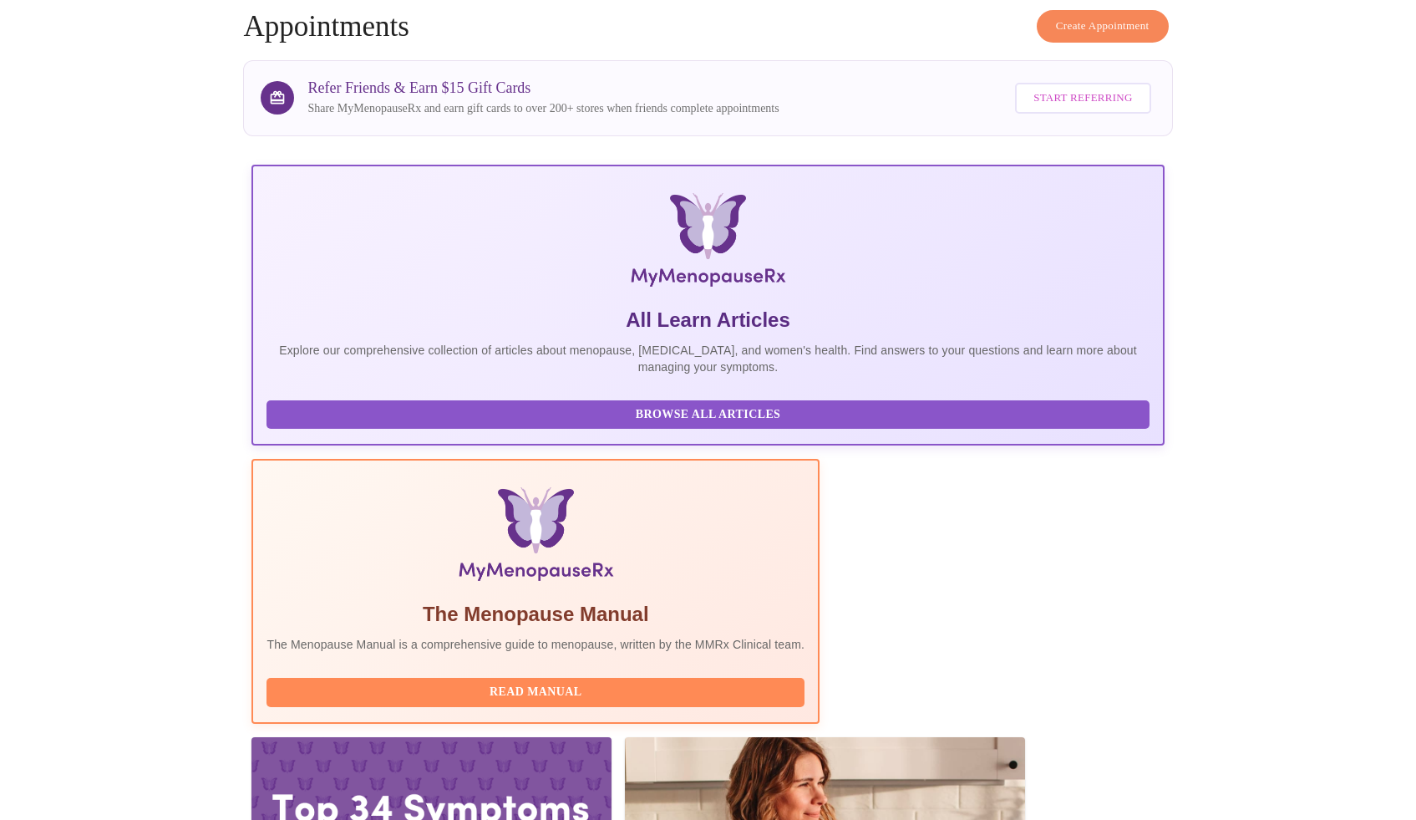
scroll to position [268, 0]
